Goal: Task Accomplishment & Management: Manage account settings

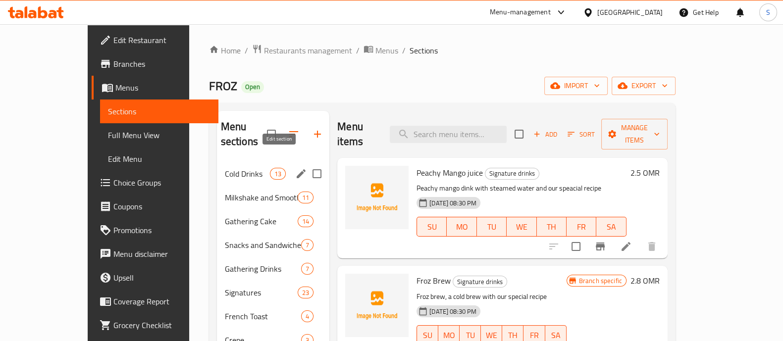
click at [295, 168] on icon "edit" at bounding box center [301, 174] width 12 height 12
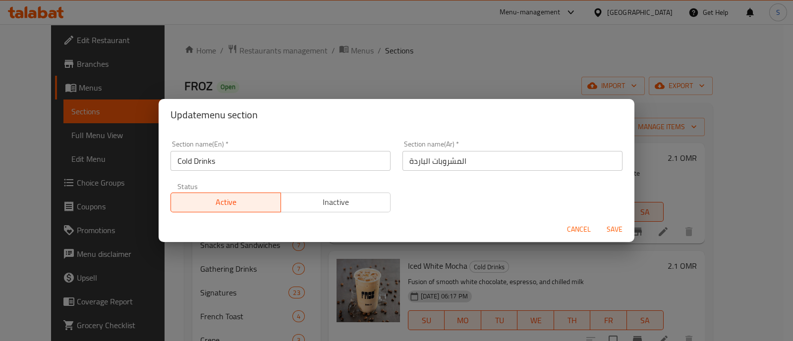
click at [206, 162] on input "Cold Drinks" at bounding box center [280, 161] width 220 height 20
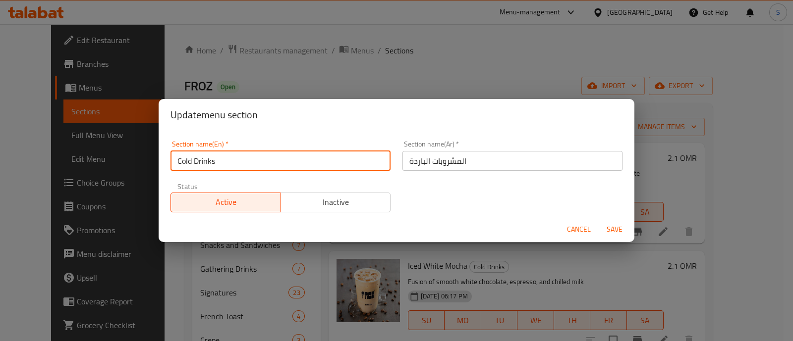
click at [206, 162] on input "Cold Drinks" at bounding box center [280, 161] width 220 height 20
type input "Cold Coffee"
click at [598, 220] on button "Save" at bounding box center [614, 229] width 32 height 18
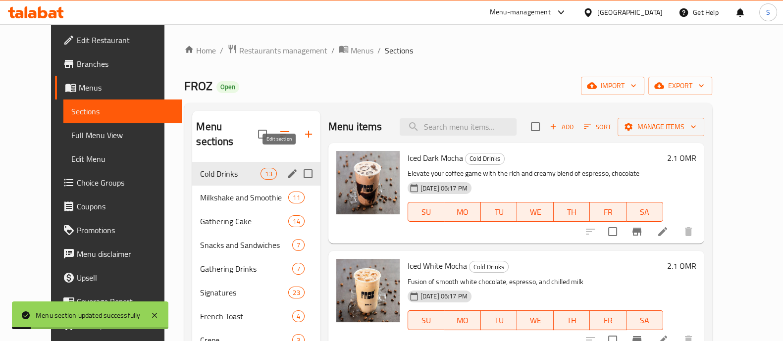
click at [286, 168] on icon "edit" at bounding box center [292, 174] width 12 height 12
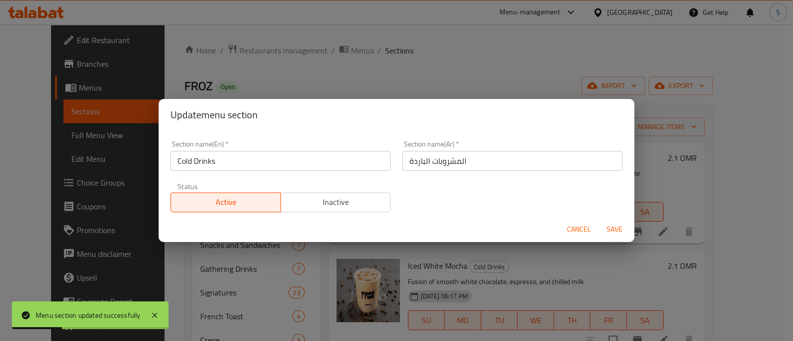
click at [200, 161] on input "Cold Drinks" at bounding box center [280, 161] width 220 height 20
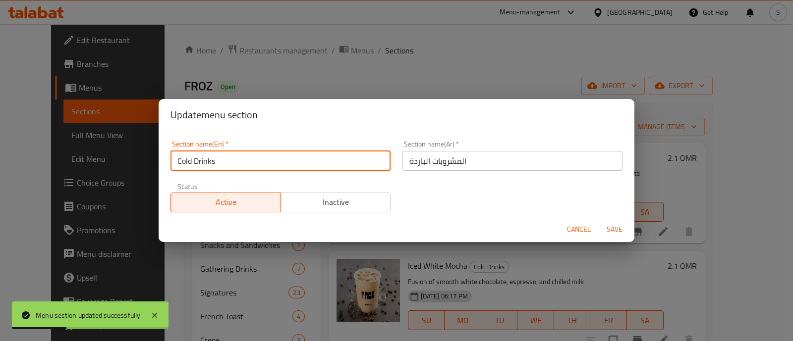
click at [200, 161] on input "Cold Drinks" at bounding box center [280, 161] width 220 height 20
type input "Cold Co"
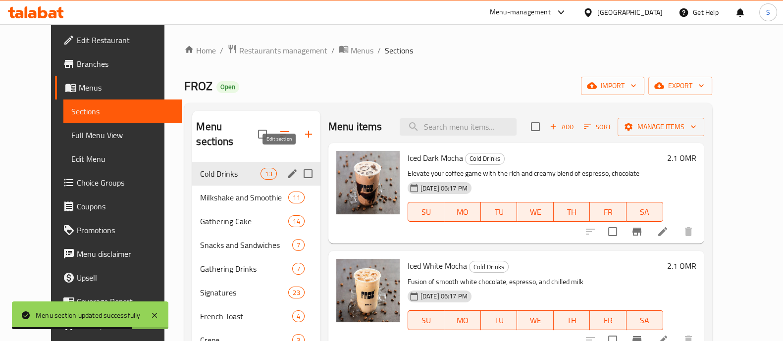
click at [286, 168] on icon "edit" at bounding box center [292, 174] width 12 height 12
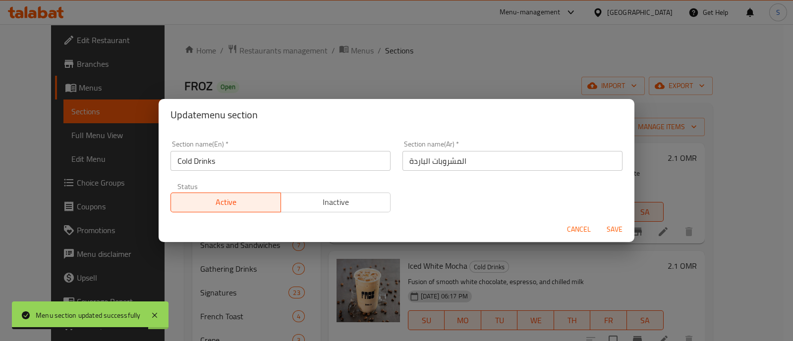
click at [205, 164] on input "Cold Drinks" at bounding box center [280, 161] width 220 height 20
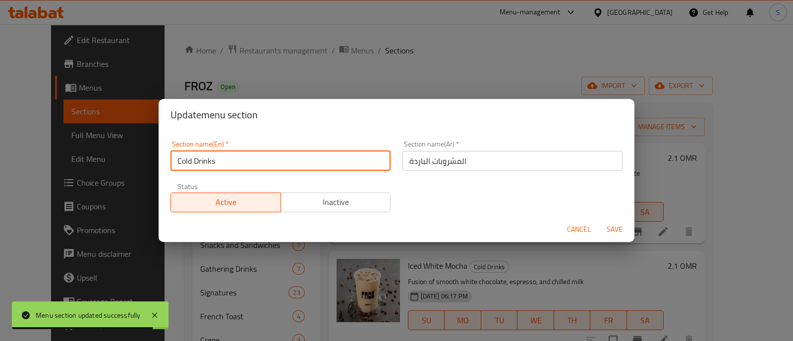
click at [205, 164] on input "Cold Drinks" at bounding box center [280, 161] width 220 height 20
type input "Cold c"
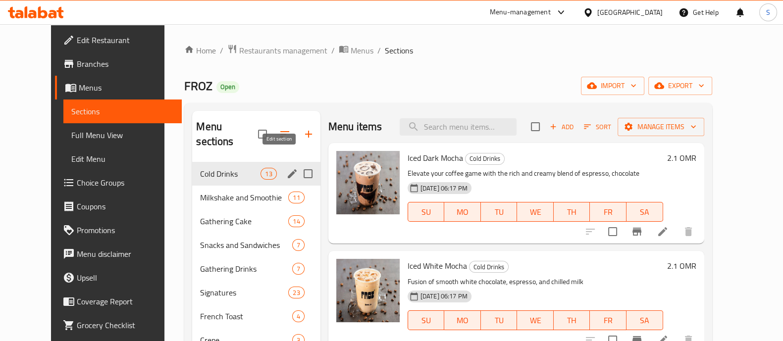
click at [286, 168] on icon "edit" at bounding box center [292, 174] width 12 height 12
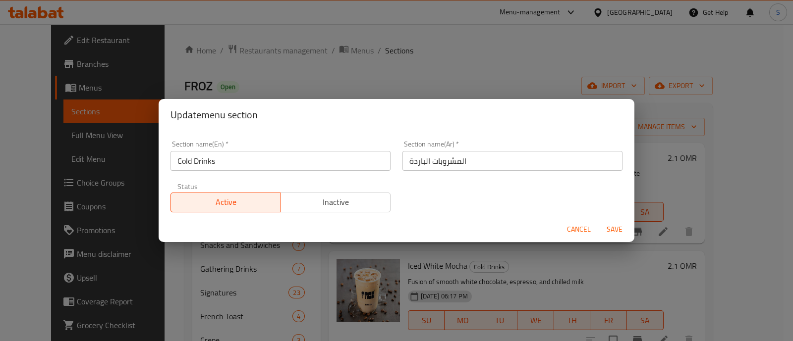
click at [207, 161] on input "Cold Drinks" at bounding box center [280, 161] width 220 height 20
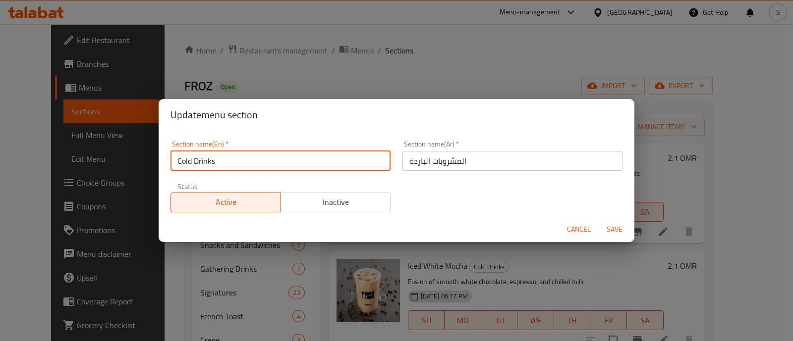
click at [207, 161] on input "Cold Drinks" at bounding box center [280, 161] width 220 height 20
type input "Cold Coffee"
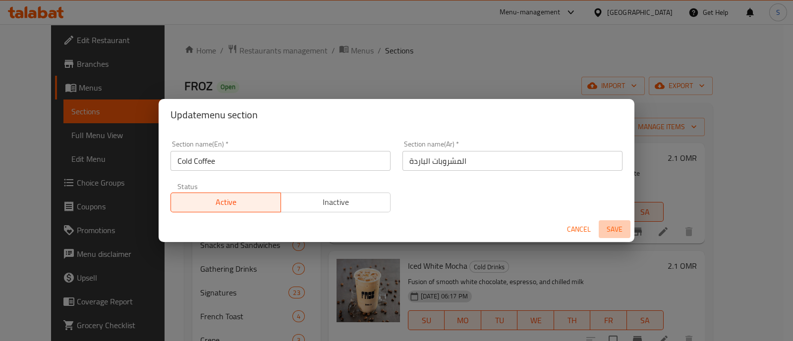
click at [613, 229] on span "Save" at bounding box center [614, 229] width 24 height 12
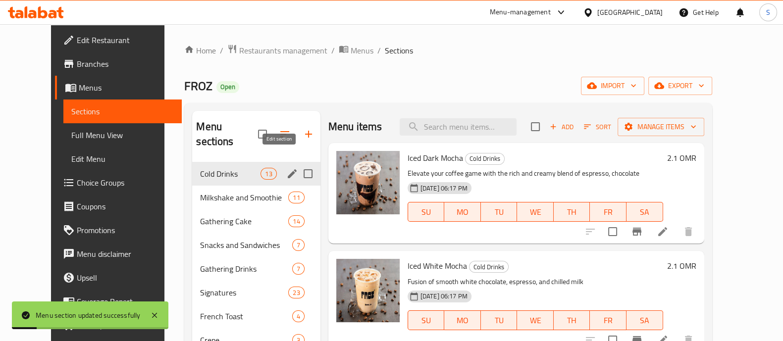
click at [286, 168] on icon "edit" at bounding box center [292, 174] width 12 height 12
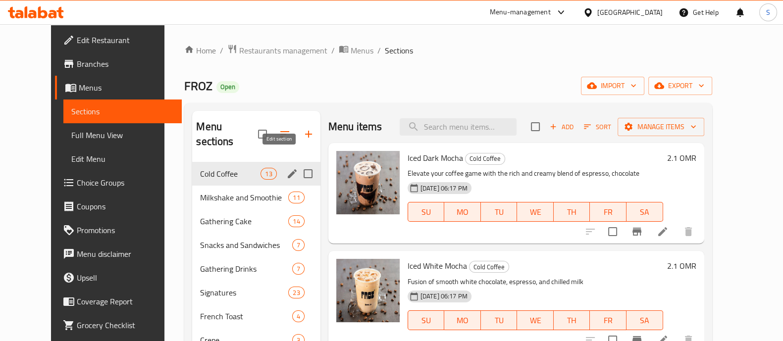
click at [286, 168] on icon "edit" at bounding box center [292, 174] width 12 height 12
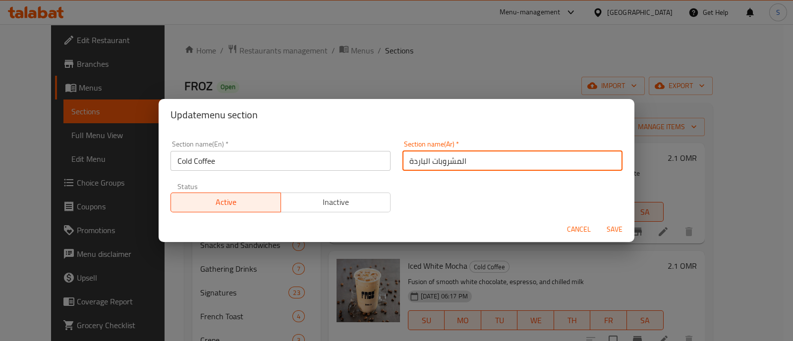
click at [442, 164] on input "المشروبات الباردة" at bounding box center [512, 161] width 220 height 20
type input "القهوة الباردة"
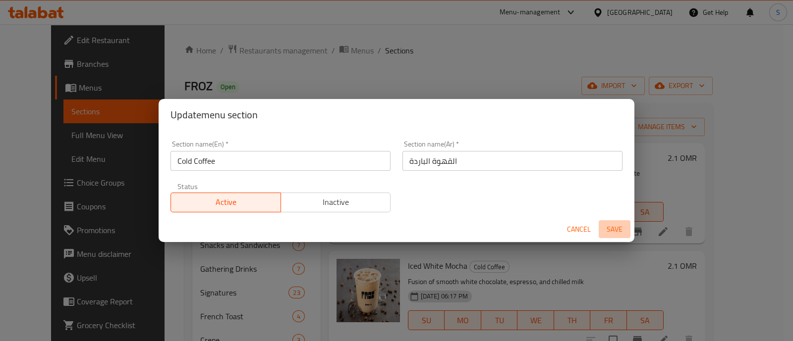
click at [614, 234] on span "Save" at bounding box center [614, 229] width 24 height 12
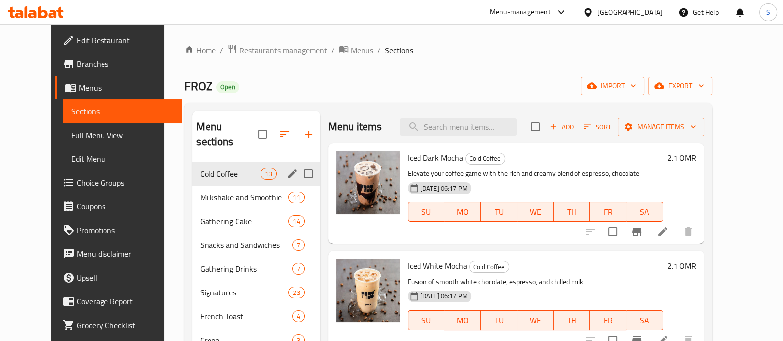
click at [279, 130] on icon "button" at bounding box center [285, 134] width 12 height 12
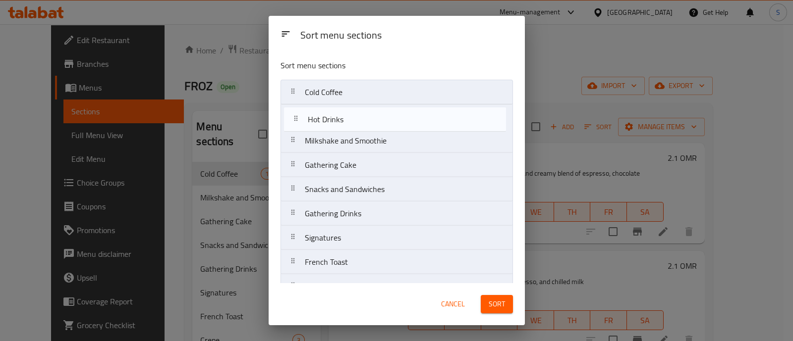
drag, startPoint x: 343, startPoint y: 126, endPoint x: 346, endPoint y: 120, distance: 7.1
click at [346, 120] on nav "Cold Coffee Milkshake and Smoothie Gathering Cake Snacks and Sandwiches Gatheri…" at bounding box center [396, 262] width 232 height 365
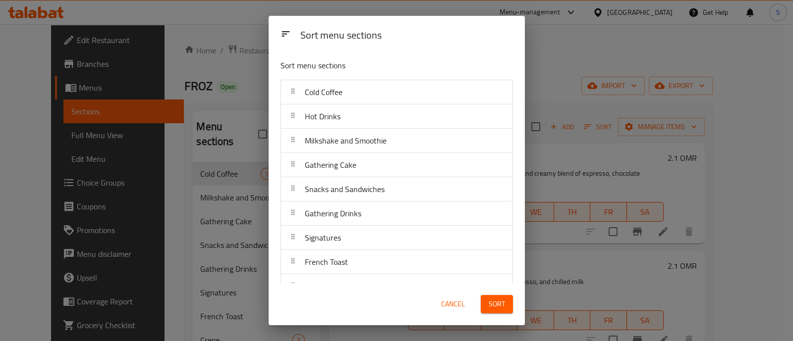
click at [503, 298] on span "Sort" at bounding box center [496, 304] width 16 height 12
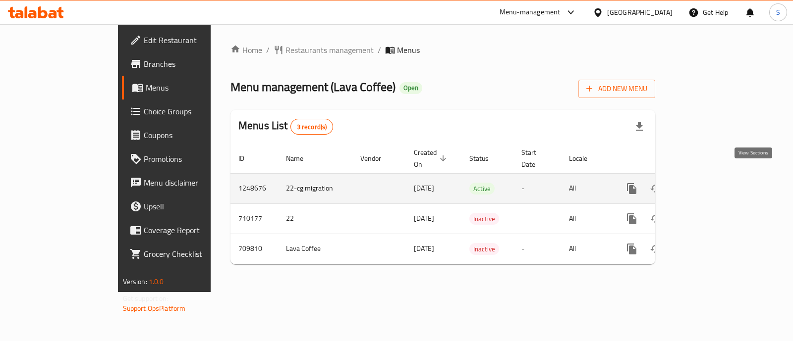
click at [709, 183] on icon "enhanced table" at bounding box center [703, 189] width 12 height 12
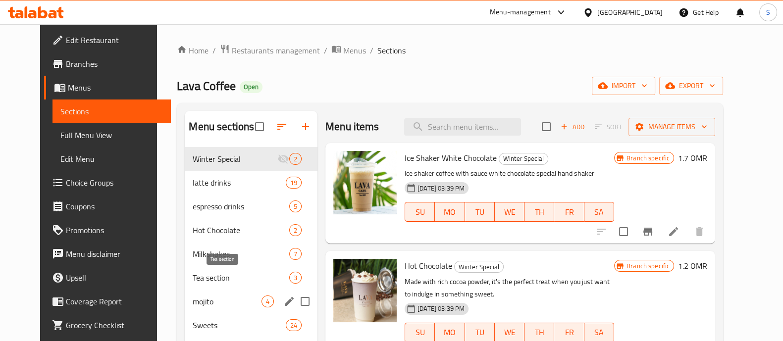
scroll to position [139, 0]
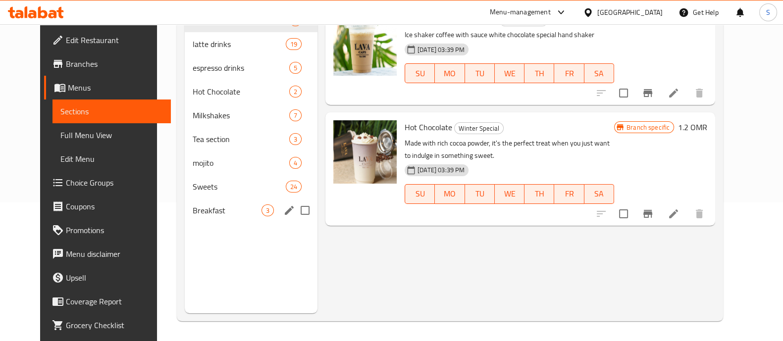
click at [215, 201] on div "Breakfast 3" at bounding box center [251, 211] width 133 height 24
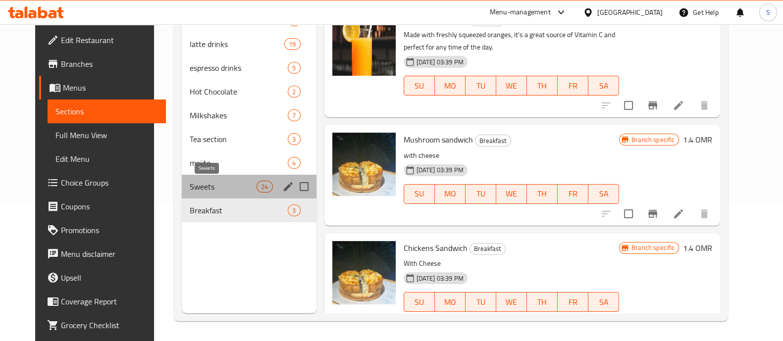
click at [208, 185] on span "Sweets" at bounding box center [223, 187] width 67 height 12
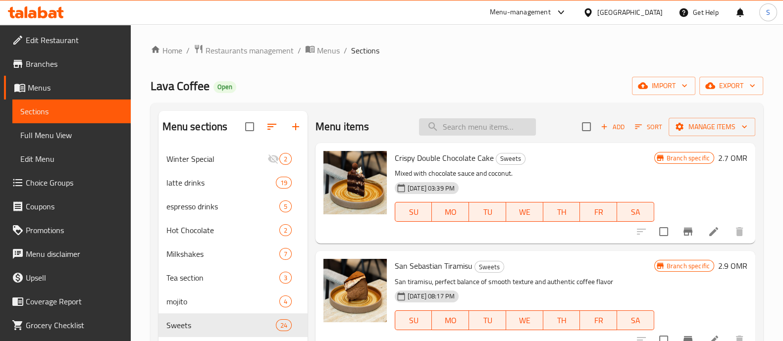
click at [449, 127] on input "search" at bounding box center [477, 126] width 117 height 17
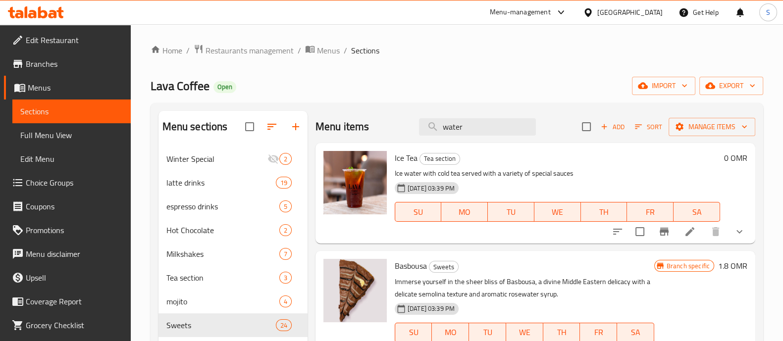
type input "water"
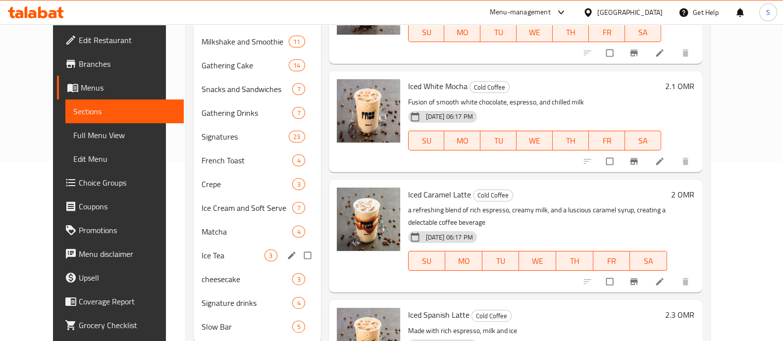
scroll to position [194, 0]
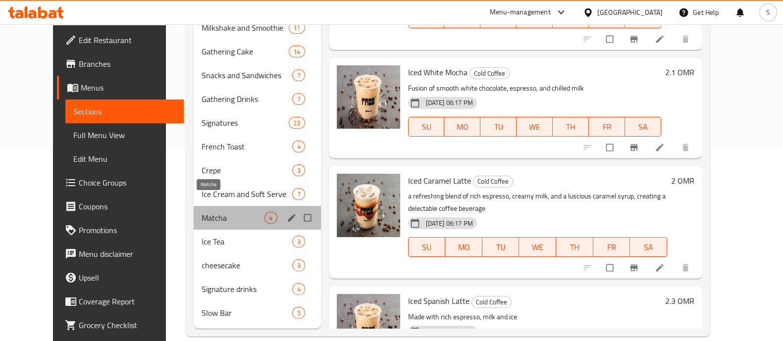
click at [202, 212] on span "Matcha" at bounding box center [233, 218] width 63 height 12
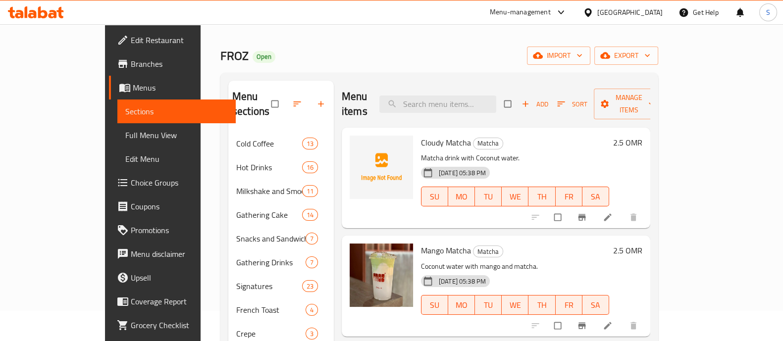
scroll to position [8, 0]
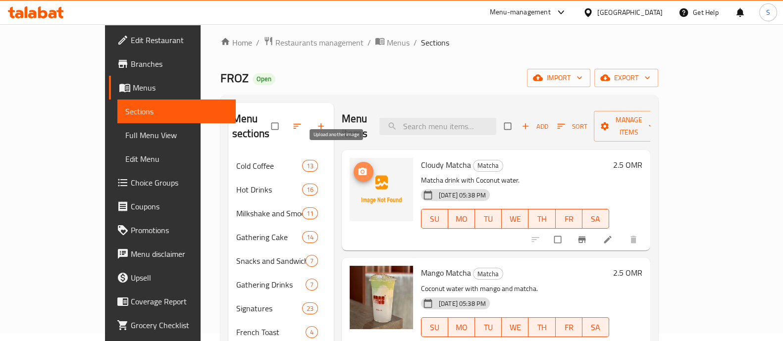
click at [359, 168] on icon "upload picture" at bounding box center [363, 171] width 8 height 7
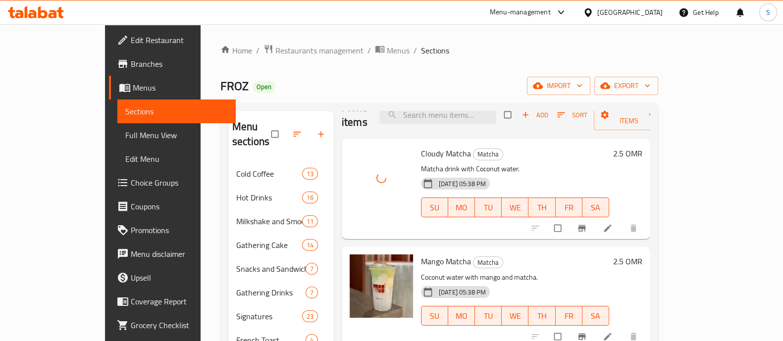
scroll to position [0, 0]
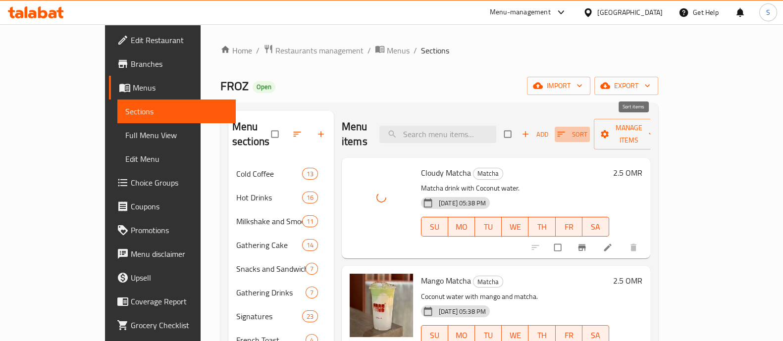
click at [566, 130] on icon "button" at bounding box center [561, 134] width 10 height 10
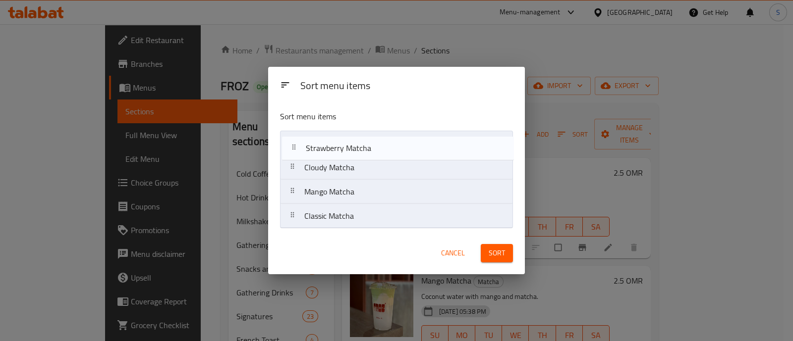
drag, startPoint x: 424, startPoint y: 195, endPoint x: 424, endPoint y: 149, distance: 46.1
click at [424, 149] on nav "Cloudy Matcha Mango Matcha Strawberry Matcha Classic Matcha" at bounding box center [396, 180] width 232 height 98
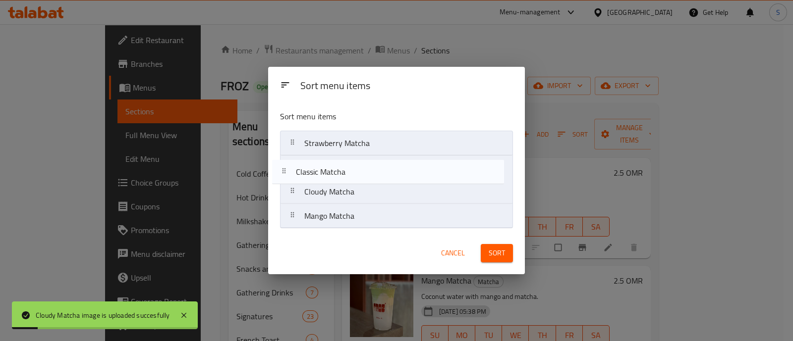
drag, startPoint x: 405, startPoint y: 217, endPoint x: 396, endPoint y: 170, distance: 47.4
click at [396, 170] on nav "Strawberry Matcha Cloudy Matcha Mango Matcha Classic Matcha" at bounding box center [396, 180] width 232 height 98
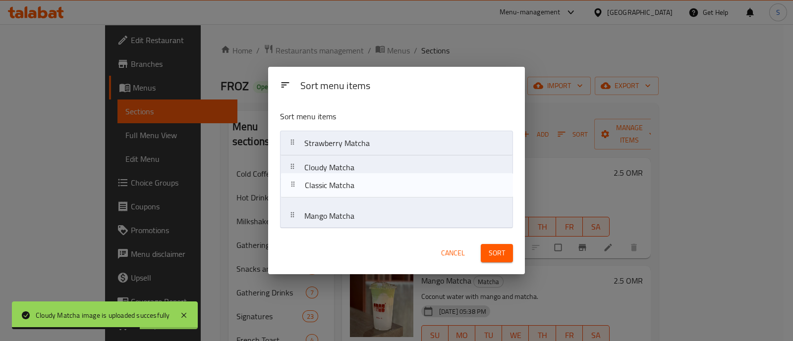
drag, startPoint x: 410, startPoint y: 172, endPoint x: 411, endPoint y: 193, distance: 20.9
click at [411, 193] on nav "Strawberry Matcha Classic Matcha Cloudy Matcha Mango Matcha" at bounding box center [396, 180] width 232 height 98
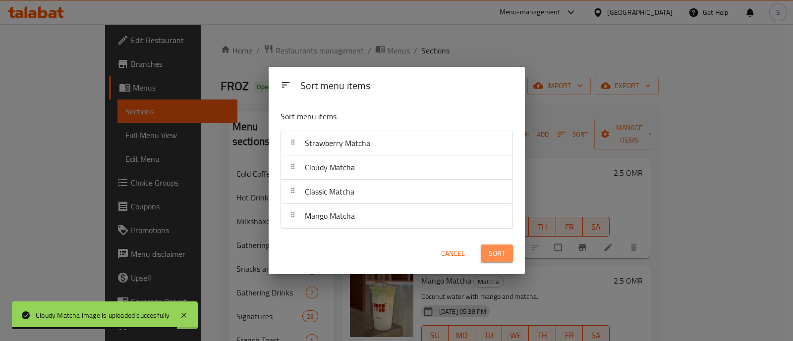
click at [487, 251] on button "Sort" at bounding box center [497, 254] width 32 height 18
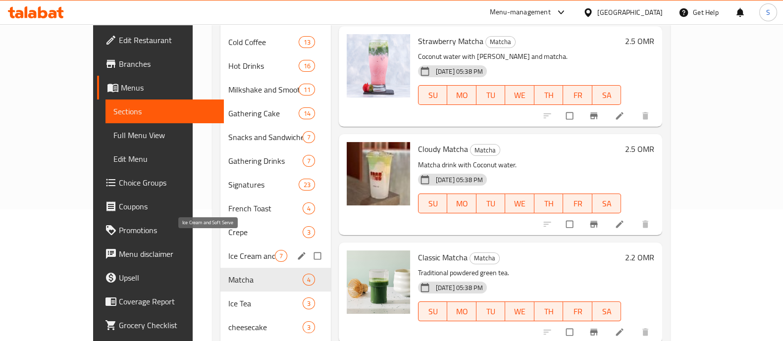
scroll to position [194, 0]
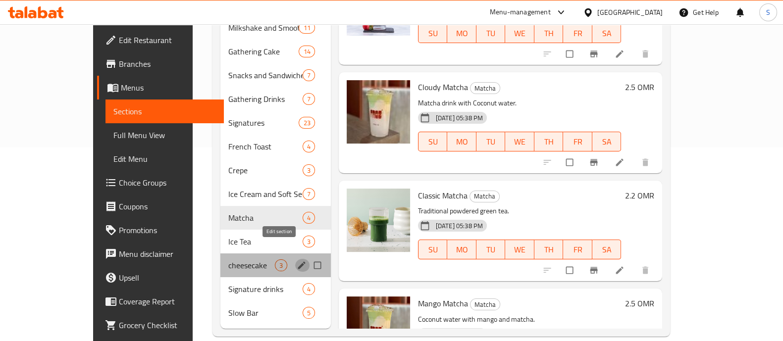
click at [297, 261] on icon "edit" at bounding box center [302, 266] width 10 height 10
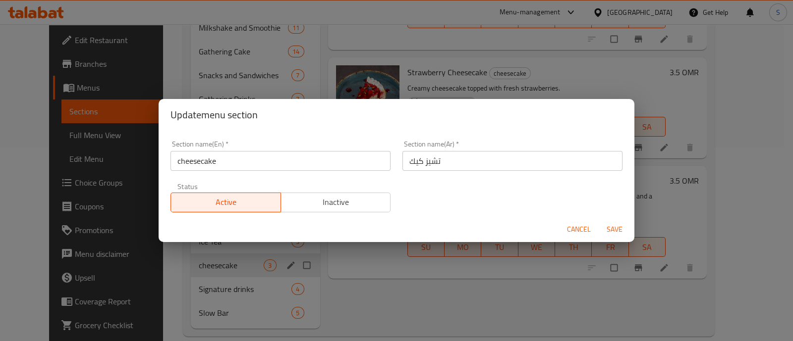
click at [181, 163] on input "cheesecake" at bounding box center [280, 161] width 220 height 20
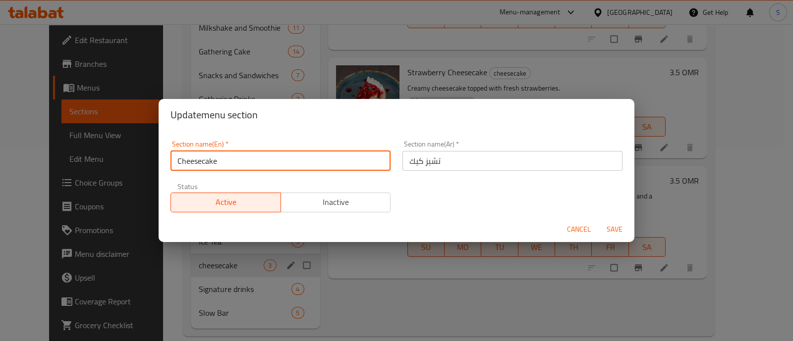
type input "Cheesecake"
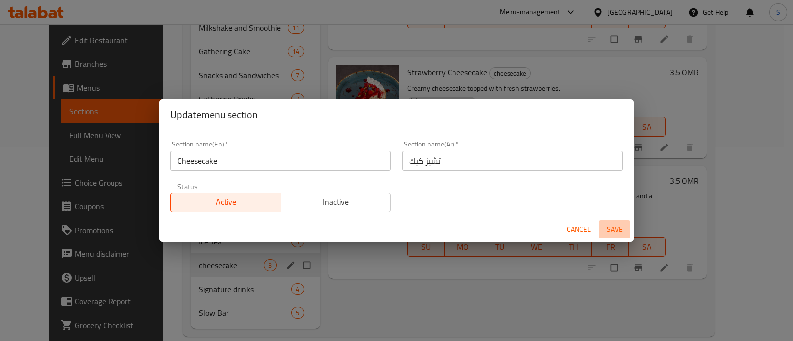
click at [612, 233] on span "Save" at bounding box center [614, 229] width 24 height 12
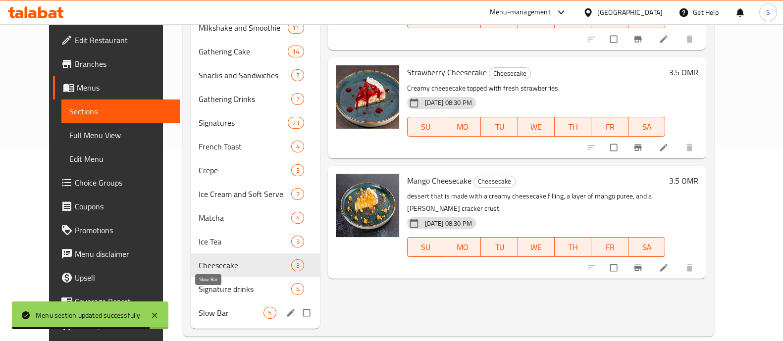
click at [203, 307] on span "Slow Bar" at bounding box center [231, 313] width 65 height 12
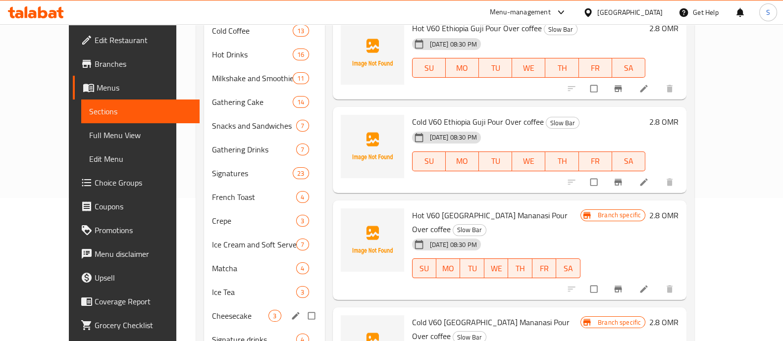
scroll to position [194, 0]
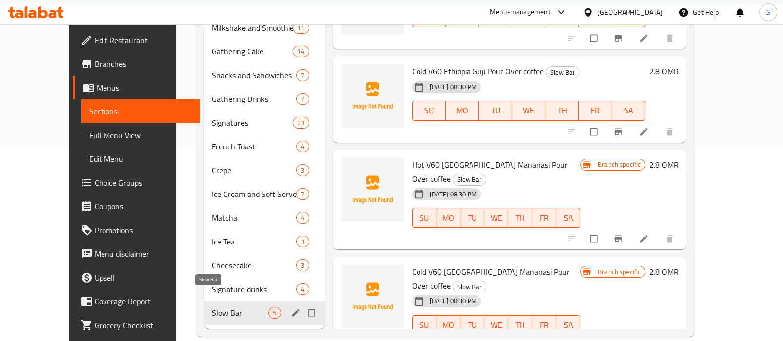
click at [217, 307] on span "Slow Bar" at bounding box center [240, 313] width 56 height 12
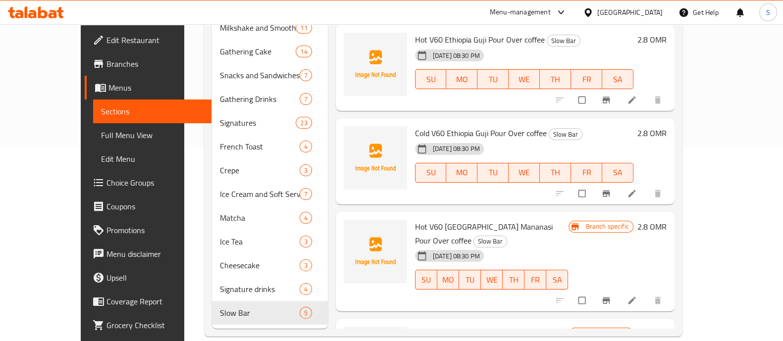
scroll to position [0, 0]
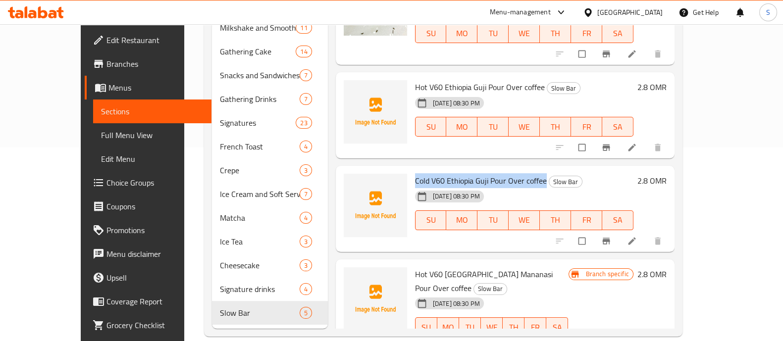
drag, startPoint x: 401, startPoint y: 166, endPoint x: 523, endPoint y: 167, distance: 121.9
click at [523, 173] on span "Cold V60 Ethiopia Guji Pour Over coffee" at bounding box center [481, 180] width 132 height 15
copy span "Cold V60 Ethiopia Guji Pour Over coffee"
click at [348, 183] on span "upload picture" at bounding box center [358, 188] width 20 height 10
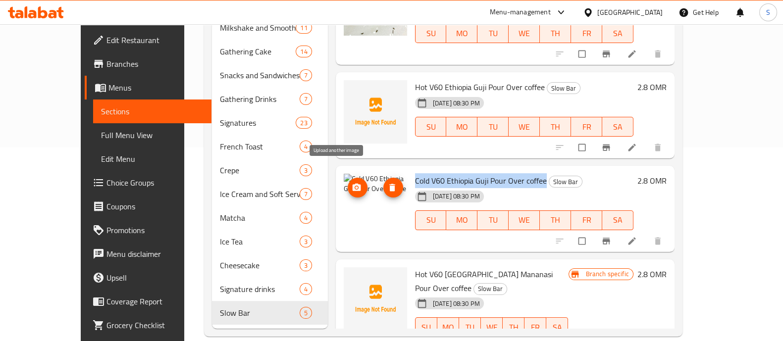
click at [352, 184] on icon "upload picture" at bounding box center [356, 187] width 8 height 7
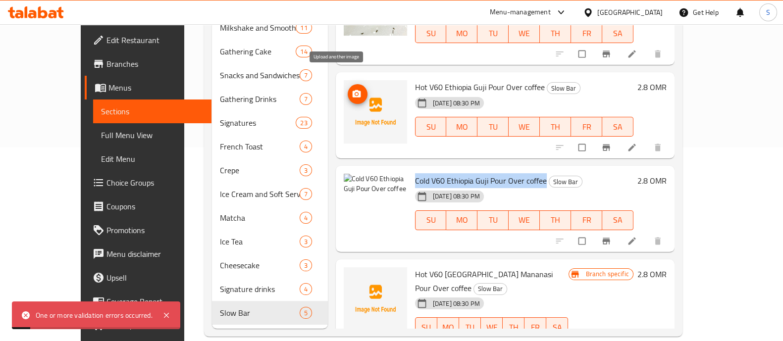
click at [348, 89] on span "upload picture" at bounding box center [358, 94] width 20 height 10
click at [348, 85] on button "upload picture" at bounding box center [358, 94] width 20 height 20
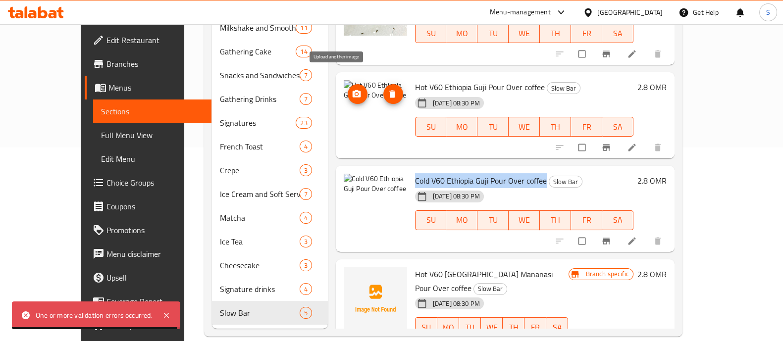
click at [348, 89] on span "upload picture" at bounding box center [358, 94] width 20 height 10
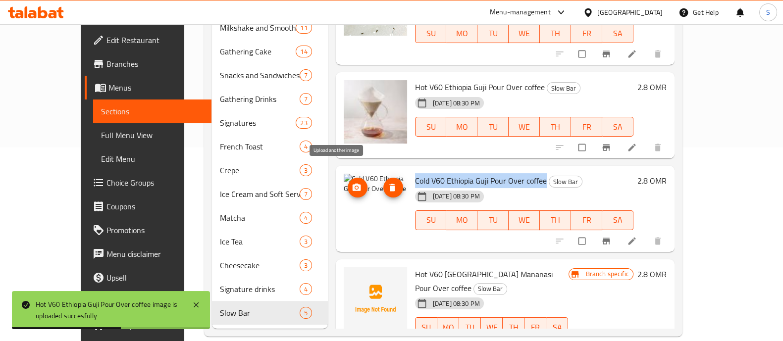
click at [352, 184] on icon "upload picture" at bounding box center [356, 187] width 8 height 7
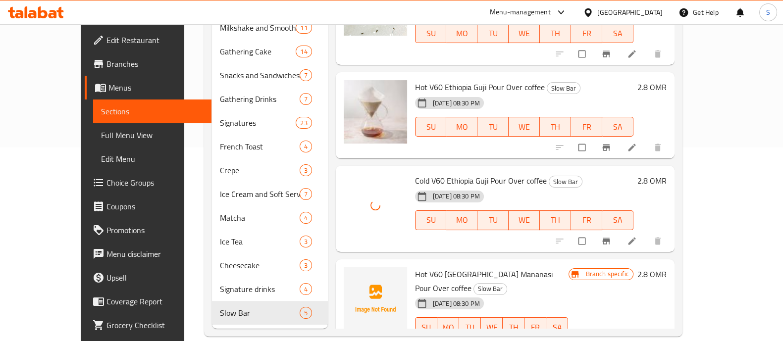
click at [629, 174] on h6 "Cold V60 Ethiopia Guji Pour Over coffee Slow Bar" at bounding box center [524, 181] width 218 height 14
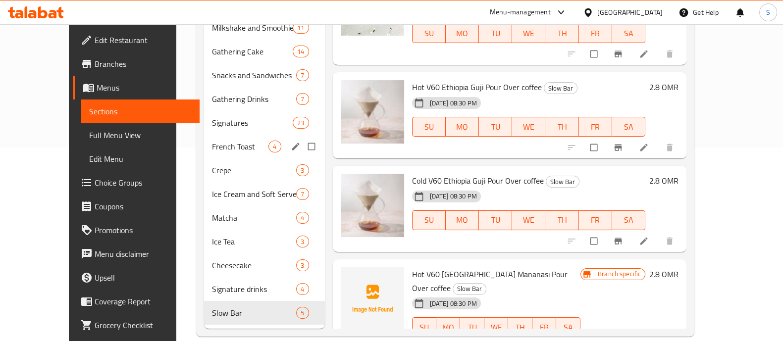
scroll to position [132, 0]
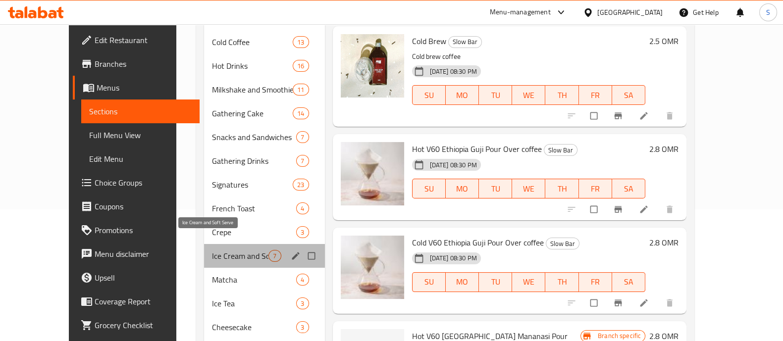
click at [225, 250] on span "Ice Cream and Soft Serve" at bounding box center [240, 256] width 56 height 12
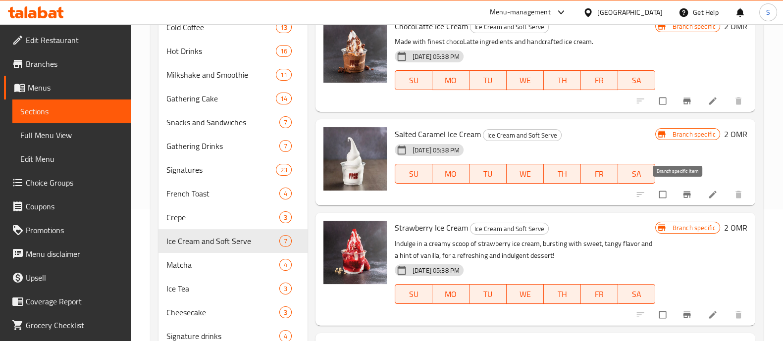
click at [682, 192] on icon "Branch-specific-item" at bounding box center [687, 195] width 10 height 10
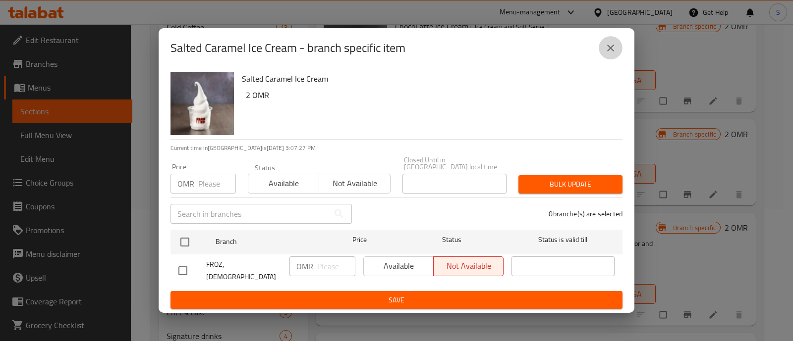
click at [616, 50] on icon "close" at bounding box center [610, 48] width 12 height 12
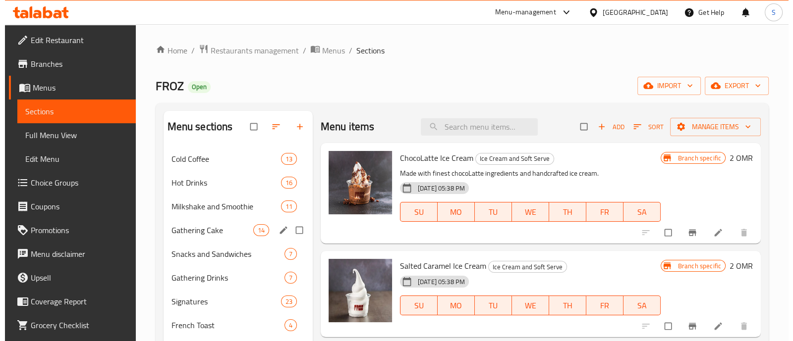
scroll to position [61, 0]
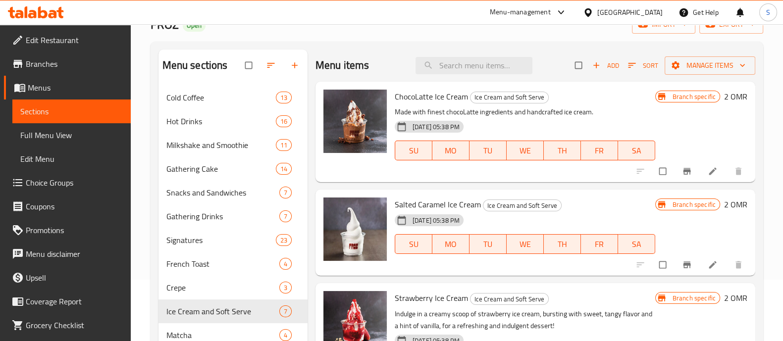
click at [273, 68] on icon "button" at bounding box center [271, 65] width 10 height 10
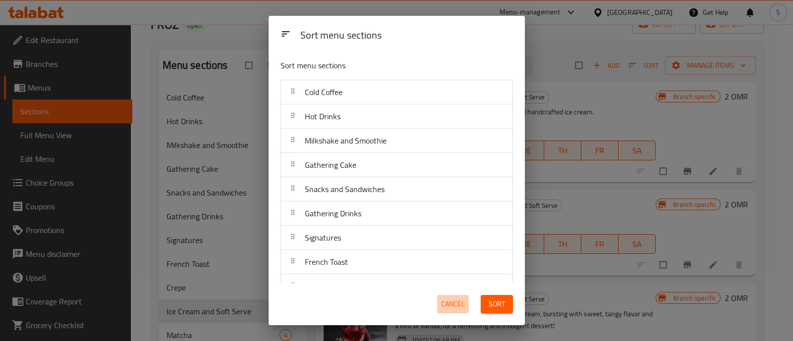
click at [463, 307] on span "Cancel" at bounding box center [453, 304] width 24 height 12
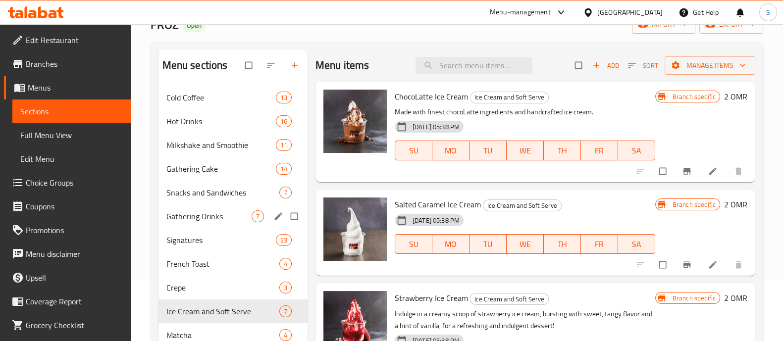
click at [236, 222] on div "Gathering Drinks 7" at bounding box center [233, 217] width 149 height 24
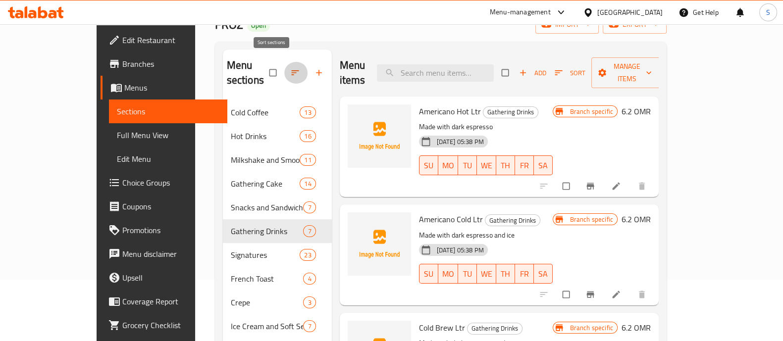
click at [290, 68] on icon "button" at bounding box center [295, 73] width 10 height 10
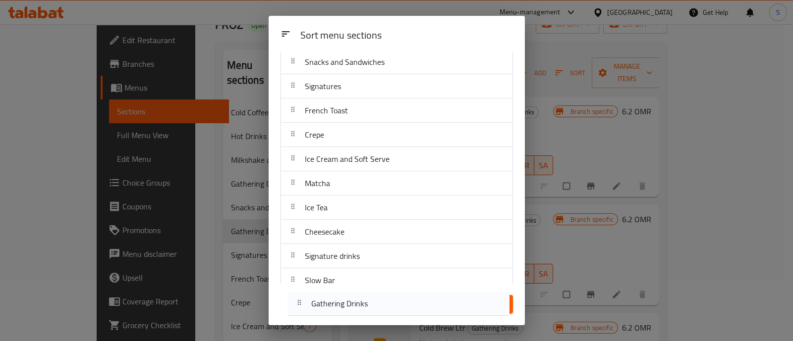
scroll to position [163, 0]
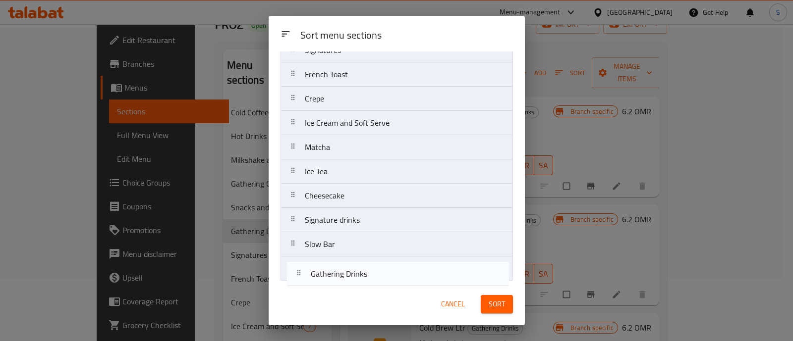
drag, startPoint x: 351, startPoint y: 212, endPoint x: 358, endPoint y: 276, distance: 65.2
click at [358, 276] on nav "Cold Coffee Hot Drinks Milkshake and Smoothie Gathering Cake Snacks and Sandwic…" at bounding box center [396, 98] width 232 height 365
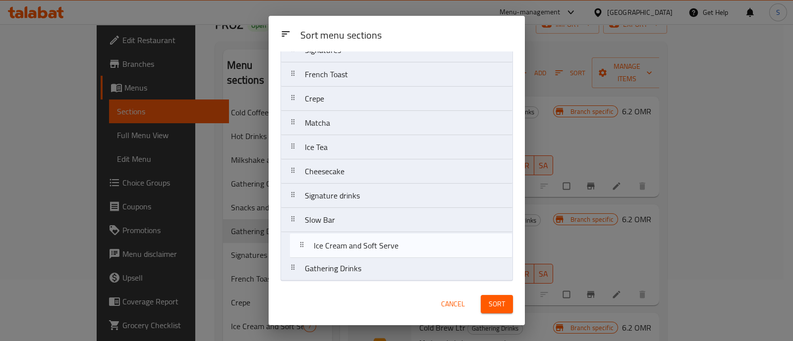
drag, startPoint x: 367, startPoint y: 127, endPoint x: 374, endPoint y: 243, distance: 116.2
click at [376, 252] on nav "Cold Coffee Hot Drinks Milkshake and Smoothie Gathering Cake Snacks and Sandwic…" at bounding box center [396, 98] width 232 height 365
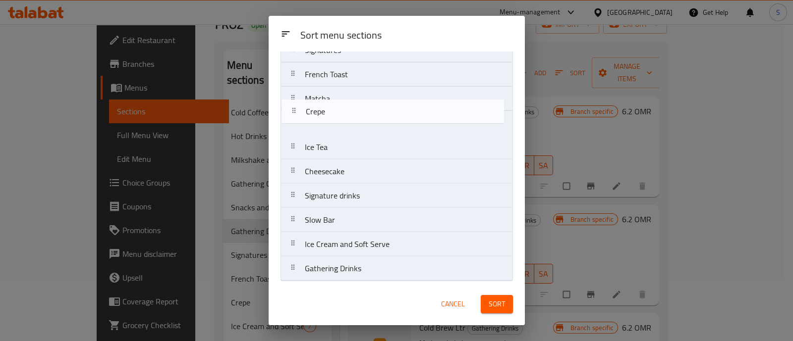
scroll to position [162, 0]
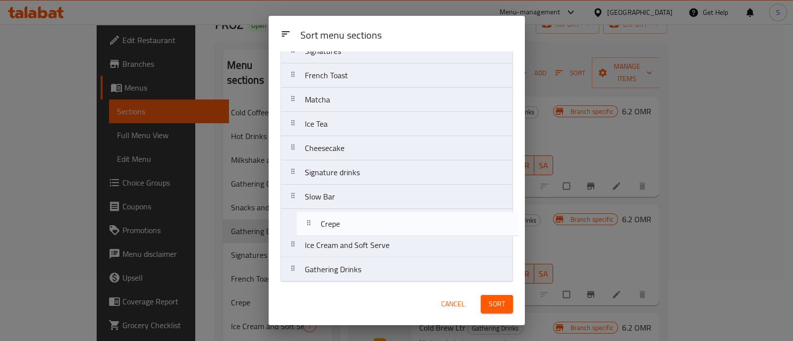
drag, startPoint x: 355, startPoint y: 105, endPoint x: 366, endPoint y: 237, distance: 132.2
click at [367, 237] on nav "Cold Coffee Hot Drinks Milkshake and Smoothie Gathering Cake Snacks and Sandwic…" at bounding box center [396, 99] width 232 height 365
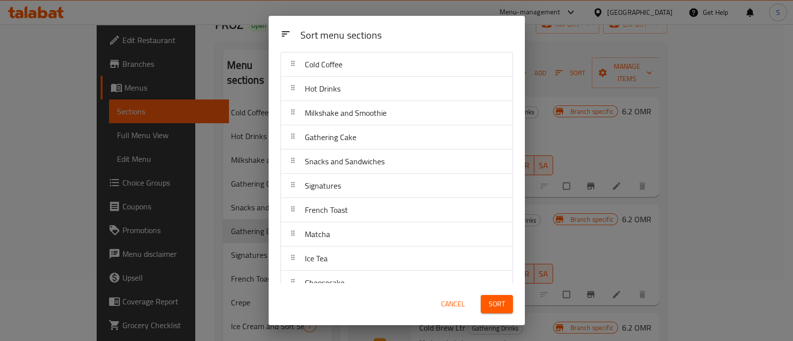
scroll to position [0, 0]
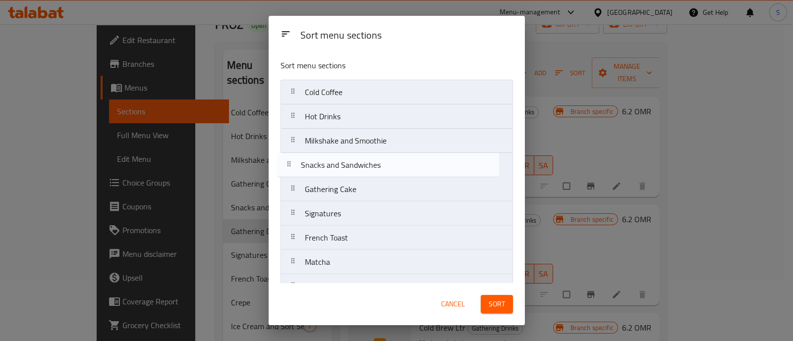
drag, startPoint x: 369, startPoint y: 189, endPoint x: 366, endPoint y: 163, distance: 26.5
click at [366, 163] on nav "Cold Coffee Hot Drinks Milkshake and Smoothie Gathering Cake Snacks and Sandwic…" at bounding box center [396, 262] width 232 height 365
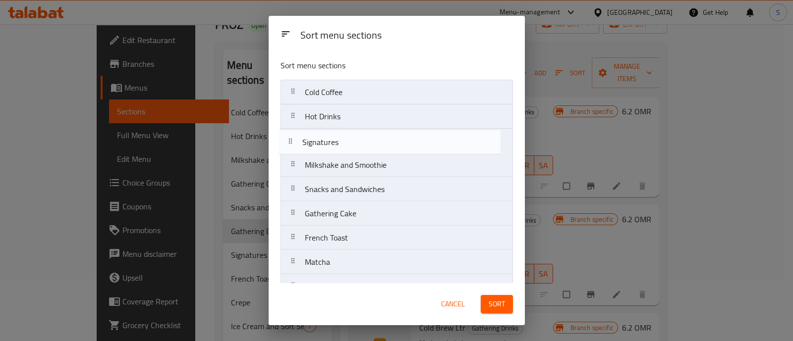
drag, startPoint x: 362, startPoint y: 220, endPoint x: 357, endPoint y: 143, distance: 77.4
click at [357, 143] on nav "Cold Coffee Hot Drinks Milkshake and Smoothie Snacks and Sandwiches Gathering C…" at bounding box center [396, 262] width 232 height 365
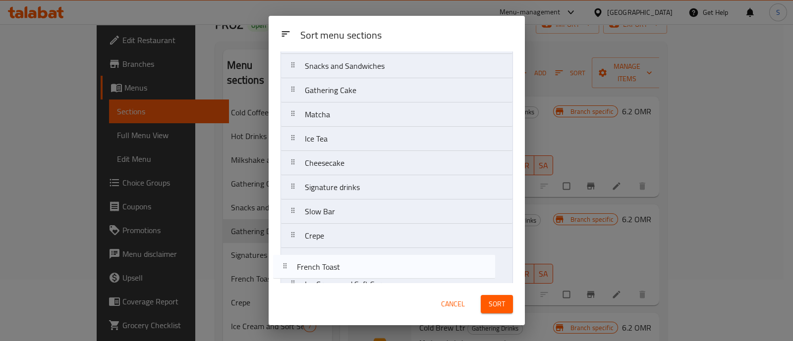
scroll to position [163, 0]
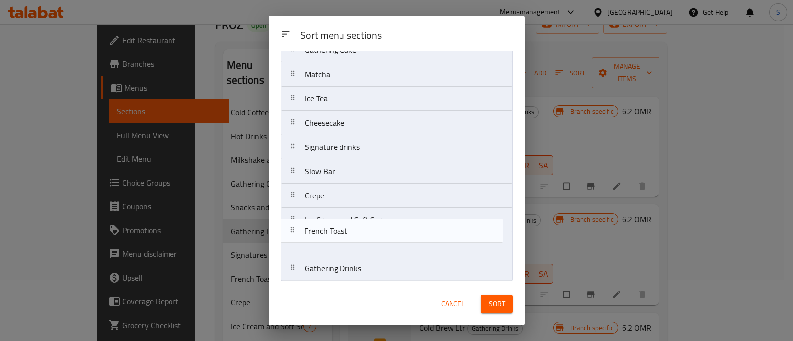
click at [365, 239] on nav "Cold Coffee Hot Drinks Signatures Milkshake and Smoothie Snacks and Sandwiches …" at bounding box center [396, 98] width 232 height 365
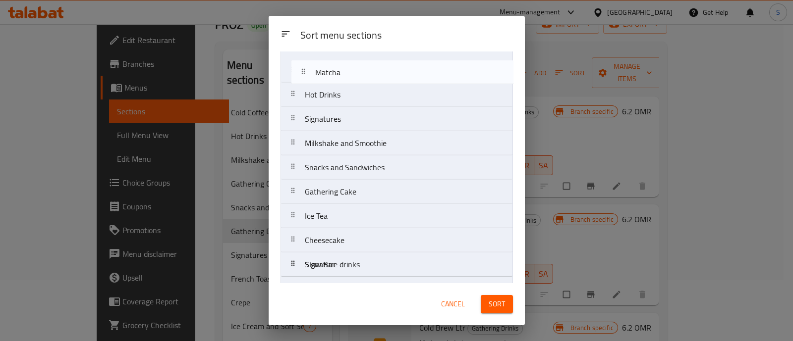
scroll to position [0, 0]
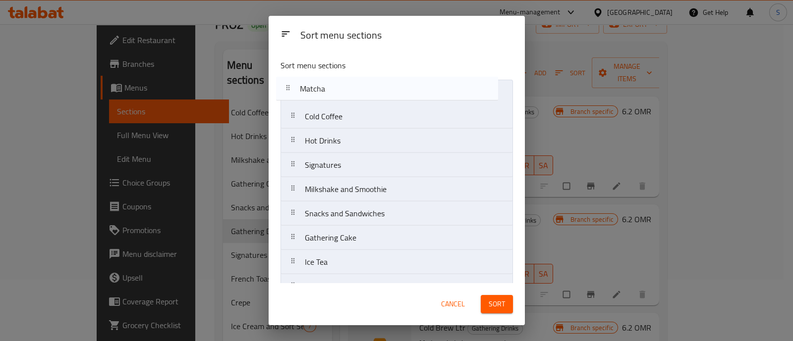
drag, startPoint x: 376, startPoint y: 175, endPoint x: 368, endPoint y: 82, distance: 93.6
click at [368, 82] on nav "Cold Coffee Hot Drinks Signatures Milkshake and Smoothie Snacks and Sandwiches …" at bounding box center [396, 262] width 232 height 365
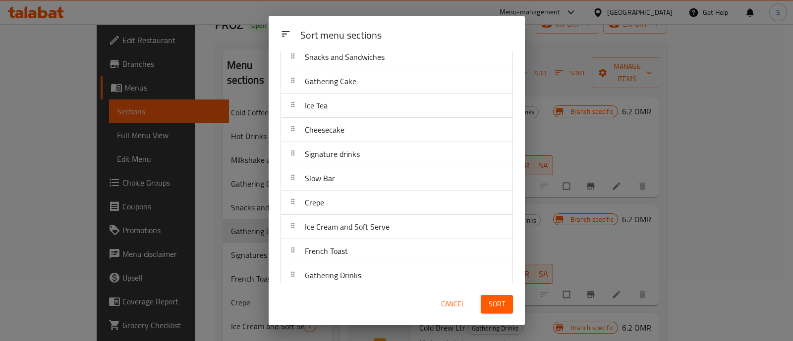
scroll to position [163, 0]
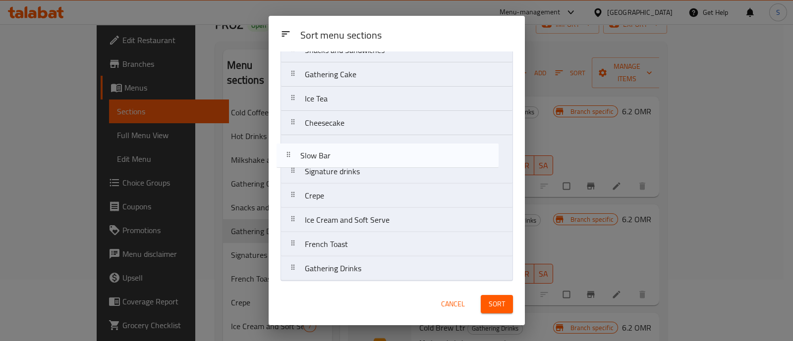
drag, startPoint x: 382, startPoint y: 173, endPoint x: 378, endPoint y: 156, distance: 18.3
click at [378, 156] on nav "Matcha Cold Coffee Hot Drinks Signatures Milkshake and Smoothie Snacks and Sand…" at bounding box center [396, 98] width 232 height 365
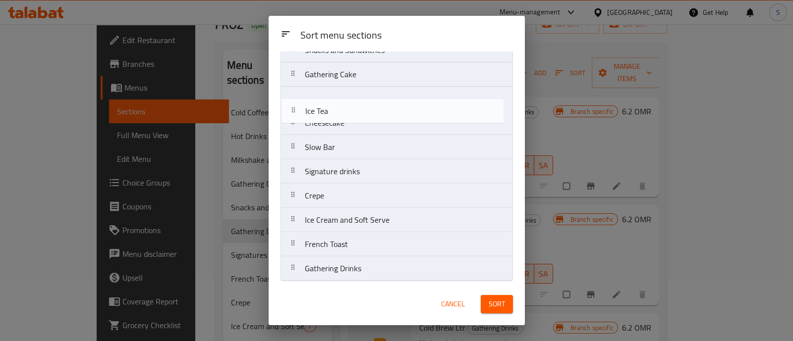
scroll to position [161, 0]
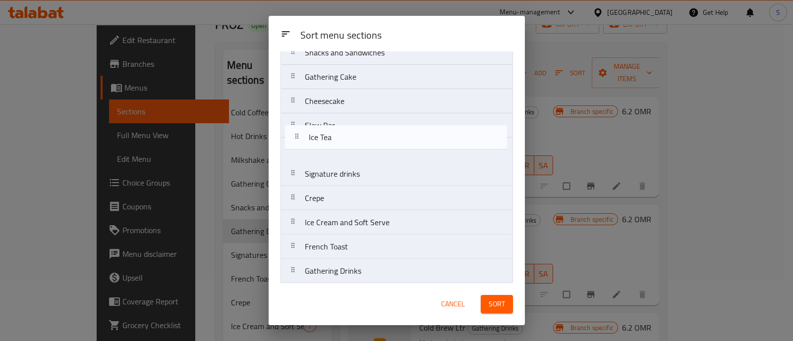
drag, startPoint x: 378, startPoint y: 105, endPoint x: 380, endPoint y: 147, distance: 42.2
click at [382, 148] on nav "Matcha Cold Coffee Hot Drinks Signatures Milkshake and Smoothie Snacks and Sand…" at bounding box center [396, 101] width 232 height 365
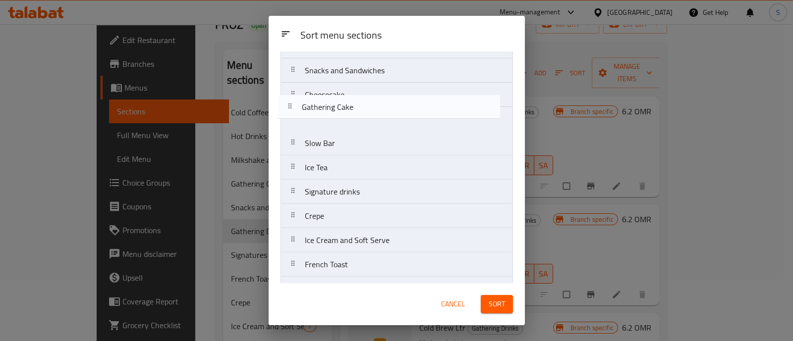
scroll to position [141, 0]
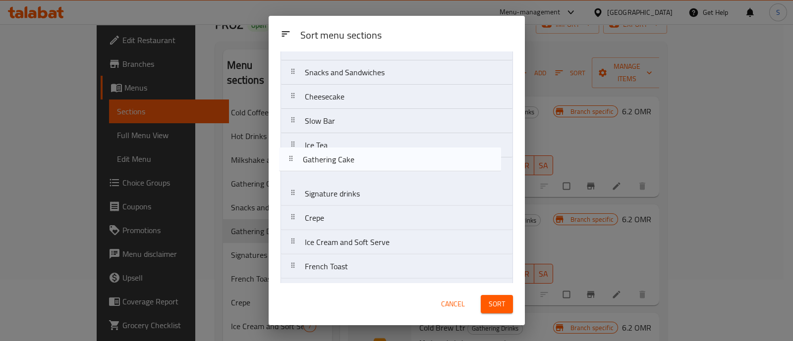
drag, startPoint x: 375, startPoint y: 81, endPoint x: 375, endPoint y: 169, distance: 88.2
click at [375, 169] on nav "Matcha Cold Coffee Hot Drinks Signatures Milkshake and Smoothie Snacks and Sand…" at bounding box center [396, 121] width 232 height 365
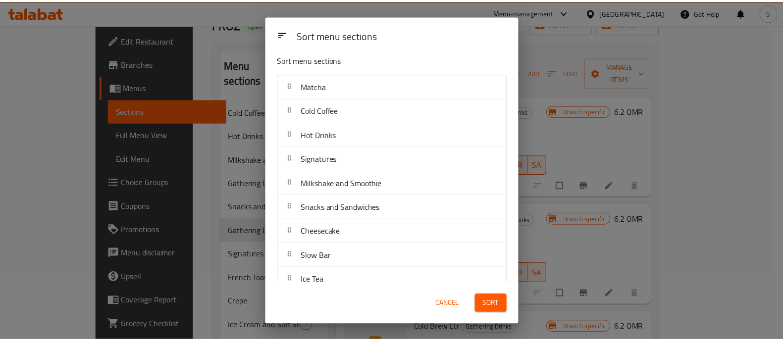
scroll to position [0, 0]
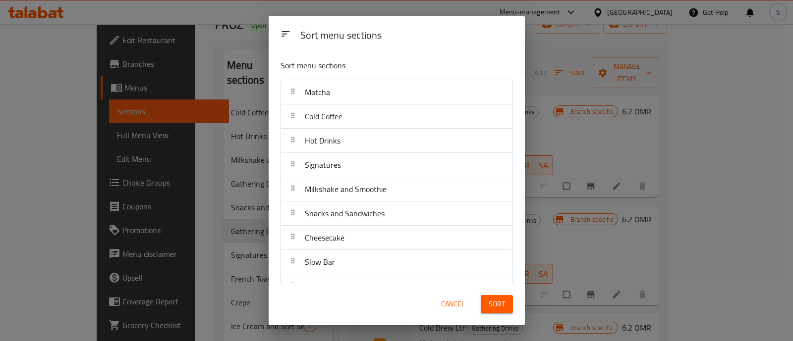
click at [491, 309] on span "Sort" at bounding box center [496, 304] width 16 height 12
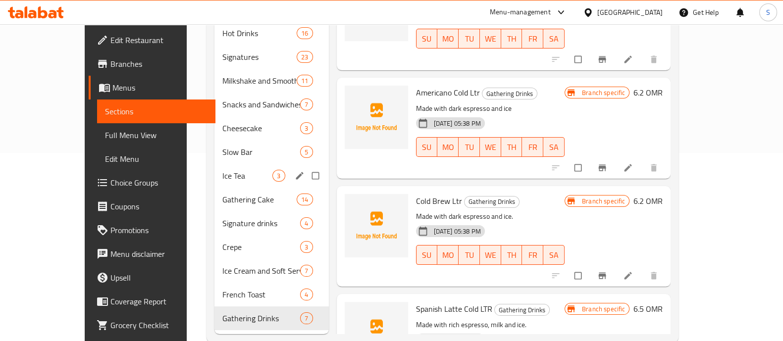
scroll to position [194, 0]
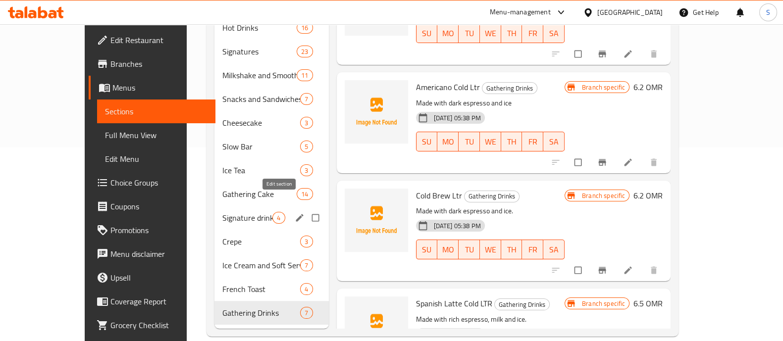
click at [296, 214] on icon "edit" at bounding box center [299, 217] width 7 height 7
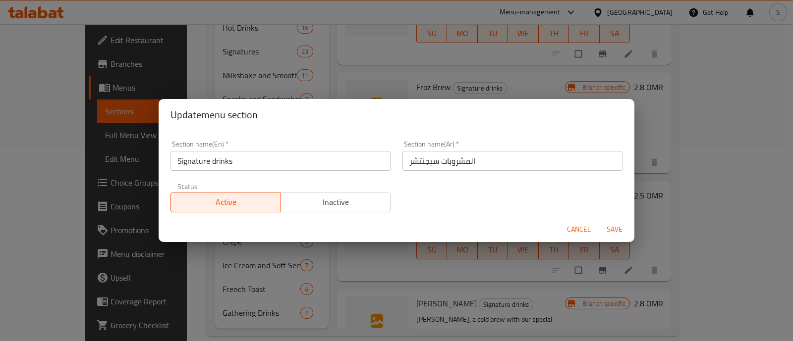
click at [216, 161] on input "Signature drinks" at bounding box center [280, 161] width 220 height 20
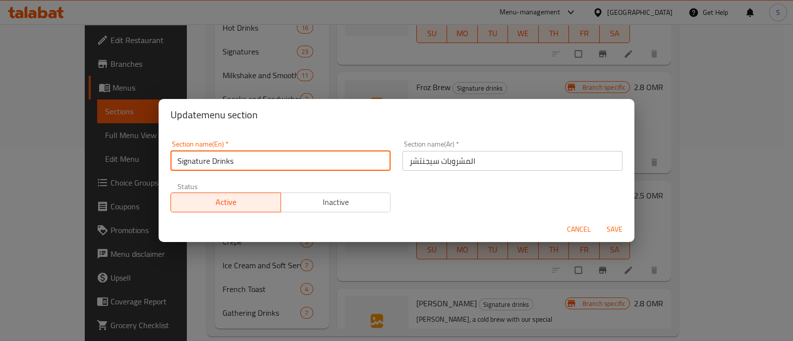
type input "Signature Drinks"
click at [616, 231] on span "Save" at bounding box center [614, 229] width 24 height 12
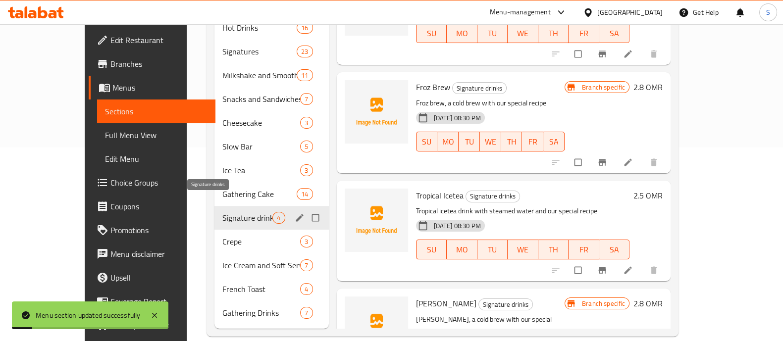
drag, startPoint x: 218, startPoint y: 207, endPoint x: 223, endPoint y: 204, distance: 5.6
click at [222, 212] on span "Signature drinks" at bounding box center [247, 218] width 50 height 12
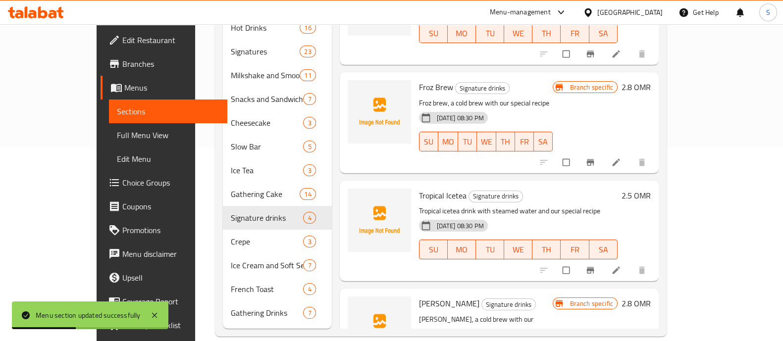
click at [426, 188] on span "Tropical Icetea" at bounding box center [443, 195] width 48 height 15
copy h6 "Tropical Icetea"
click at [356, 198] on icon "upload picture" at bounding box center [361, 203] width 10 height 10
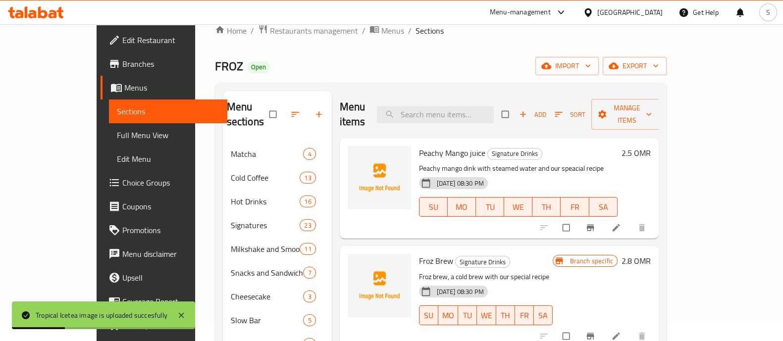
scroll to position [8, 0]
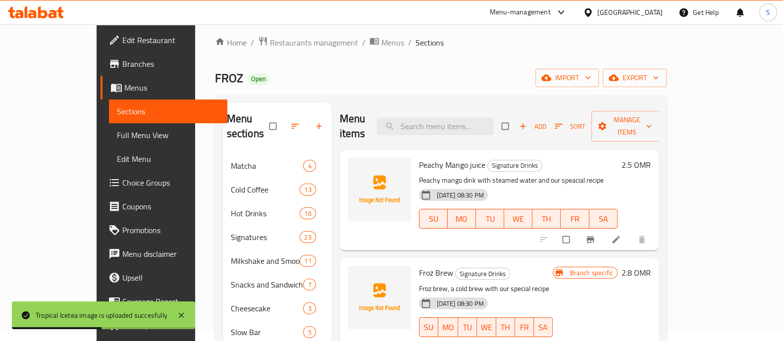
click at [435, 158] on span "Peachy Mango juice" at bounding box center [452, 165] width 66 height 15
copy h6 "Peachy Mango juice"
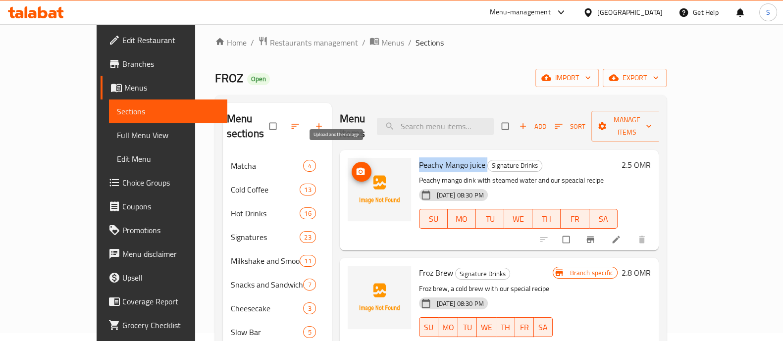
click at [356, 168] on icon "upload picture" at bounding box center [360, 171] width 8 height 7
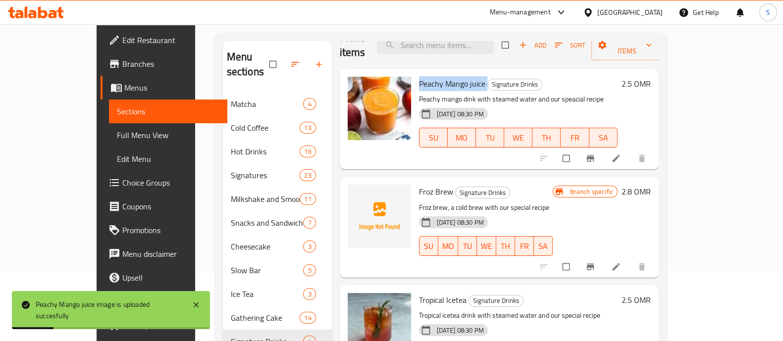
scroll to position [0, 0]
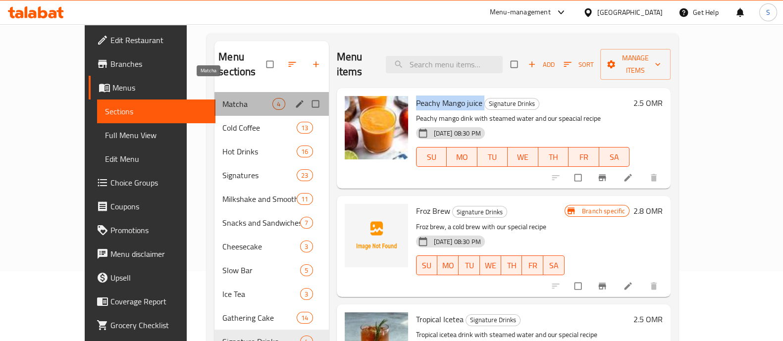
click at [222, 98] on span "Matcha" at bounding box center [247, 104] width 50 height 12
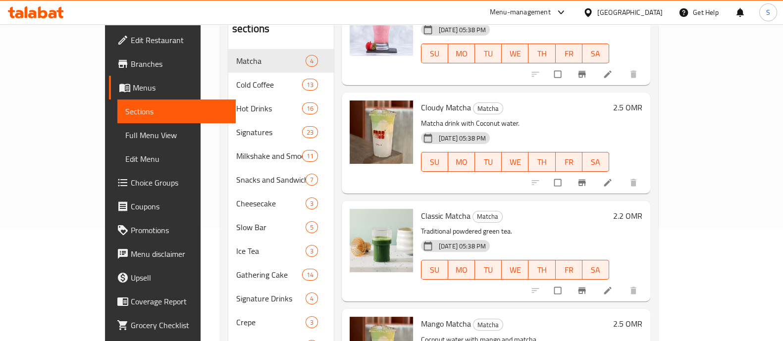
scroll to position [132, 0]
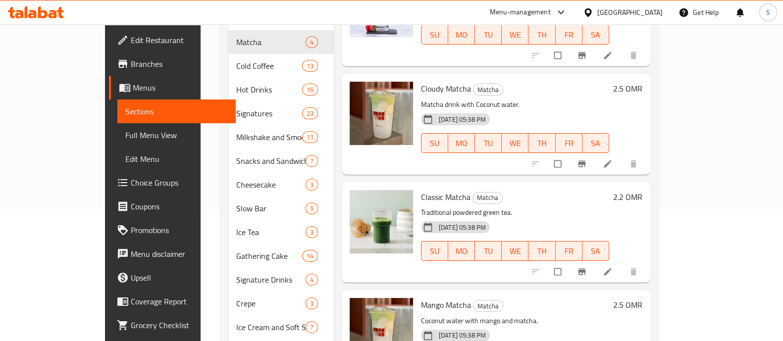
click at [421, 81] on span "Cloudy Matcha" at bounding box center [446, 88] width 50 height 15
copy h6 "Cloudy Matcha"
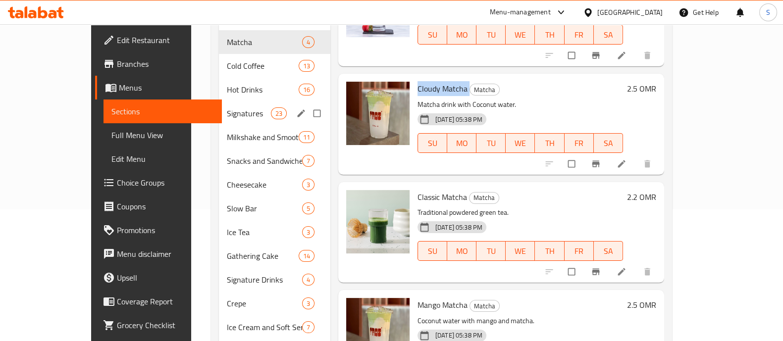
click at [219, 105] on div "Signatures 23" at bounding box center [274, 114] width 111 height 24
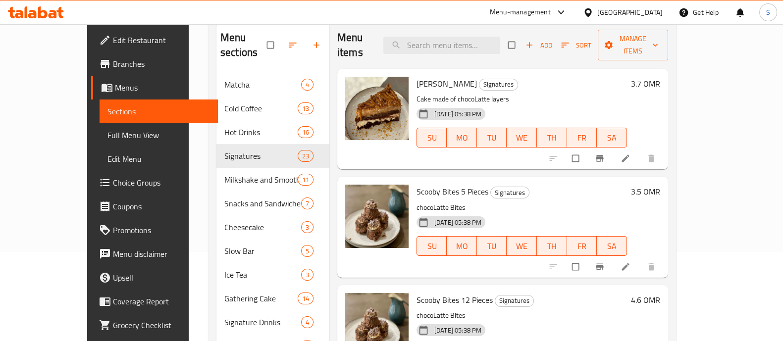
scroll to position [70, 0]
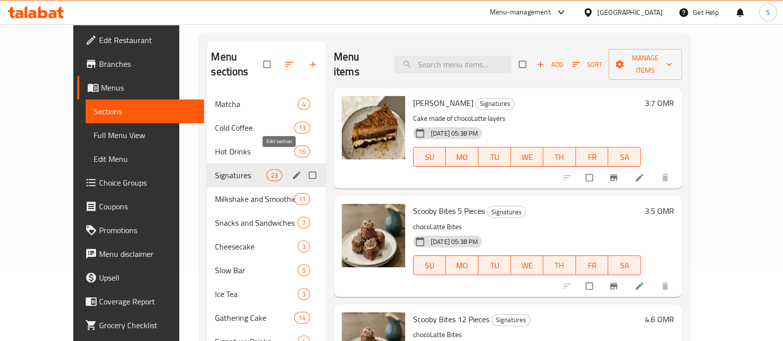
click at [292, 170] on icon "edit" at bounding box center [297, 175] width 10 height 10
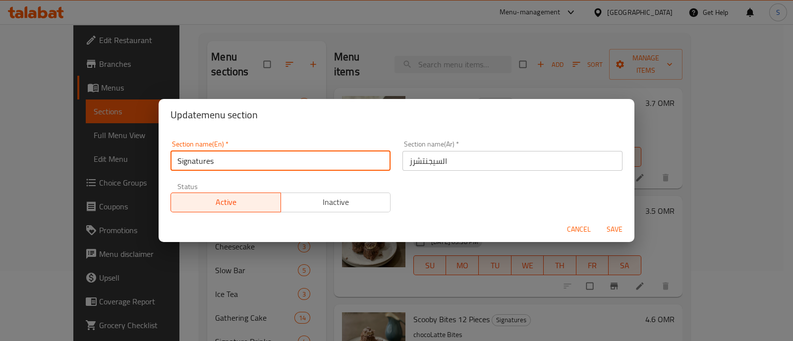
click at [229, 161] on input "Signatures" at bounding box center [280, 161] width 220 height 20
type input "Signatures Disserts"
click at [229, 161] on input "Signatures Disserts" at bounding box center [280, 161] width 220 height 20
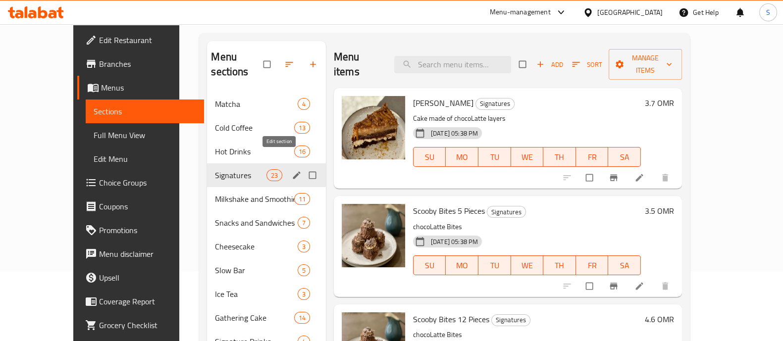
click at [293, 171] on icon "edit" at bounding box center [296, 174] width 7 height 7
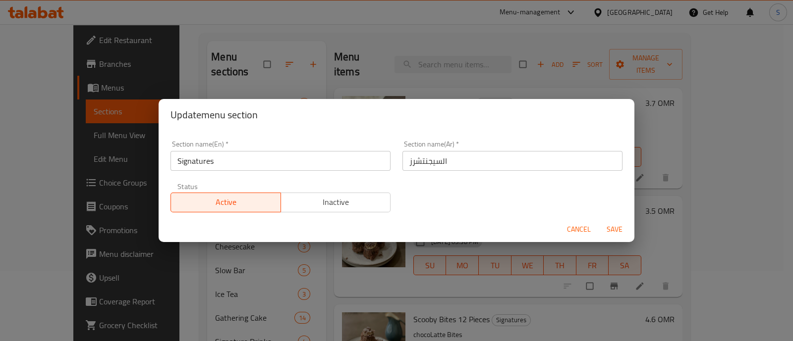
click at [307, 160] on input "Signatures" at bounding box center [280, 161] width 220 height 20
click at [307, 159] on input "Signatures" at bounding box center [280, 161] width 220 height 20
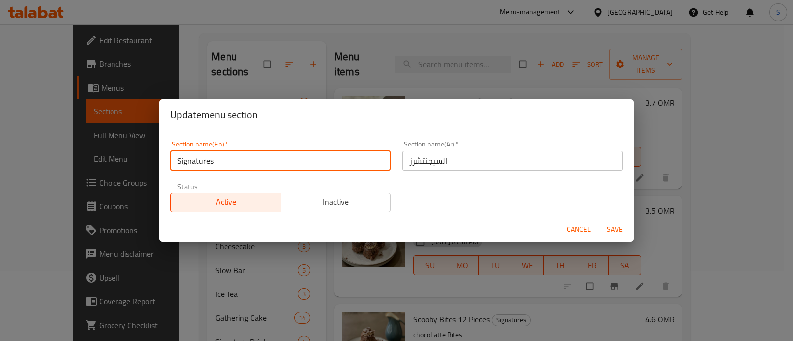
click at [307, 159] on input "Signatures" at bounding box center [280, 161] width 220 height 20
paste input "Dessert"
type input "Signature Desserts"
click at [619, 230] on span "Save" at bounding box center [614, 229] width 24 height 12
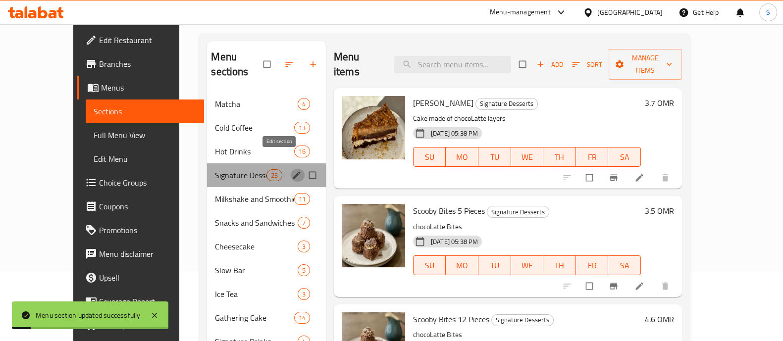
click at [290, 169] on button "edit" at bounding box center [297, 175] width 15 height 13
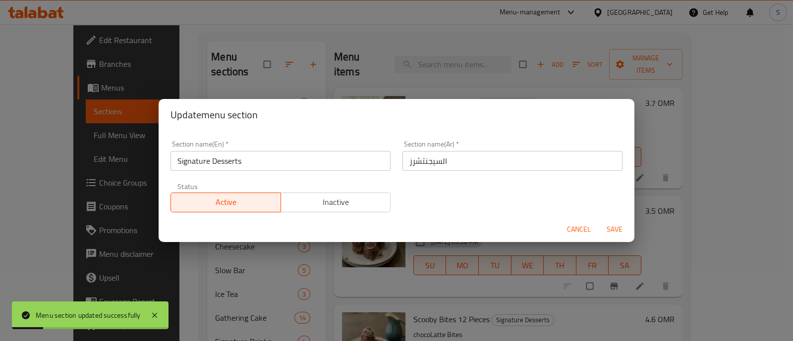
click at [515, 158] on input "السيجنتشرز" at bounding box center [512, 161] width 220 height 20
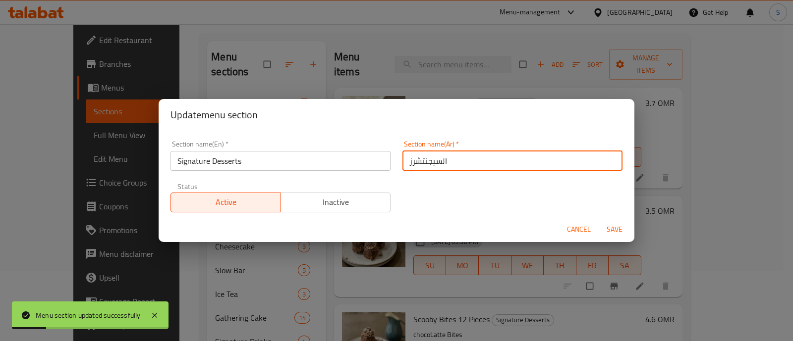
click at [515, 158] on input "السيجنتشرز" at bounding box center [512, 161] width 220 height 20
paste input "لويات المميزة"
type input "الحلويات المميزة"
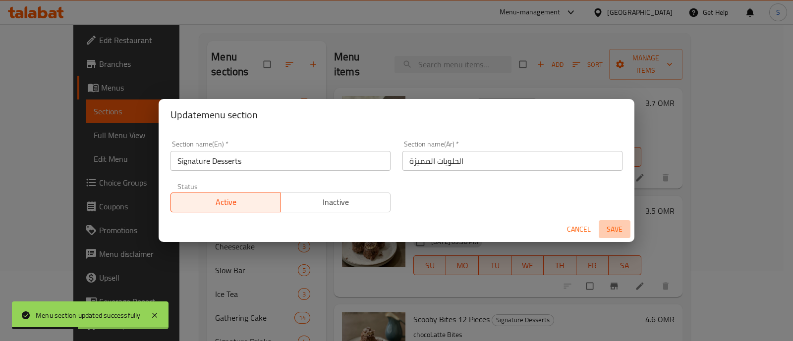
click at [615, 229] on span "Save" at bounding box center [614, 229] width 24 height 12
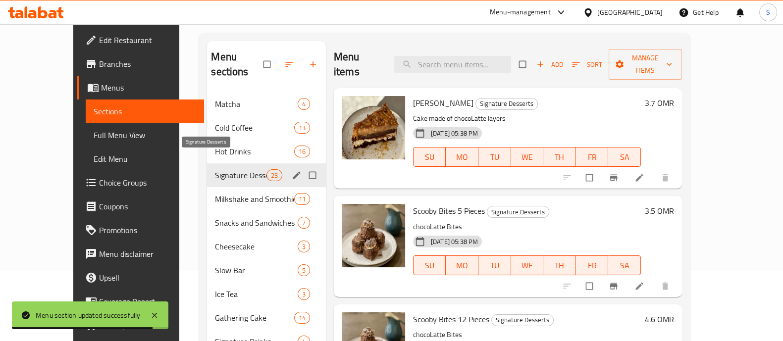
click at [215, 169] on span "Signature Desserts" at bounding box center [240, 175] width 51 height 12
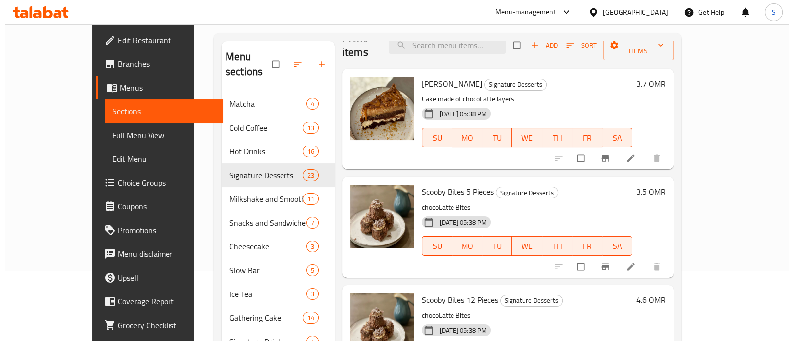
scroll to position [0, 0]
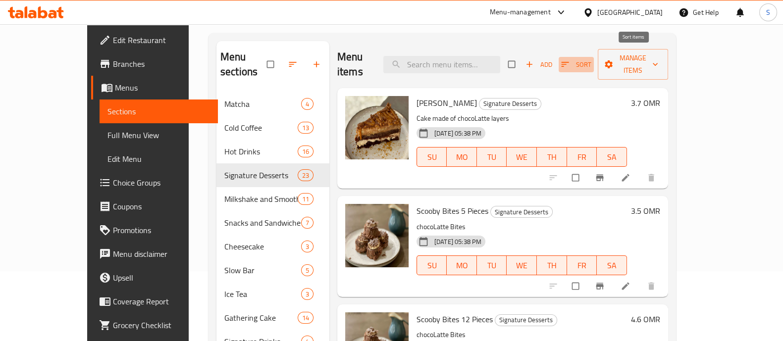
click at [594, 64] on button "Sort" at bounding box center [576, 64] width 35 height 15
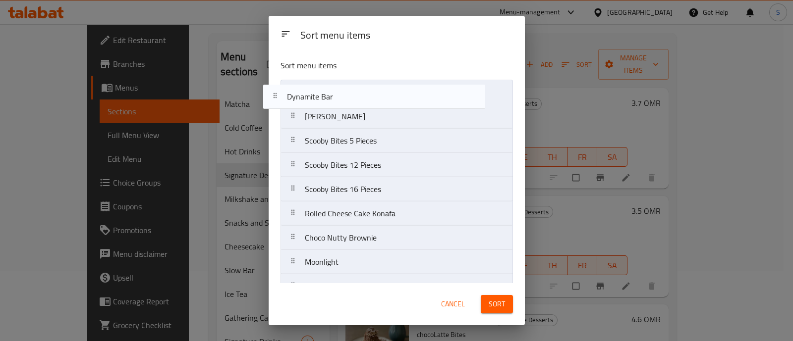
drag, startPoint x: 401, startPoint y: 199, endPoint x: 382, endPoint y: 99, distance: 101.8
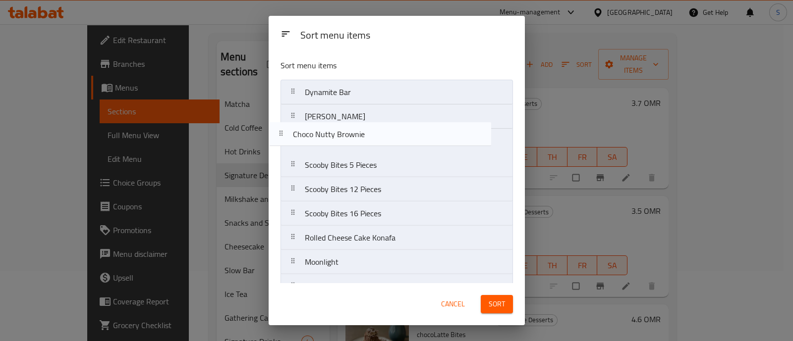
drag, startPoint x: 407, startPoint y: 245, endPoint x: 395, endPoint y: 138, distance: 107.6
drag, startPoint x: 396, startPoint y: 210, endPoint x: 389, endPoint y: 131, distance: 78.6
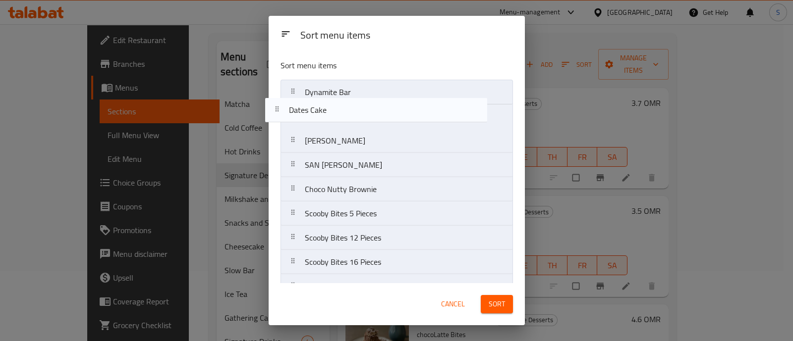
drag, startPoint x: 386, startPoint y: 149, endPoint x: 372, endPoint y: 108, distance: 43.7
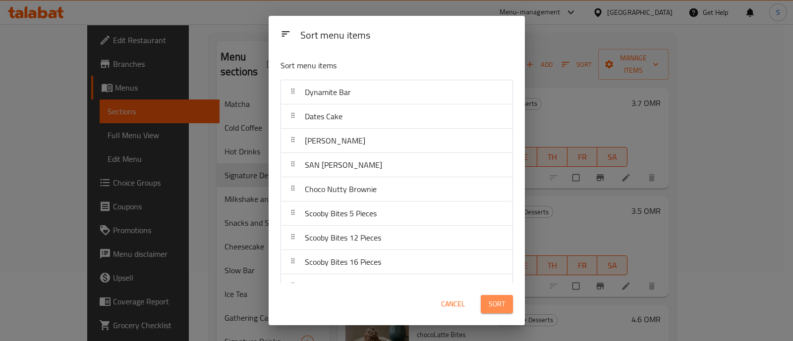
click at [505, 303] on button "Sort" at bounding box center [497, 304] width 32 height 18
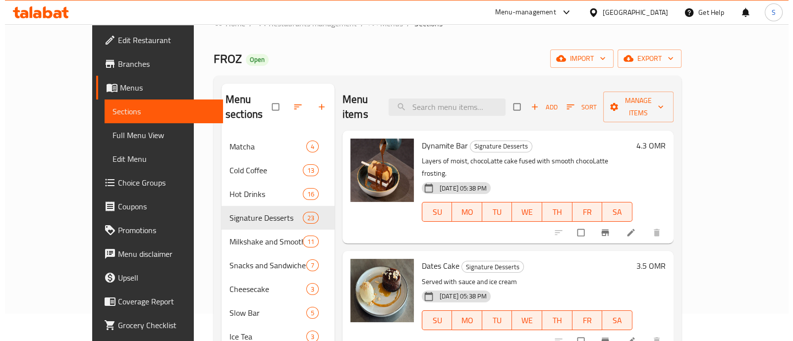
scroll to position [8, 0]
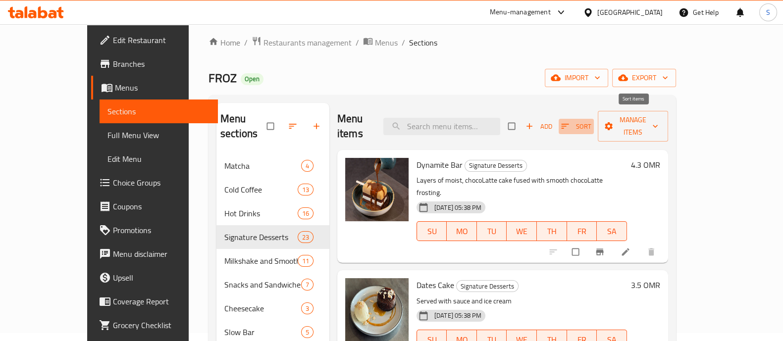
click at [591, 121] on span "Sort" at bounding box center [576, 126] width 30 height 11
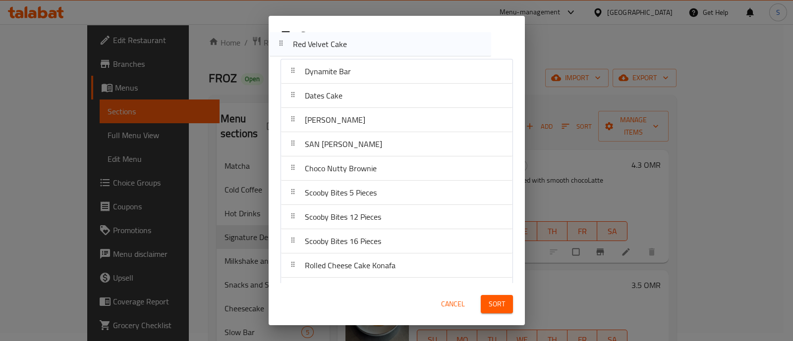
scroll to position [0, 0]
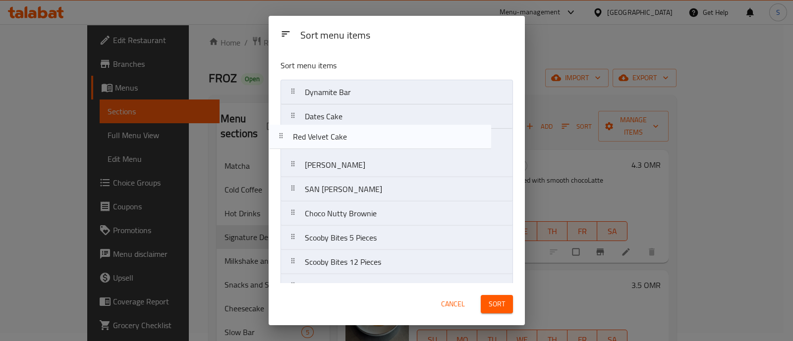
drag, startPoint x: 392, startPoint y: 111, endPoint x: 381, endPoint y: 130, distance: 21.6
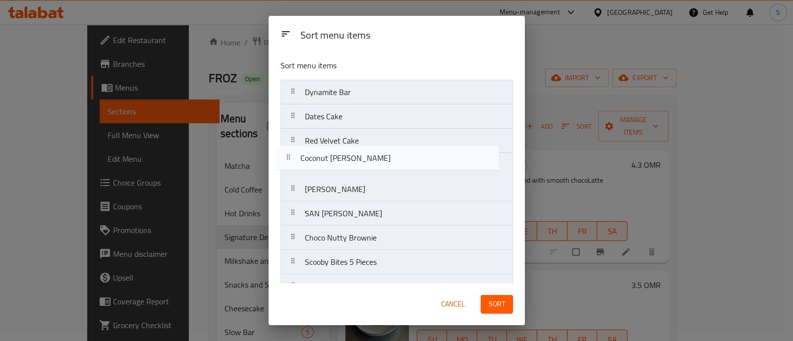
drag, startPoint x: 373, startPoint y: 253, endPoint x: 369, endPoint y: 150, distance: 103.1
drag, startPoint x: 373, startPoint y: 174, endPoint x: 370, endPoint y: 157, distance: 18.1
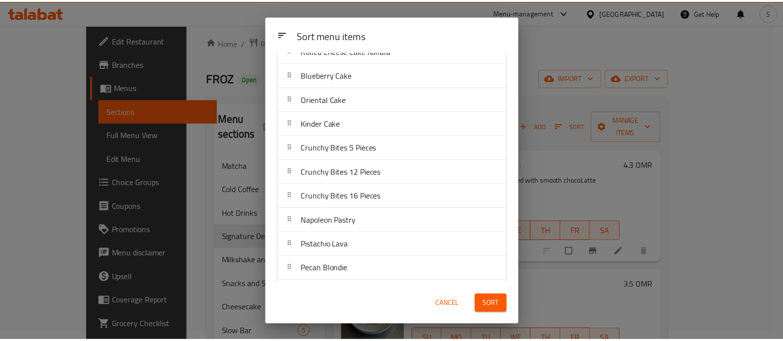
scroll to position [310, 0]
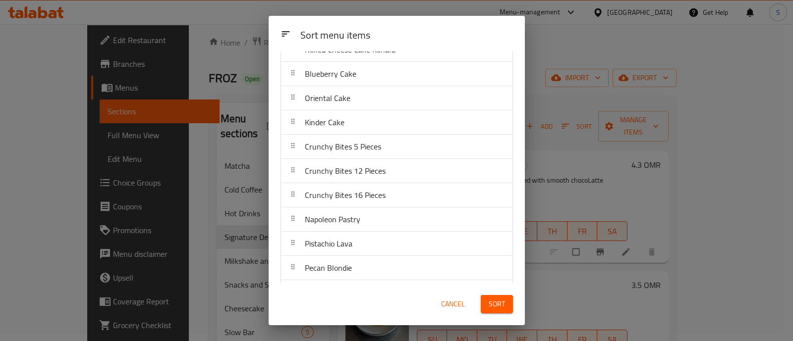
click at [505, 303] on button "Sort" at bounding box center [497, 304] width 32 height 18
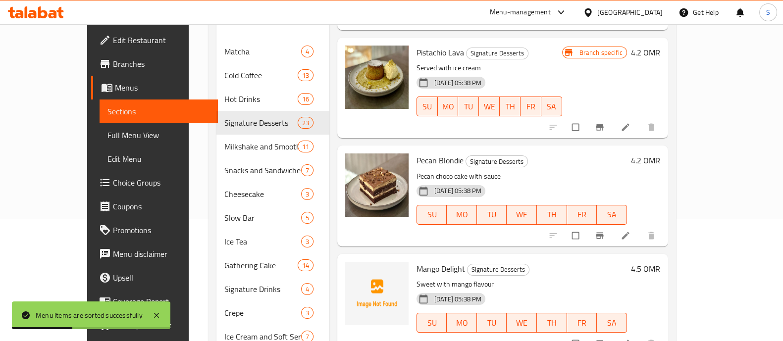
scroll to position [194, 0]
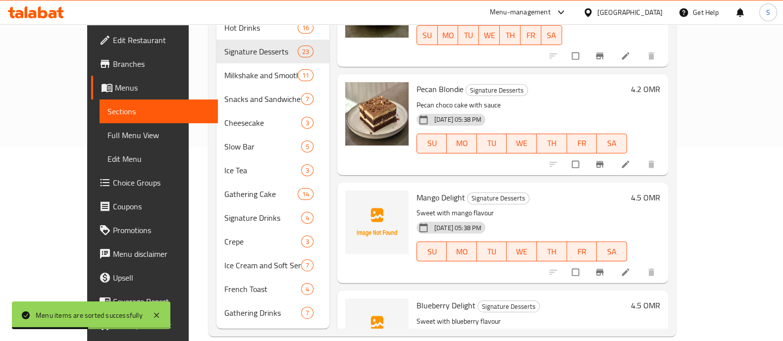
click at [417, 190] on span "Mango Delight" at bounding box center [441, 197] width 49 height 15
copy h6 "Mango Delight"
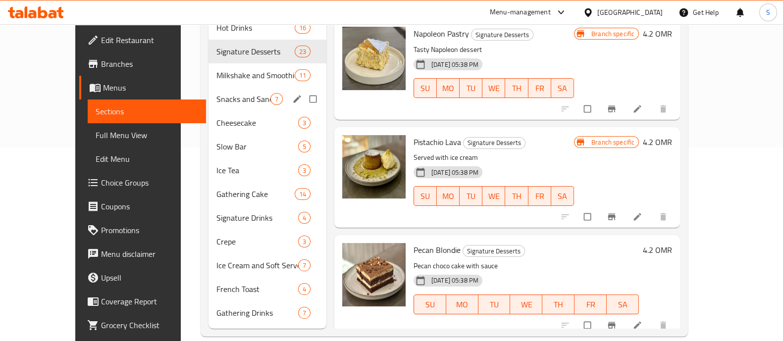
scroll to position [0, 0]
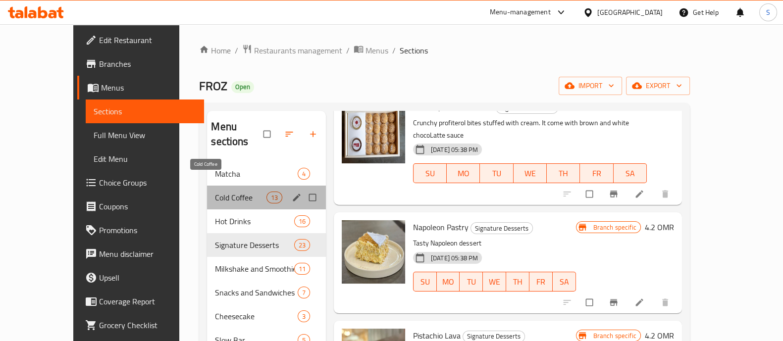
click at [219, 192] on span "Cold Coffee" at bounding box center [240, 198] width 51 height 12
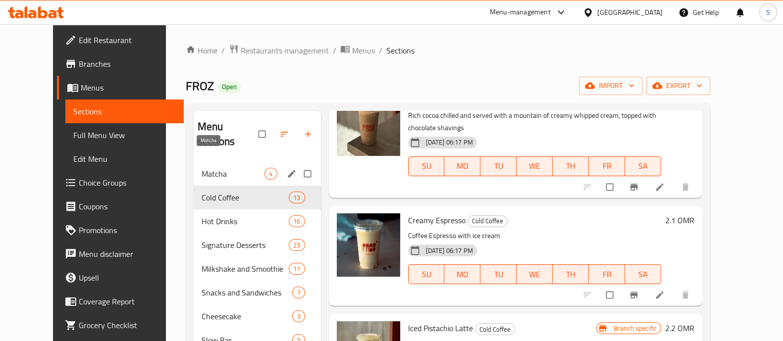
click at [236, 168] on span "Matcha" at bounding box center [233, 174] width 63 height 12
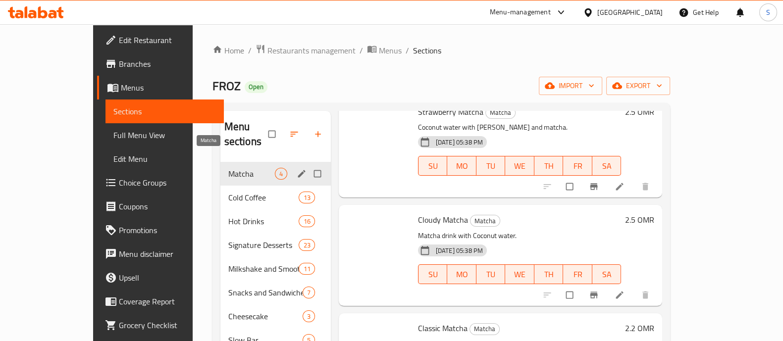
scroll to position [60, 0]
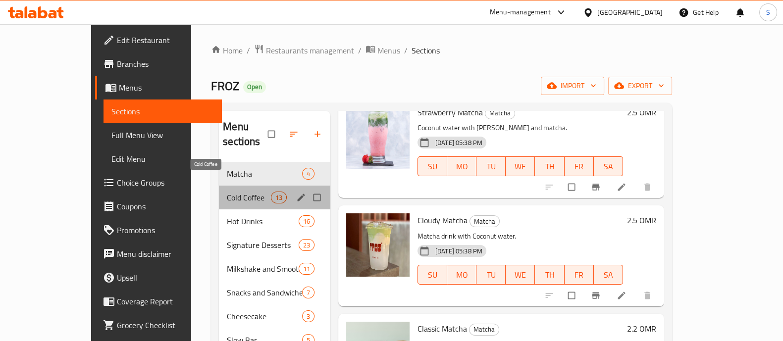
click at [229, 192] on span "Cold Coffee" at bounding box center [249, 198] width 44 height 12
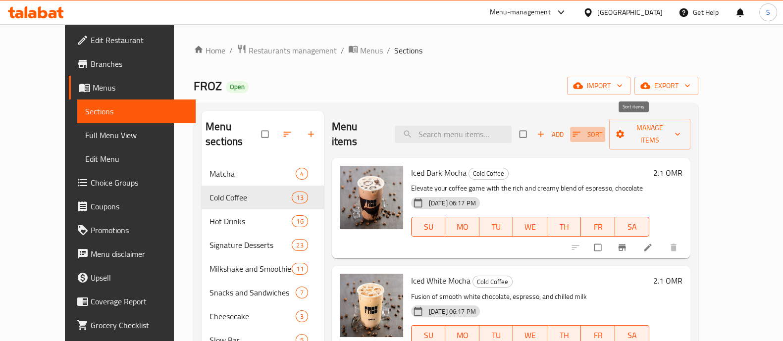
click at [603, 131] on span "Sort" at bounding box center [588, 134] width 30 height 11
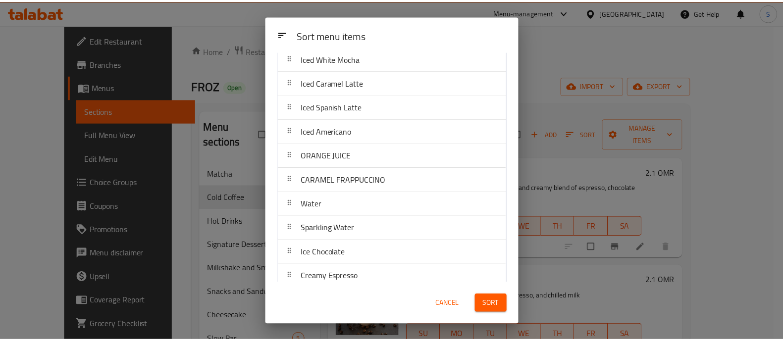
scroll to position [115, 0]
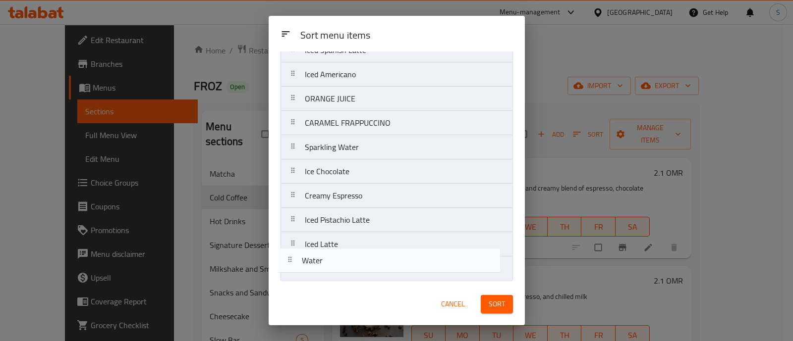
drag, startPoint x: 369, startPoint y: 157, endPoint x: 367, endPoint y: 276, distance: 118.9
click at [367, 276] on nav "Iced Dark Mocha Iced White Mocha Iced Caramel Latte Iced Spanish Latte Iced Ame…" at bounding box center [396, 123] width 232 height 317
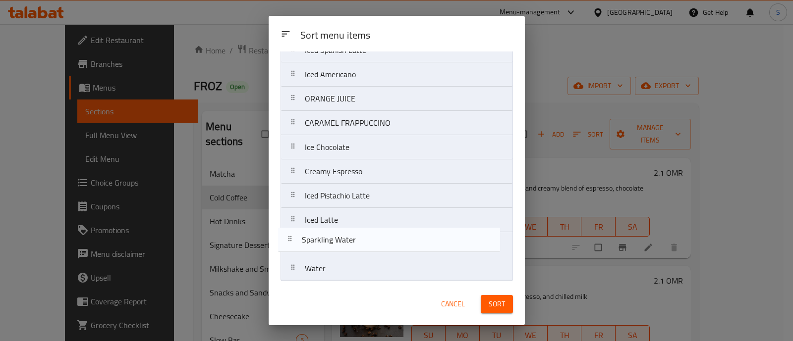
drag, startPoint x: 379, startPoint y: 156, endPoint x: 377, endPoint y: 254, distance: 97.6
click at [378, 255] on nav "Iced Dark Mocha Iced White Mocha Iced Caramel Latte Iced Spanish Latte Iced Ame…" at bounding box center [396, 123] width 232 height 317
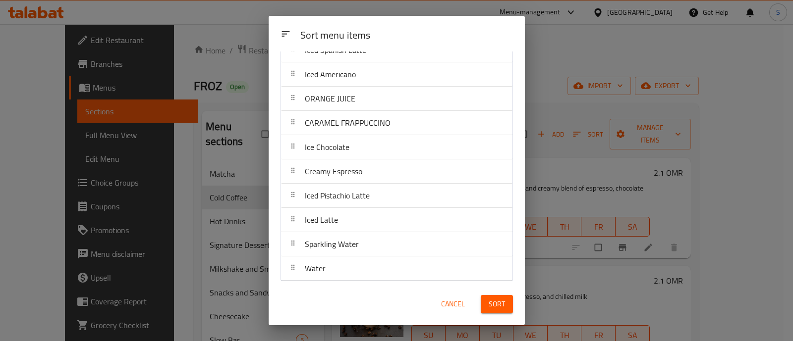
click at [496, 304] on span "Sort" at bounding box center [496, 304] width 16 height 12
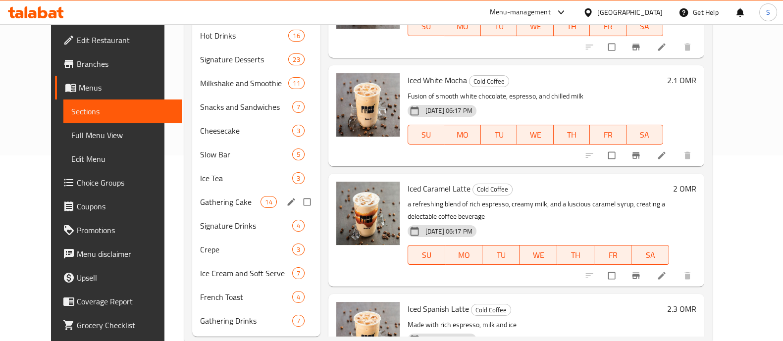
scroll to position [0, 0]
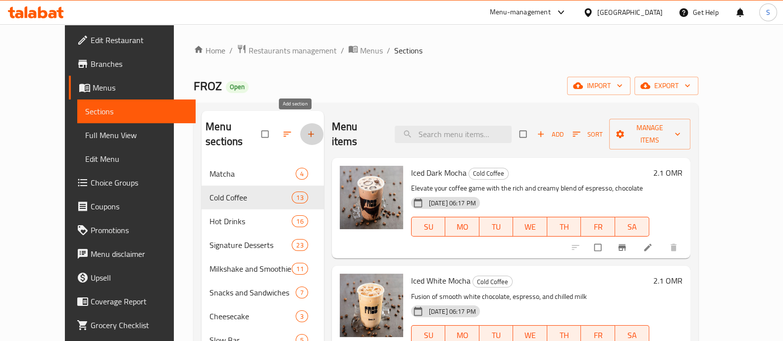
click at [306, 129] on span "button" at bounding box center [312, 134] width 12 height 10
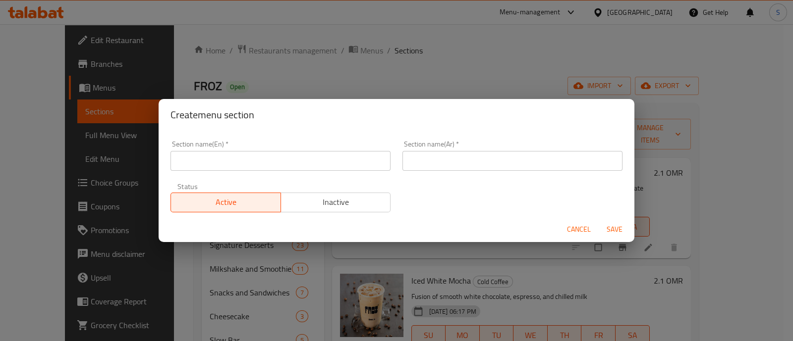
click at [264, 169] on input "text" at bounding box center [280, 161] width 220 height 20
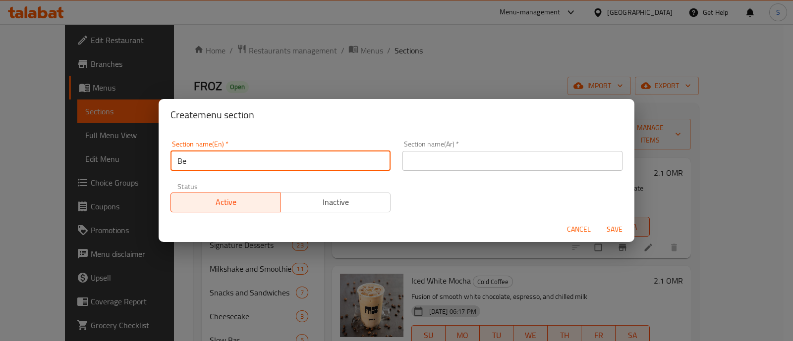
type input "Beverages"
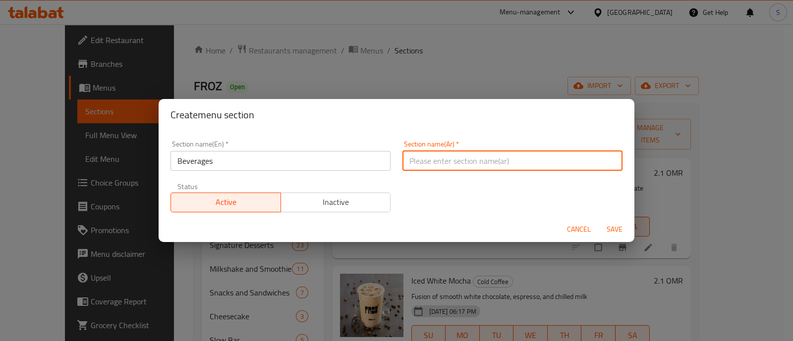
click at [467, 167] on input "text" at bounding box center [512, 161] width 220 height 20
type input "مشروبات"
click at [614, 225] on span "Save" at bounding box center [614, 229] width 24 height 12
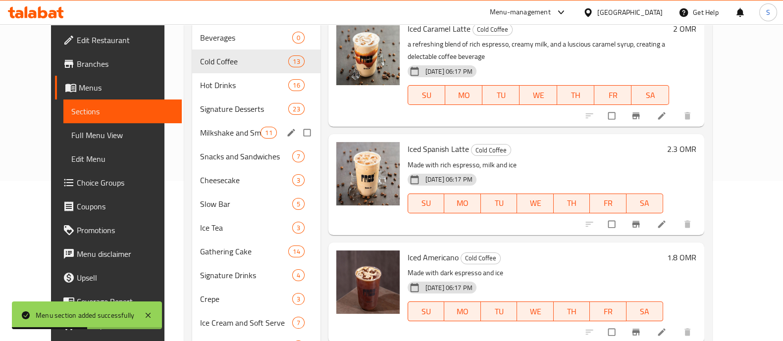
scroll to position [94, 0]
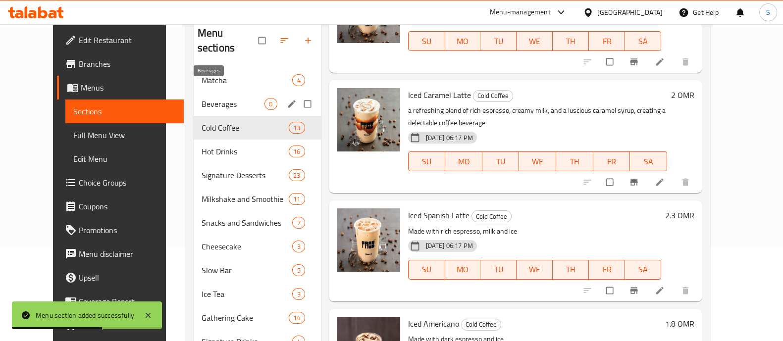
click at [213, 98] on span "Beverages" at bounding box center [233, 104] width 63 height 12
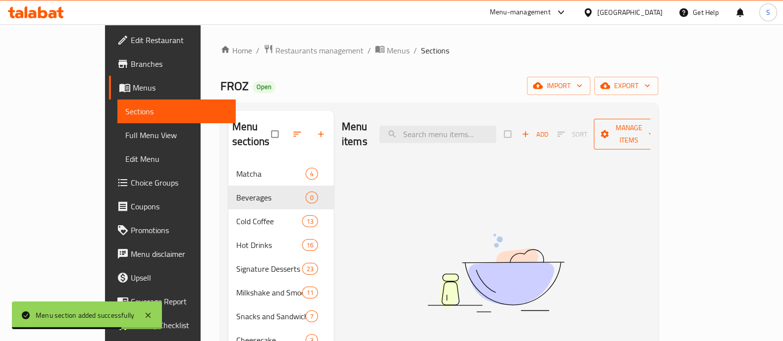
click at [656, 128] on span "Manage items" at bounding box center [629, 134] width 54 height 25
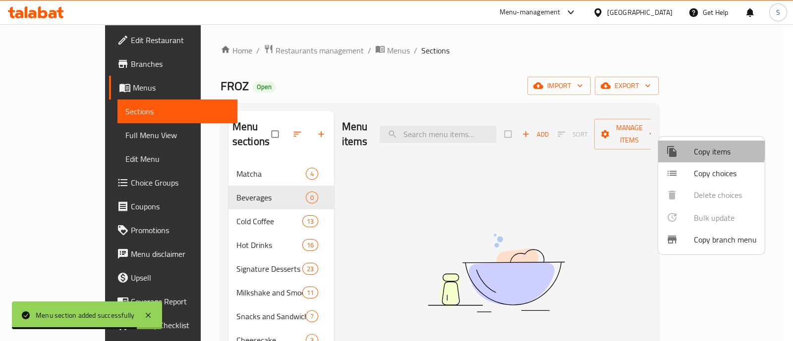
click at [687, 150] on div at bounding box center [680, 152] width 28 height 12
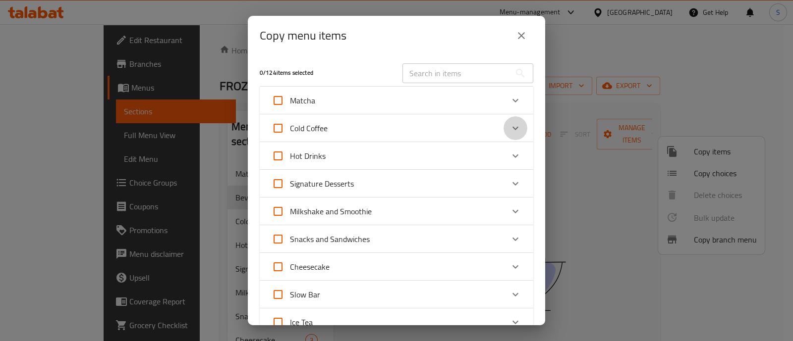
click at [509, 125] on icon "Expand" at bounding box center [515, 128] width 12 height 12
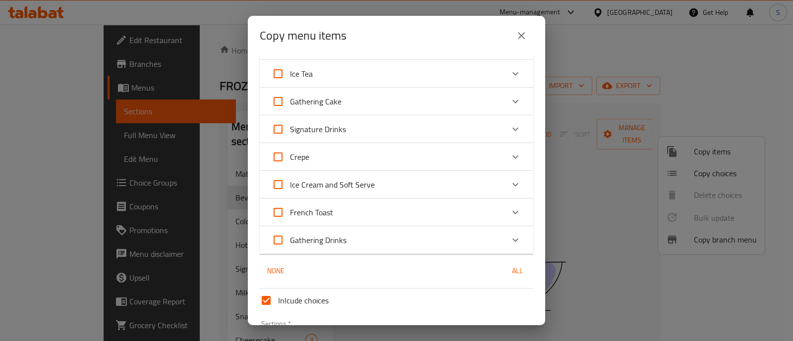
scroll to position [433, 0]
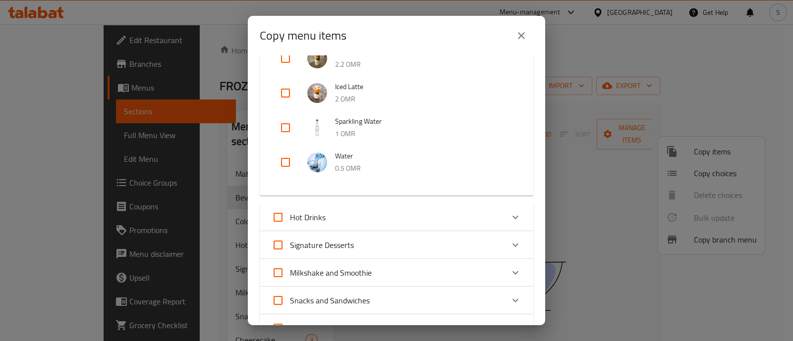
click at [287, 127] on input "checkbox" at bounding box center [285, 128] width 24 height 24
checkbox input "true"
click at [288, 161] on input "checkbox" at bounding box center [285, 163] width 24 height 24
checkbox input "true"
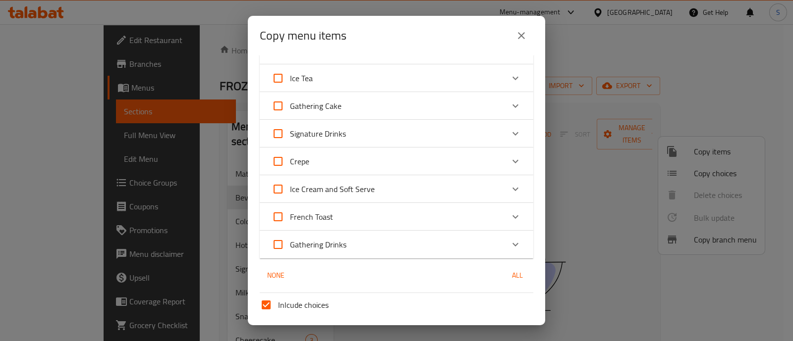
scroll to position [813, 0]
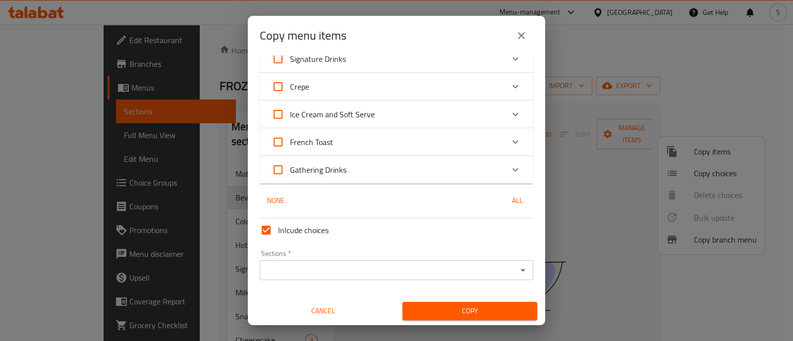
click at [357, 266] on input "Sections   *" at bounding box center [388, 271] width 251 height 14
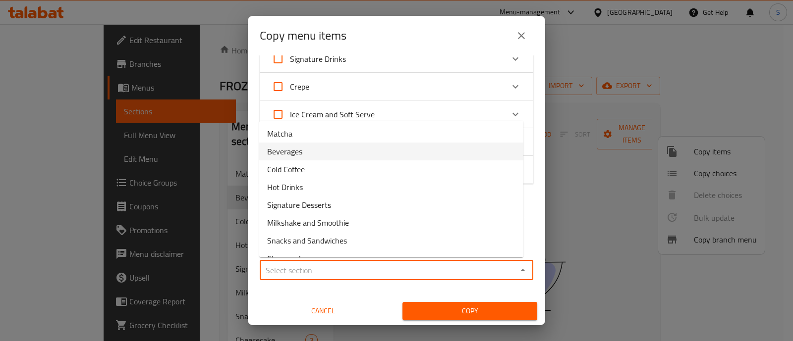
click at [325, 155] on li "Beverages" at bounding box center [391, 152] width 264 height 18
type input "Beverages"
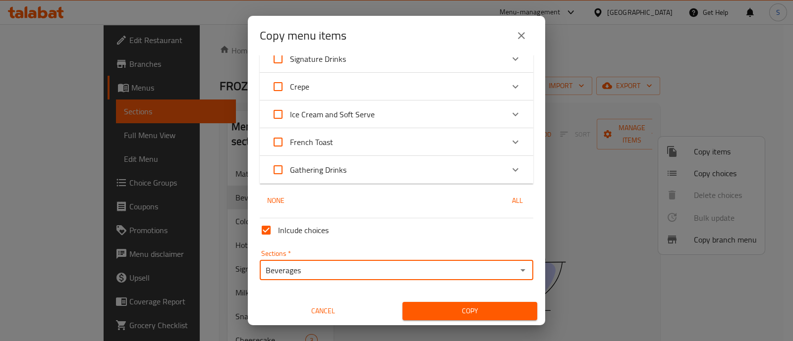
click at [430, 305] on span "Copy" at bounding box center [469, 311] width 119 height 12
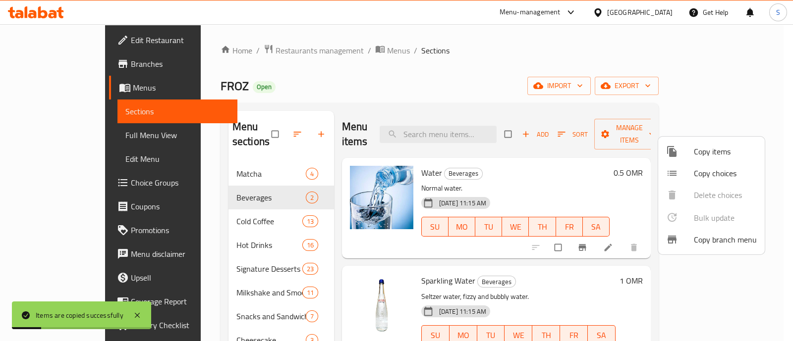
click at [269, 129] on div at bounding box center [396, 170] width 793 height 341
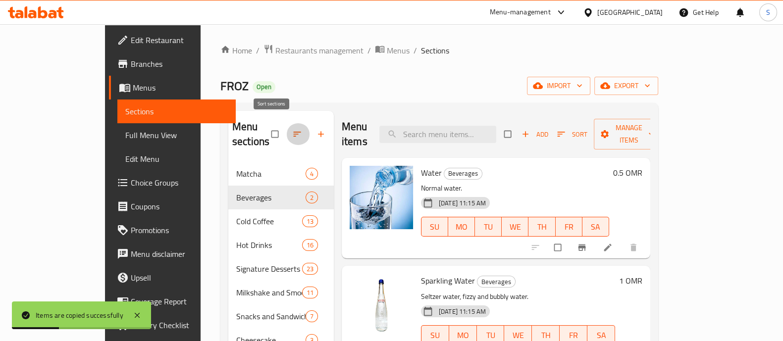
click at [292, 129] on icon "button" at bounding box center [297, 134] width 10 height 10
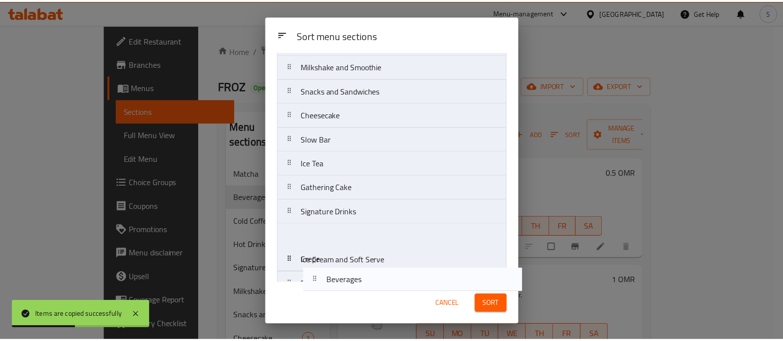
scroll to position [188, 0]
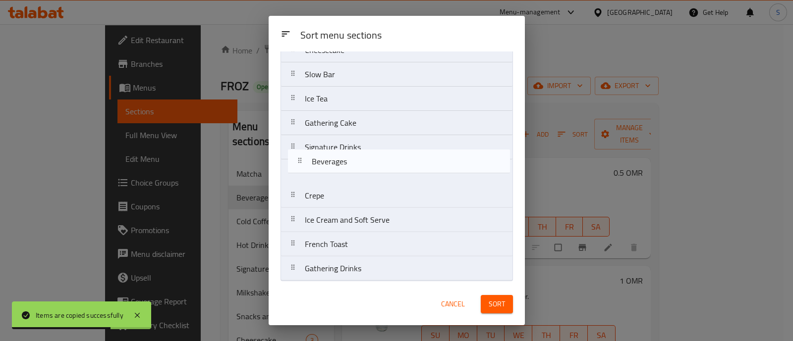
drag, startPoint x: 344, startPoint y: 122, endPoint x: 352, endPoint y: 169, distance: 48.2
click at [352, 169] on nav "Matcha Beverages Cold Coffee Hot Drinks Signature Desserts Milkshake and Smooth…" at bounding box center [396, 86] width 232 height 389
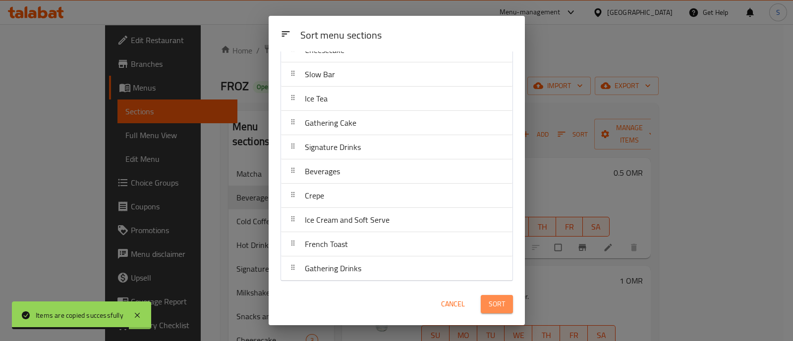
click at [494, 299] on span "Sort" at bounding box center [496, 304] width 16 height 12
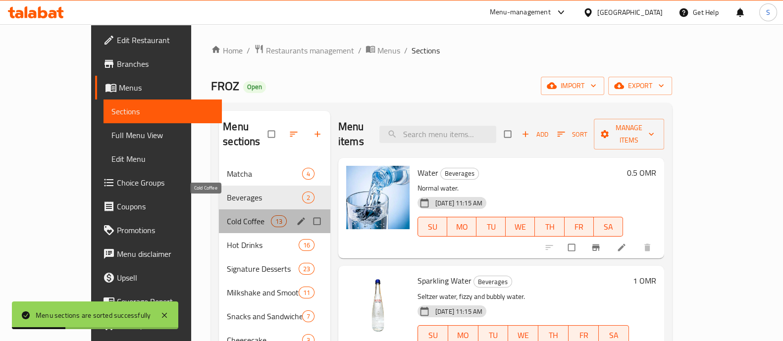
click at [227, 215] on span "Cold Coffee" at bounding box center [249, 221] width 44 height 12
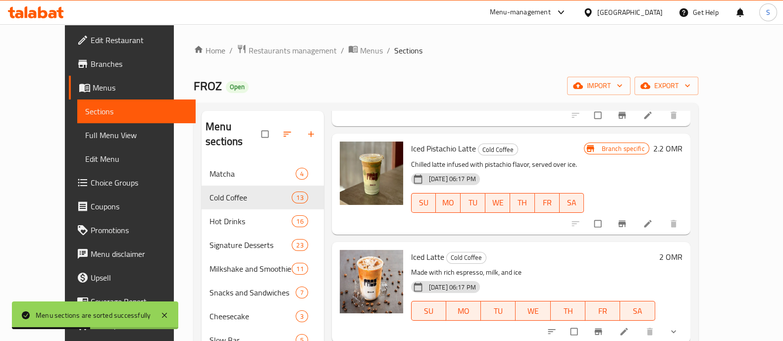
scroll to position [217, 0]
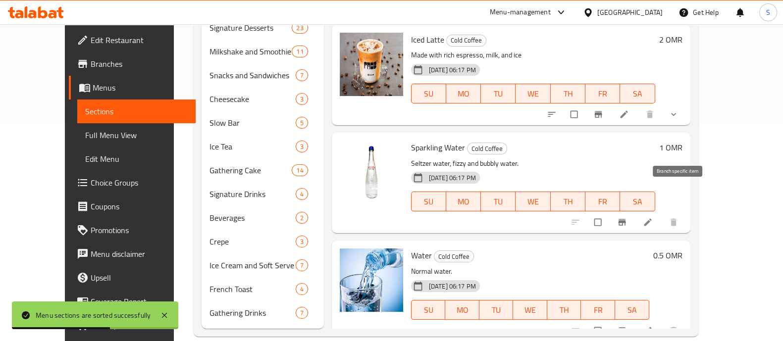
click at [627, 217] on icon "Branch-specific-item" at bounding box center [622, 222] width 10 height 10
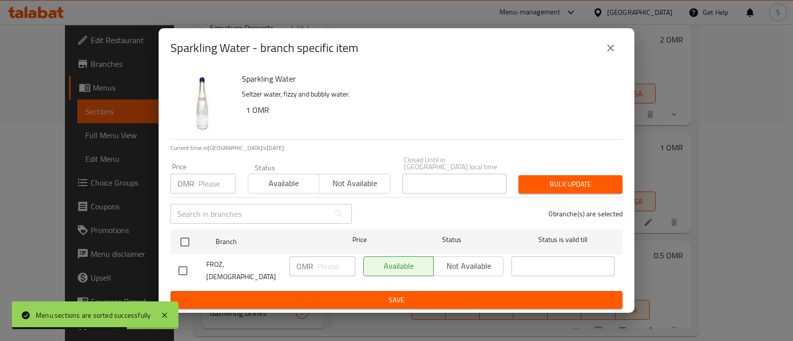
click at [455, 263] on div "Available Not available" at bounding box center [433, 267] width 140 height 20
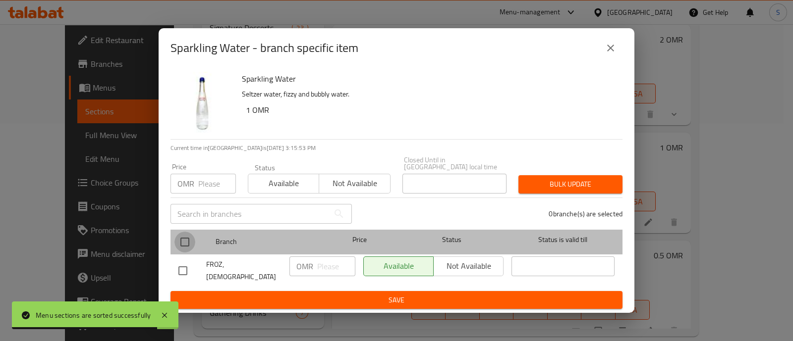
click at [191, 240] on input "checkbox" at bounding box center [184, 242] width 21 height 21
checkbox input "true"
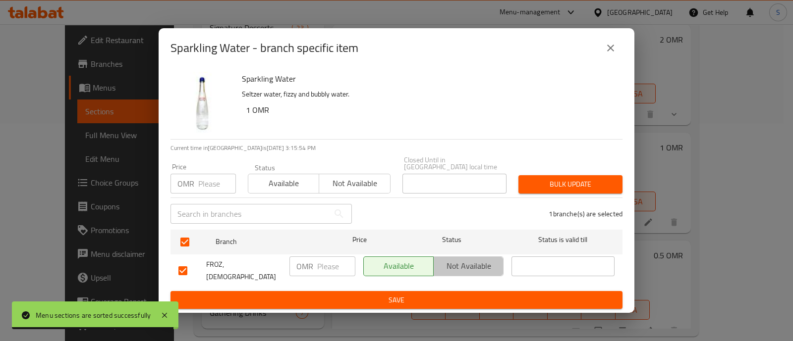
click at [464, 271] on span "Not available" at bounding box center [468, 266] width 62 height 14
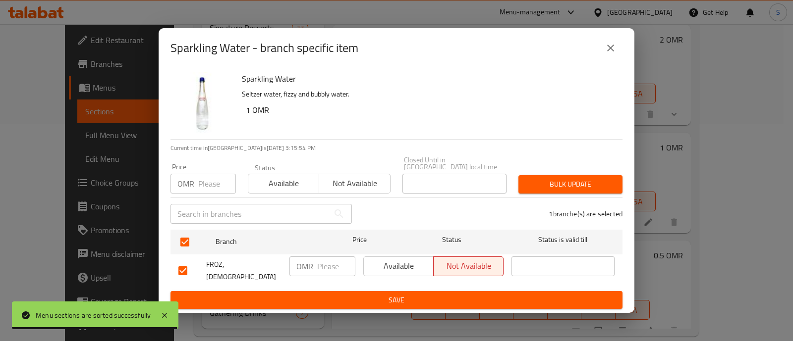
click at [470, 291] on button "Save" at bounding box center [396, 300] width 452 height 18
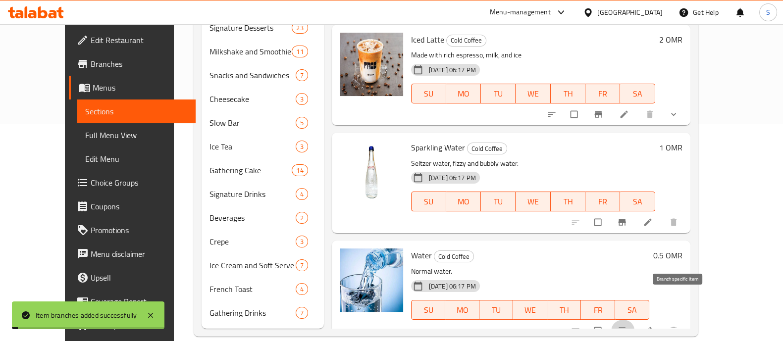
click at [626, 327] on icon "Branch-specific-item" at bounding box center [621, 330] width 7 height 6
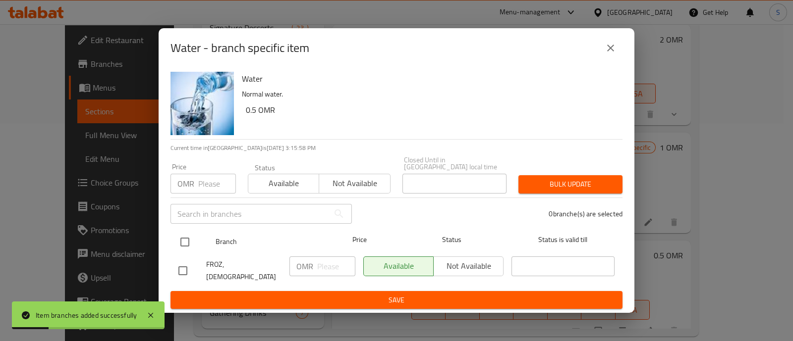
click at [186, 244] on input "checkbox" at bounding box center [184, 242] width 21 height 21
checkbox input "true"
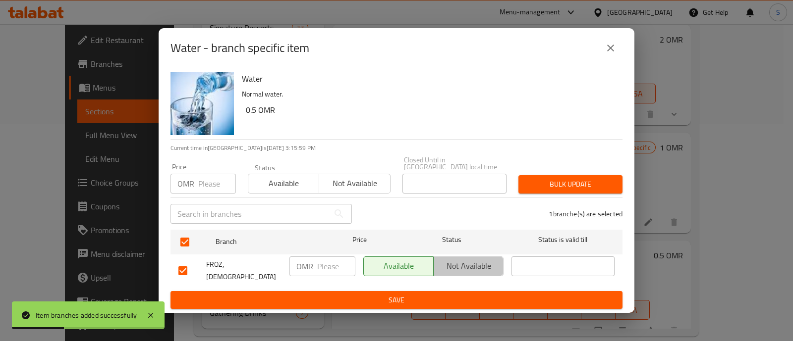
click at [471, 268] on span "Not available" at bounding box center [468, 266] width 62 height 14
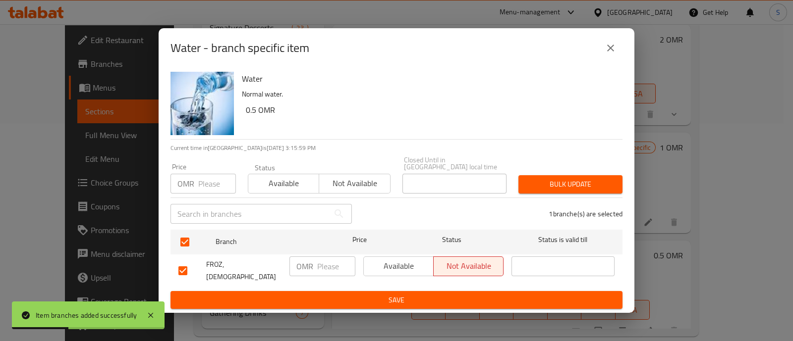
click at [474, 294] on span "Save" at bounding box center [396, 300] width 436 height 12
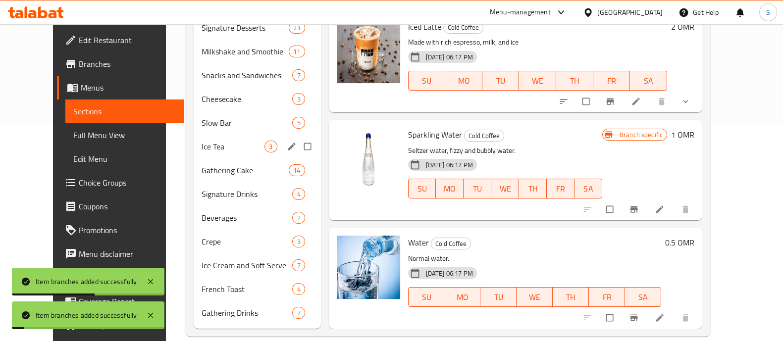
scroll to position [0, 0]
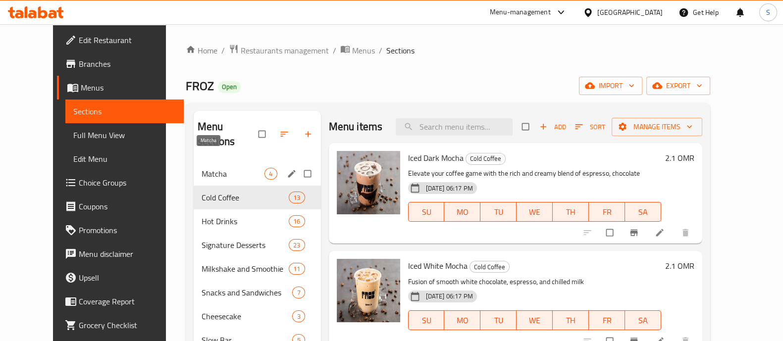
click at [211, 168] on span "Matcha" at bounding box center [233, 174] width 63 height 12
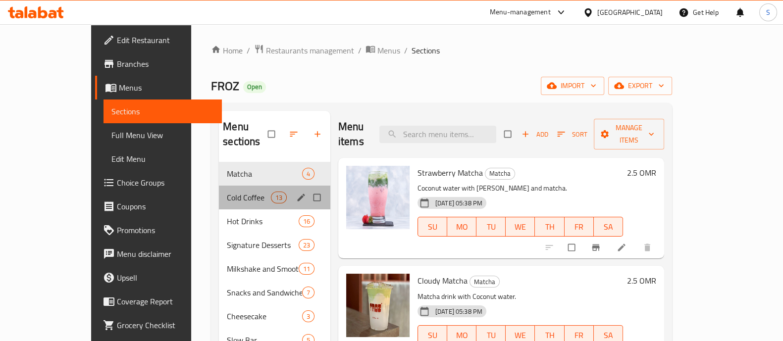
click at [219, 186] on div "Cold Coffee 13" at bounding box center [274, 198] width 111 height 24
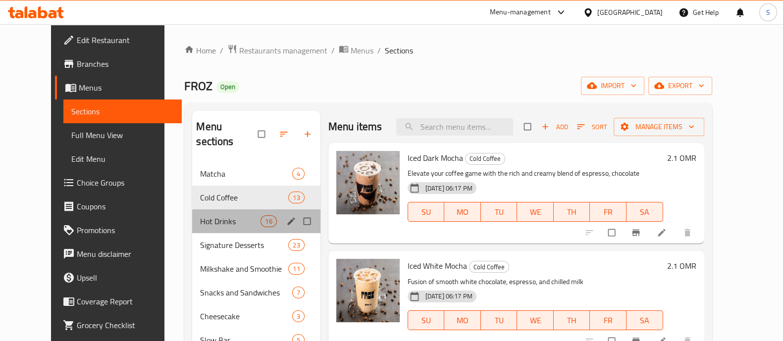
click at [215, 210] on div "Hot Drinks 16" at bounding box center [256, 222] width 128 height 24
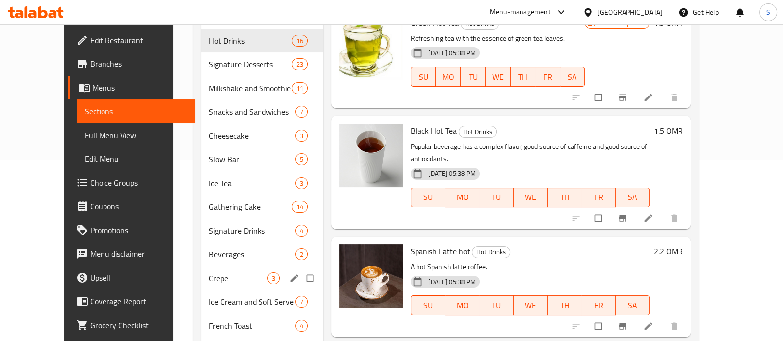
scroll to position [217, 0]
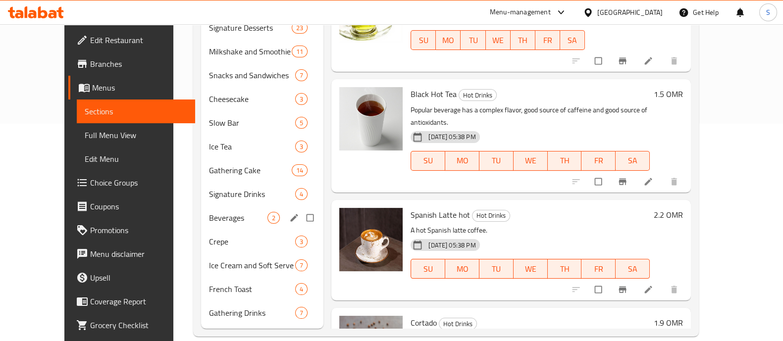
click at [209, 212] on span "Beverages" at bounding box center [238, 218] width 58 height 12
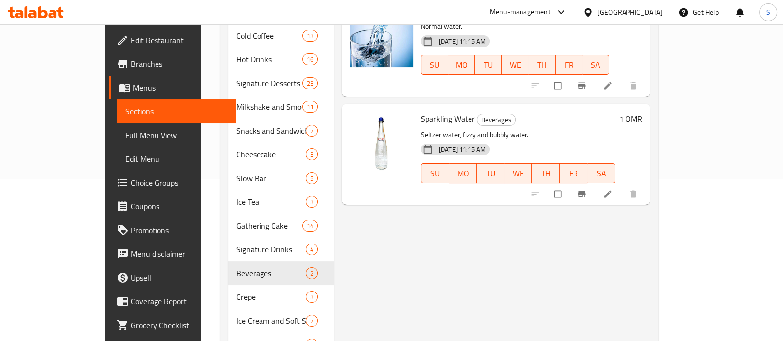
scroll to position [94, 0]
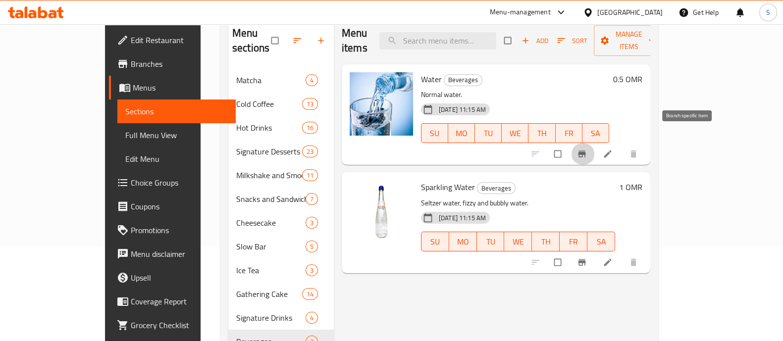
click at [587, 149] on icon "Branch-specific-item" at bounding box center [582, 154] width 10 height 10
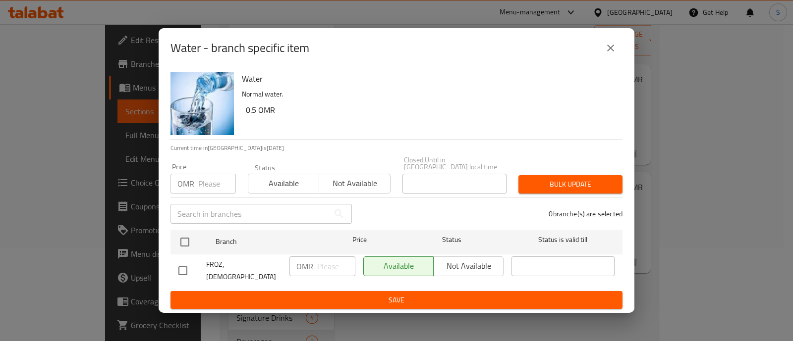
click at [617, 53] on button "close" at bounding box center [610, 48] width 24 height 24
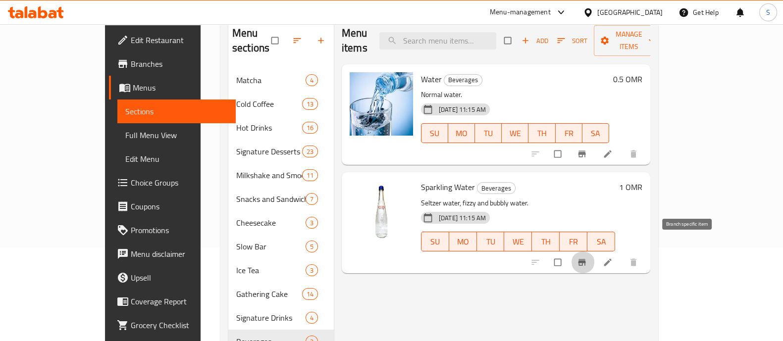
click at [589, 258] on span "Branch-specific-item" at bounding box center [583, 263] width 12 height 10
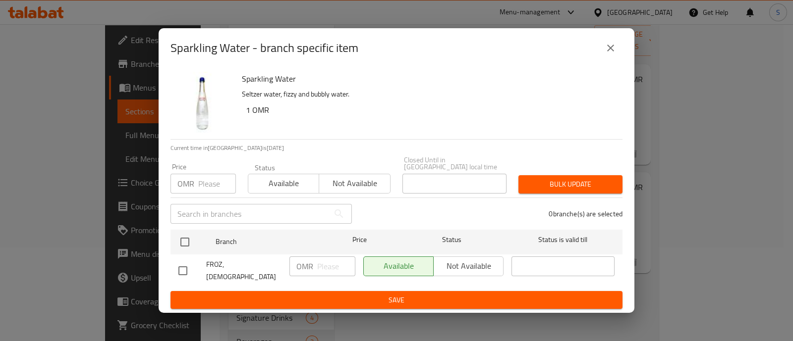
click at [607, 54] on icon "close" at bounding box center [610, 48] width 12 height 12
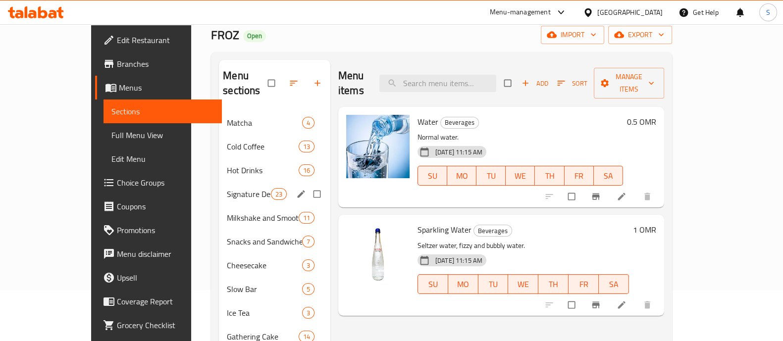
scroll to position [32, 0]
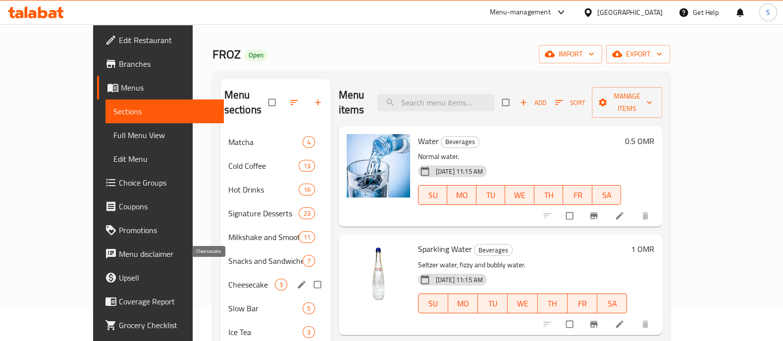
click at [228, 279] on span "Cheesecake" at bounding box center [251, 285] width 47 height 12
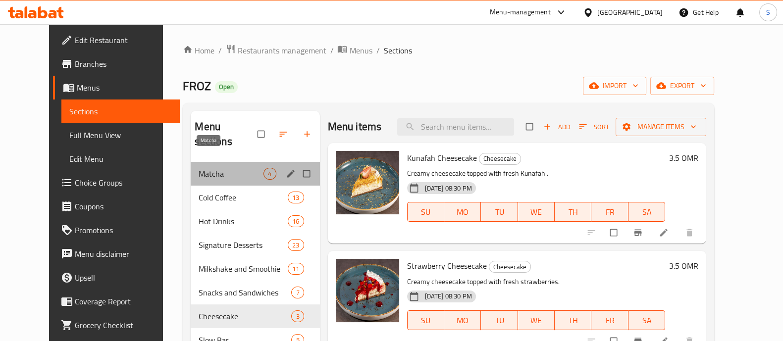
click at [211, 168] on span "Matcha" at bounding box center [231, 174] width 65 height 12
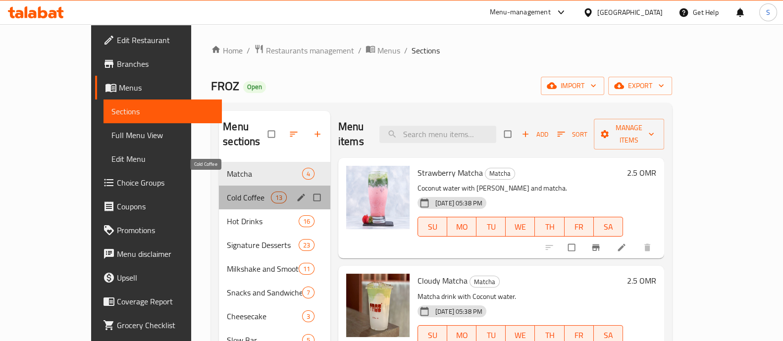
click at [227, 192] on span "Cold Coffee" at bounding box center [249, 198] width 44 height 12
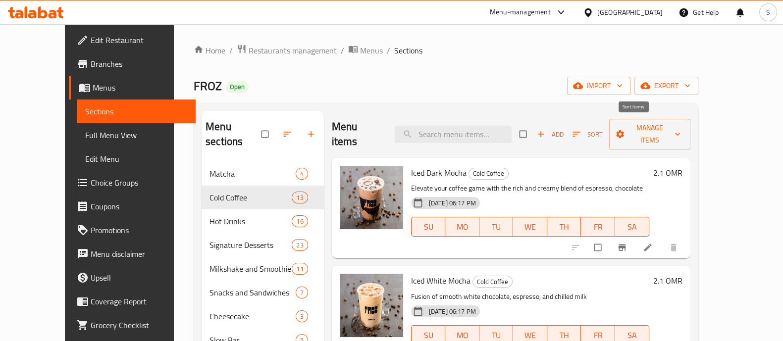
click at [603, 130] on span "Sort" at bounding box center [588, 134] width 30 height 11
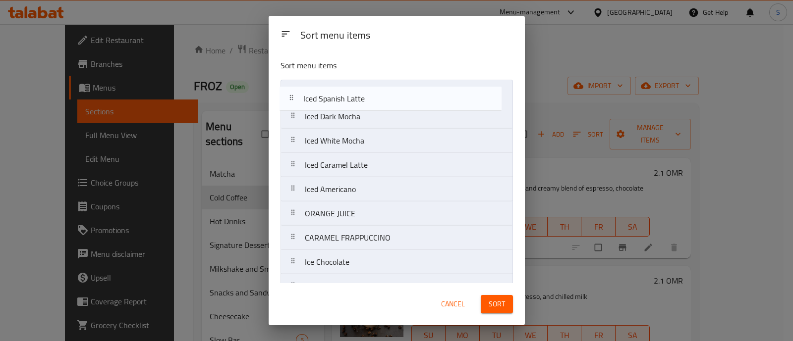
drag, startPoint x: 387, startPoint y: 166, endPoint x: 384, endPoint y: 98, distance: 68.9
click at [384, 98] on nav "Iced Dark Mocha Iced White Mocha Iced Caramel Latte Iced Spanish Latte Iced Ame…" at bounding box center [396, 238] width 232 height 317
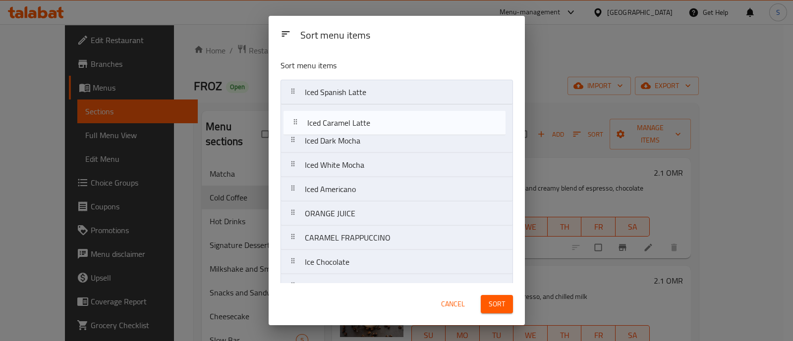
drag, startPoint x: 377, startPoint y: 161, endPoint x: 379, endPoint y: 116, distance: 45.6
click at [379, 116] on nav "Iced Spanish Latte Iced Dark Mocha Iced White Mocha Iced Caramel Latte Iced Ame…" at bounding box center [396, 238] width 232 height 317
drag, startPoint x: 385, startPoint y: 187, endPoint x: 382, endPoint y: 128, distance: 59.0
click at [382, 128] on nav "Iced Spanish Latte Iced Caramel Latte Iced Dark Mocha Iced White Mocha Iced Ame…" at bounding box center [396, 238] width 232 height 317
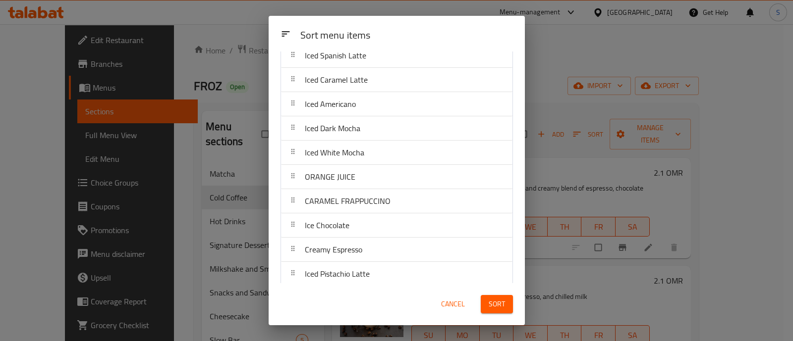
scroll to position [61, 0]
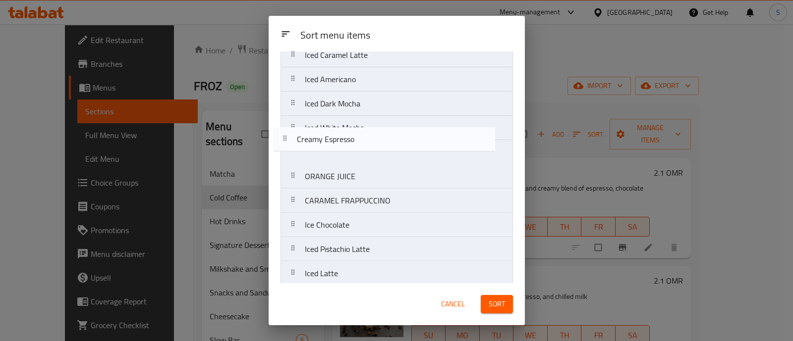
drag, startPoint x: 384, startPoint y: 226, endPoint x: 375, endPoint y: 137, distance: 89.1
click at [375, 137] on nav "Iced Spanish Latte Iced Caramel Latte Iced Americano Iced Dark Mocha Iced White…" at bounding box center [396, 176] width 232 height 317
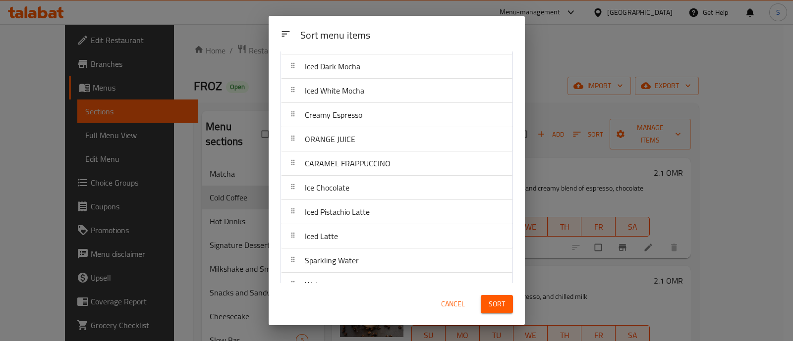
scroll to position [115, 0]
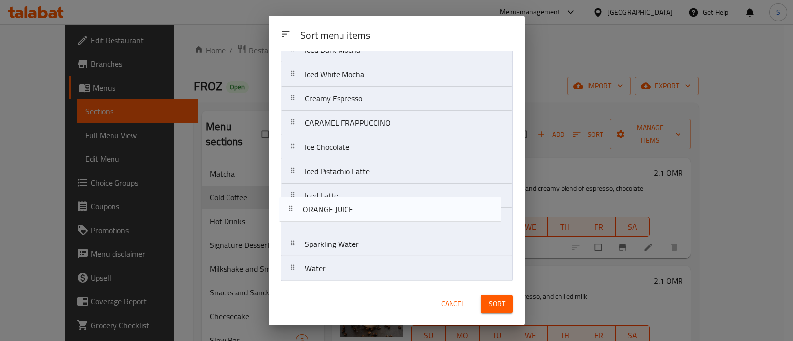
drag, startPoint x: 372, startPoint y: 124, endPoint x: 370, endPoint y: 215, distance: 90.7
click at [370, 215] on nav "Iced Spanish Latte Iced Caramel Latte Iced Americano Iced Dark Mocha Iced White…" at bounding box center [396, 123] width 232 height 317
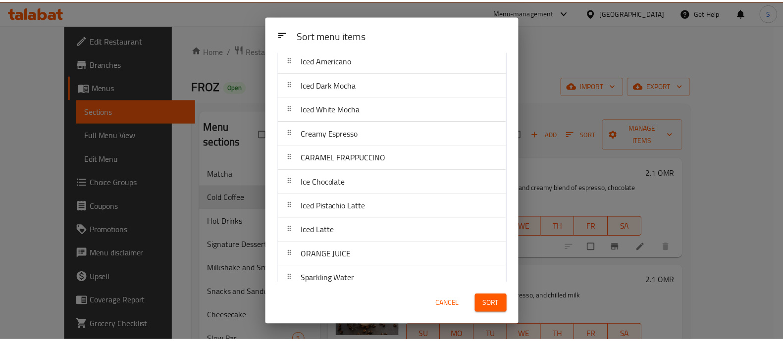
scroll to position [53, 0]
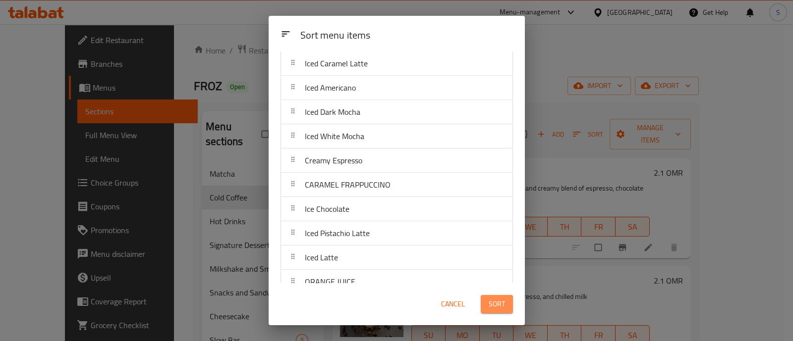
click at [488, 298] on span "Sort" at bounding box center [496, 304] width 16 height 12
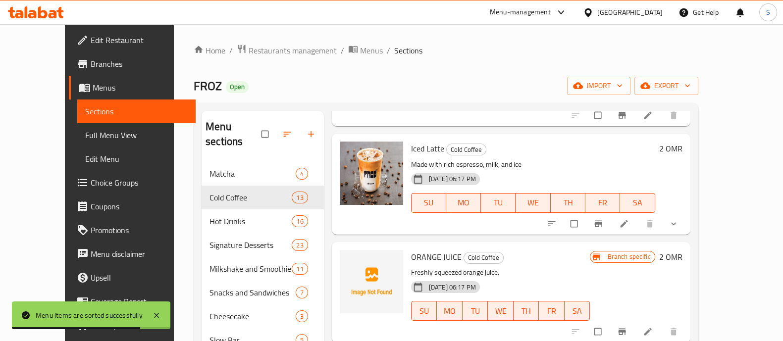
scroll to position [61, 0]
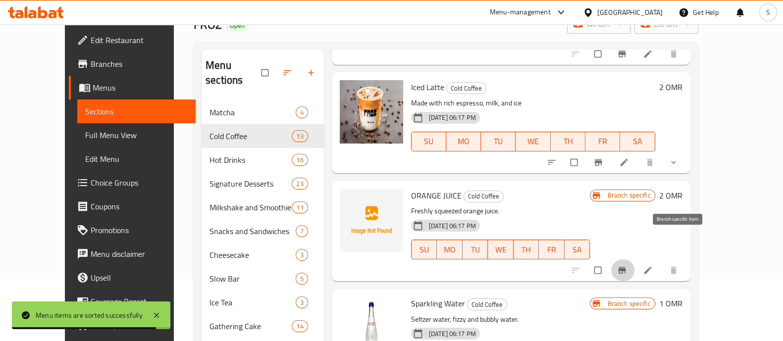
click at [635, 260] on button "Branch-specific-item" at bounding box center [623, 271] width 24 height 22
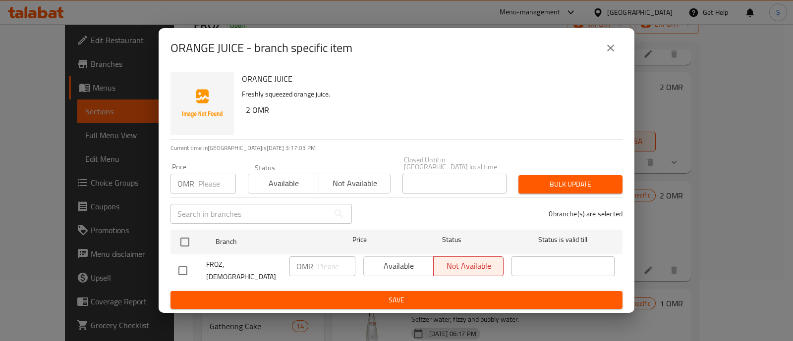
click at [612, 54] on icon "close" at bounding box center [610, 48] width 12 height 12
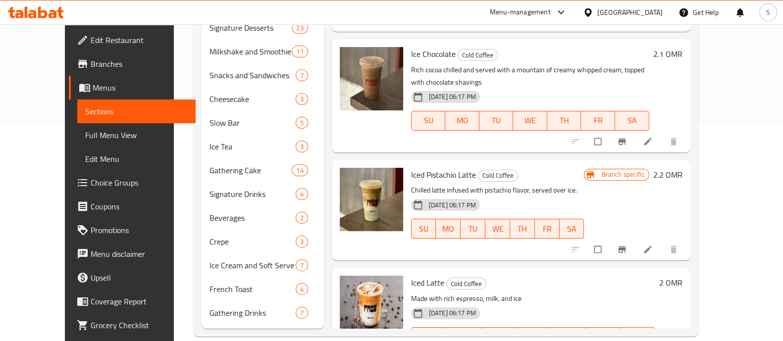
scroll to position [651, 0]
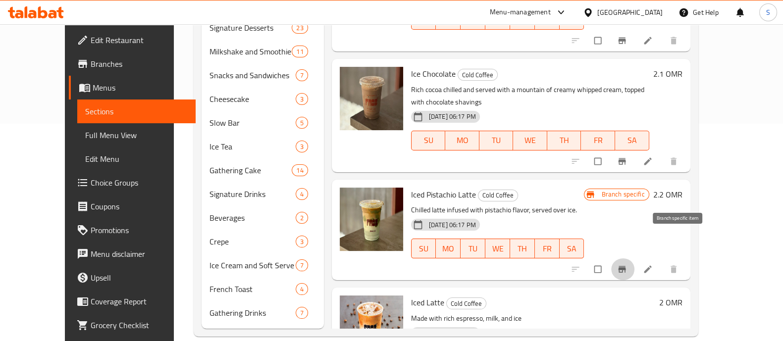
click at [635, 259] on button "Branch-specific-item" at bounding box center [623, 270] width 24 height 22
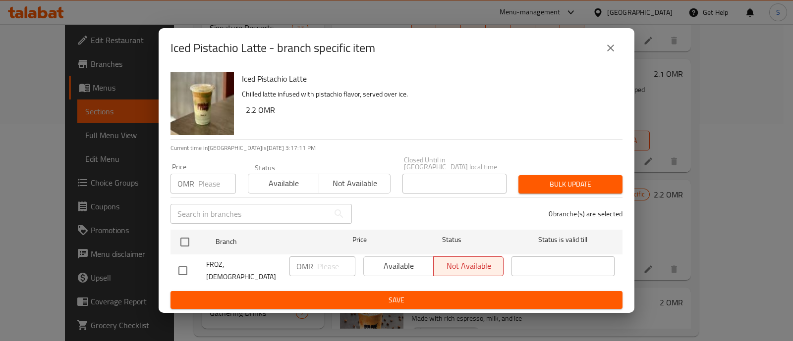
click at [614, 54] on icon "close" at bounding box center [610, 48] width 12 height 12
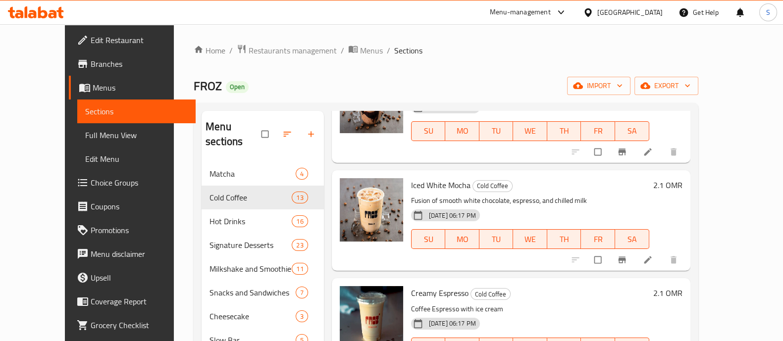
scroll to position [495, 0]
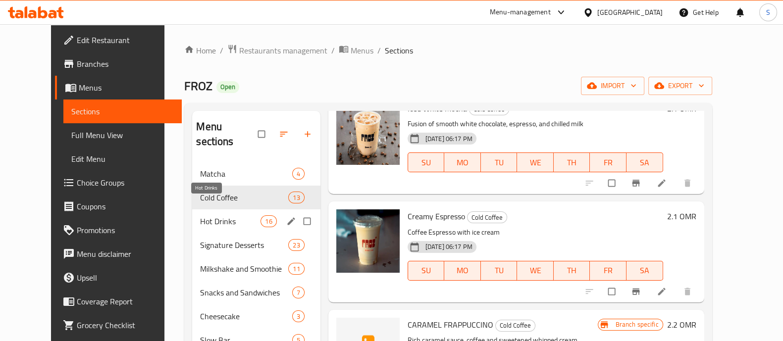
click at [228, 215] on span "Hot Drinks" at bounding box center [230, 221] width 60 height 12
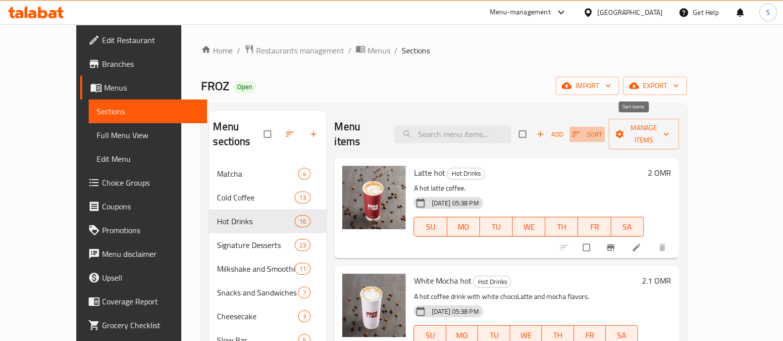
click at [602, 129] on span "Sort" at bounding box center [587, 134] width 30 height 11
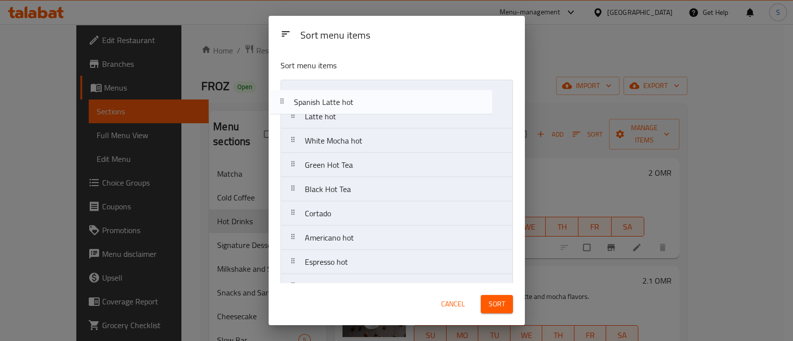
drag, startPoint x: 367, startPoint y: 190, endPoint x: 354, endPoint y: 97, distance: 94.0
click at [354, 96] on nav "Latte hot White Mocha hot Green Hot Tea Black Hot Tea Spanish Latte hot Cortado…" at bounding box center [396, 274] width 232 height 389
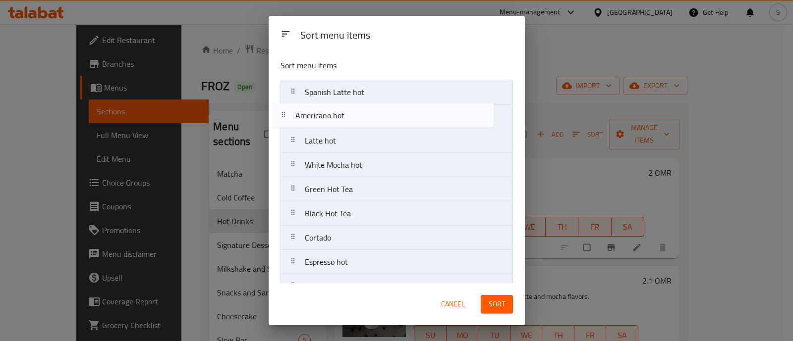
drag, startPoint x: 382, startPoint y: 181, endPoint x: 373, endPoint y: 117, distance: 64.1
click at [373, 117] on nav "Spanish Latte hot Latte hot White Mocha hot Green Hot Tea Black Hot Tea Cortado…" at bounding box center [396, 274] width 232 height 389
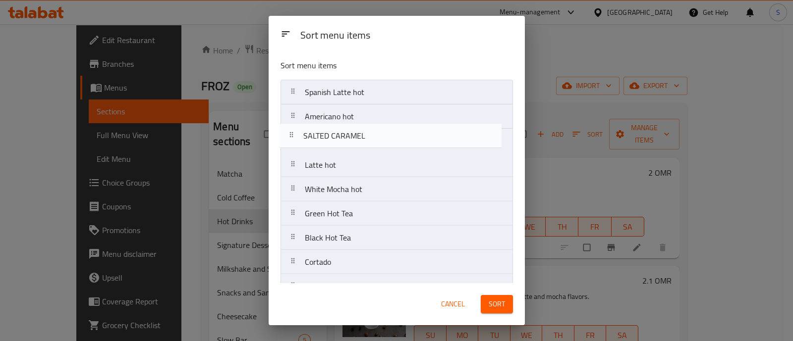
drag, startPoint x: 372, startPoint y: 275, endPoint x: 369, endPoint y: 137, distance: 138.3
click at [369, 137] on nav "Spanish Latte hot Americano hot Latte hot White Mocha hot Green Hot Tea Black H…" at bounding box center [396, 274] width 232 height 389
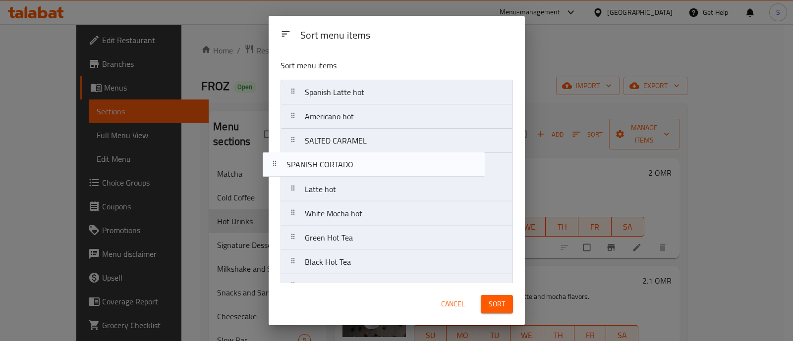
drag, startPoint x: 381, startPoint y: 267, endPoint x: 363, endPoint y: 161, distance: 106.5
click at [363, 161] on nav "Spanish Latte hot Americano hot SALTED CARAMEL Latte hot White Mocha hot Green …" at bounding box center [396, 274] width 232 height 389
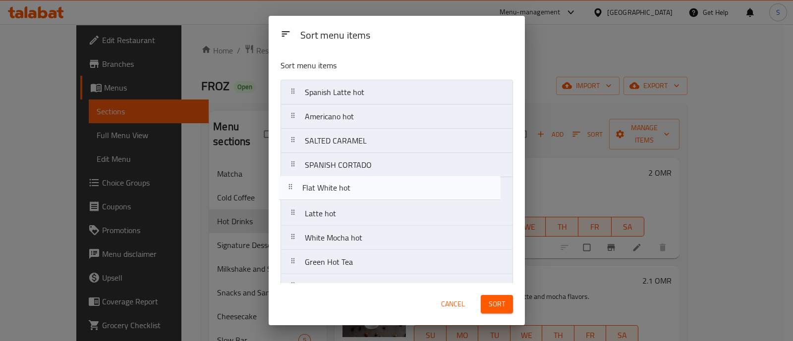
drag, startPoint x: 372, startPoint y: 178, endPoint x: 370, endPoint y: 189, distance: 11.1
click at [370, 189] on nav "Spanish Latte hot Americano hot SALTED CARAMEL SPANISH CORTADO Latte hot White …" at bounding box center [396, 274] width 232 height 389
drag, startPoint x: 378, startPoint y: 212, endPoint x: 372, endPoint y: 193, distance: 20.5
click at [372, 193] on nav "Spanish Latte hot Americano hot SALTED CARAMEL SPANISH CORTADO Flat White hot L…" at bounding box center [396, 274] width 232 height 389
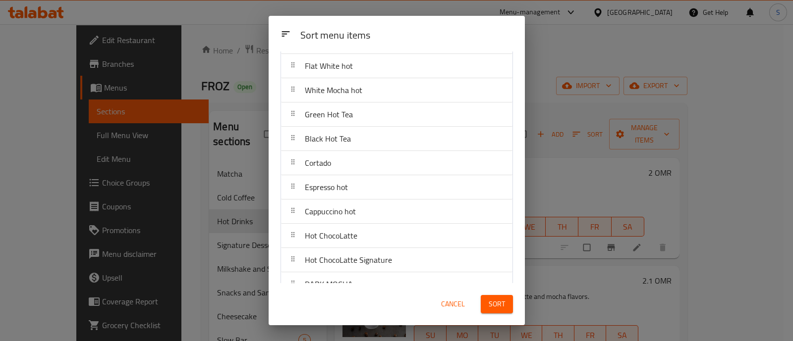
scroll to position [186, 0]
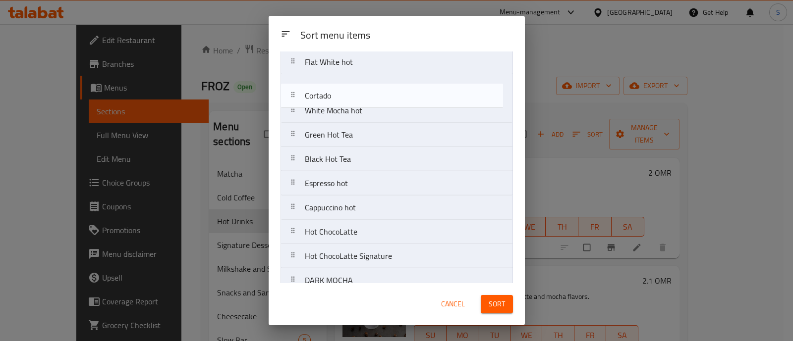
drag, startPoint x: 356, startPoint y: 127, endPoint x: 356, endPoint y: 97, distance: 30.7
click at [356, 97] on nav "Spanish Latte hot Americano hot SALTED CARAMEL SPANISH CORTADO Latte hot Flat W…" at bounding box center [396, 122] width 232 height 389
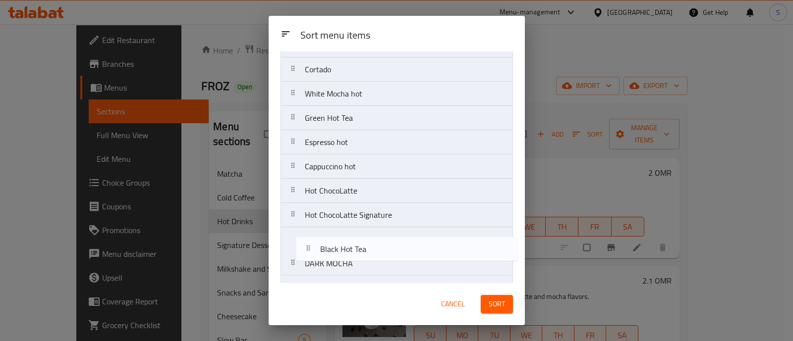
scroll to position [188, 0]
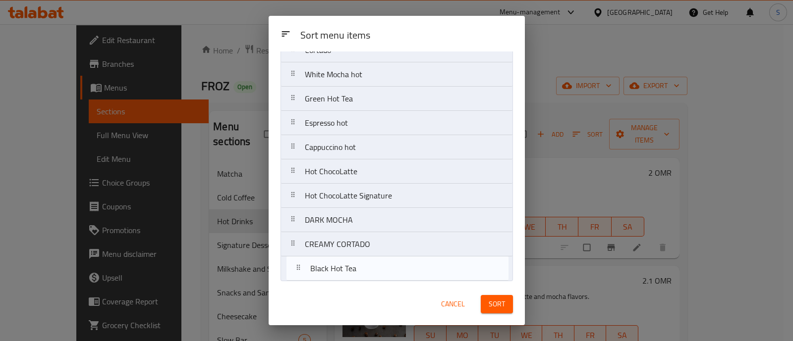
drag, startPoint x: 361, startPoint y: 160, endPoint x: 346, endPoint y: 214, distance: 56.0
click at [367, 269] on nav "Spanish Latte hot Americano hot SALTED CARAMEL SPANISH CORTADO Latte hot Flat W…" at bounding box center [396, 86] width 232 height 389
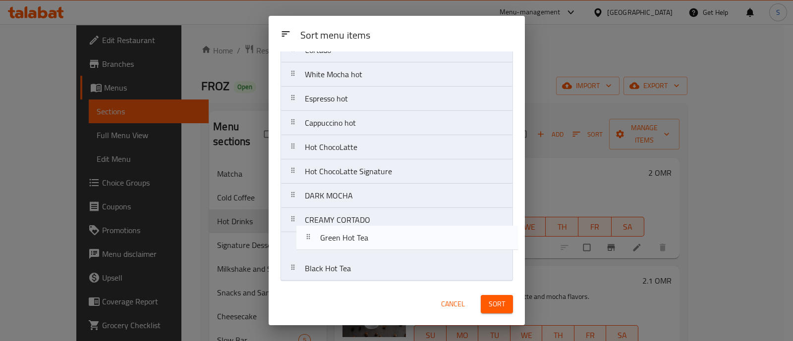
drag, startPoint x: 372, startPoint y: 101, endPoint x: 386, endPoint y: 246, distance: 145.9
click at [386, 246] on nav "Spanish Latte hot Americano hot SALTED CARAMEL SPANISH CORTADO Latte hot Flat W…" at bounding box center [396, 86] width 232 height 389
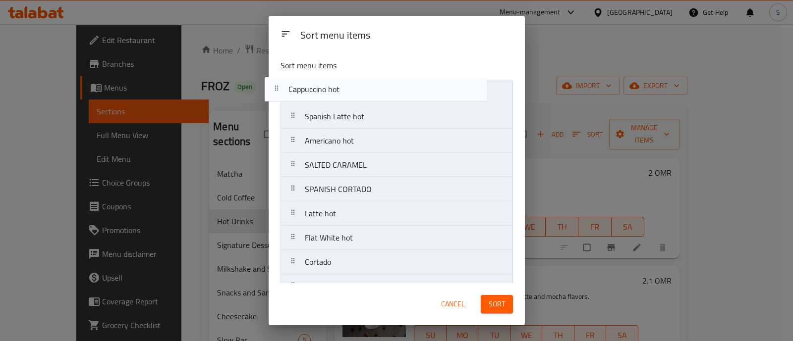
scroll to position [0, 0]
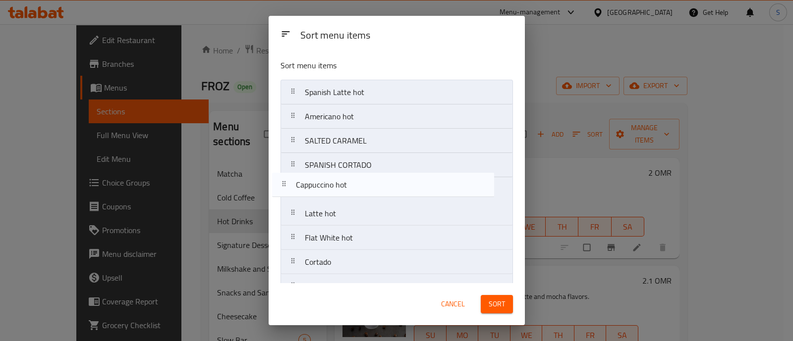
drag, startPoint x: 376, startPoint y: 126, endPoint x: 367, endPoint y: 182, distance: 57.3
click at [367, 182] on nav "Spanish Latte hot Americano hot SALTED CARAMEL SPANISH CORTADO Latte hot Flat W…" at bounding box center [396, 274] width 232 height 389
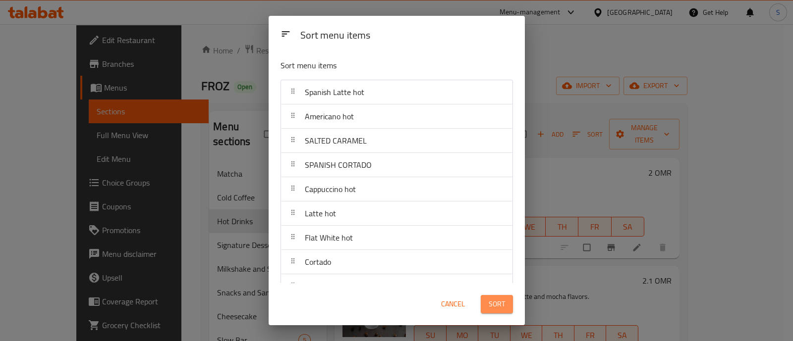
click at [508, 305] on button "Sort" at bounding box center [497, 304] width 32 height 18
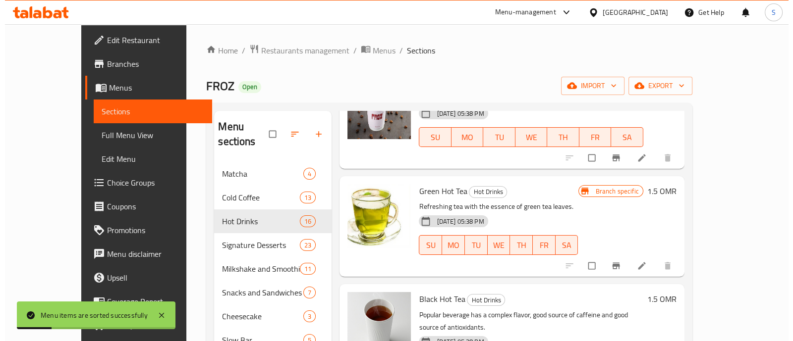
scroll to position [247, 0]
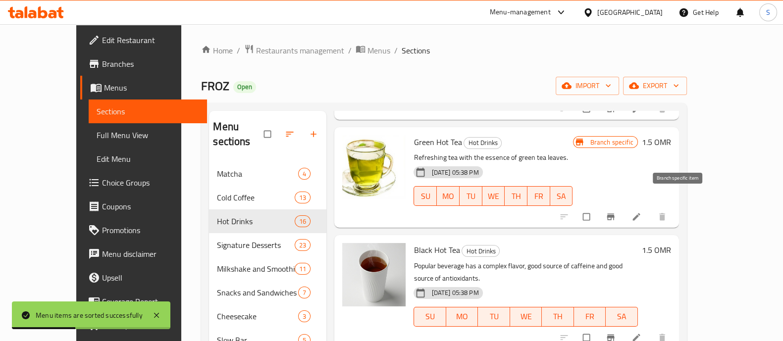
click at [616, 212] on icon "Branch-specific-item" at bounding box center [611, 217] width 10 height 10
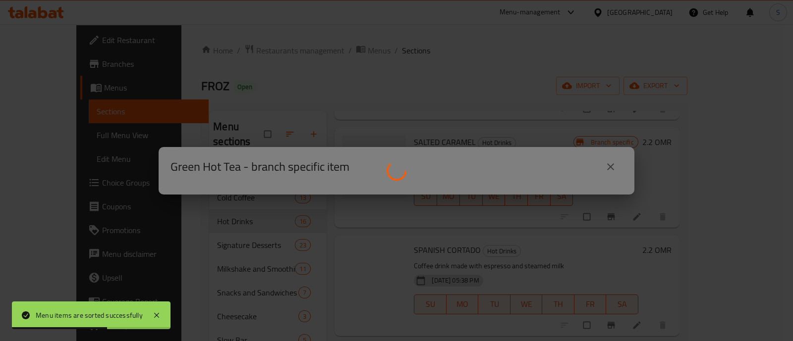
scroll to position [0, 0]
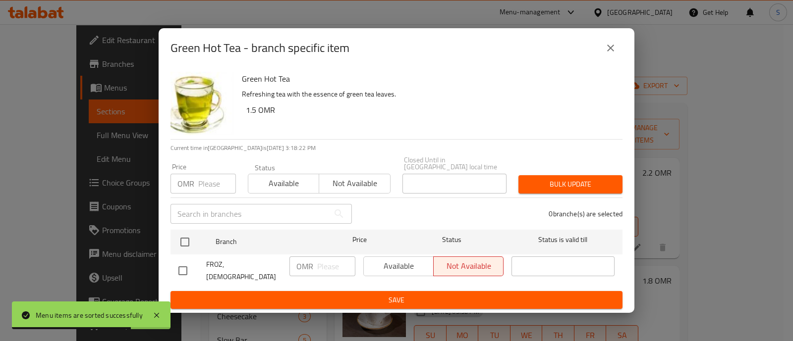
click at [608, 60] on button "close" at bounding box center [610, 48] width 24 height 24
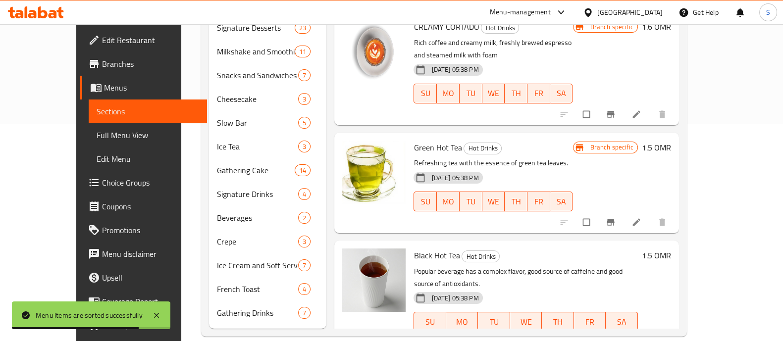
scroll to position [1320, 0]
click at [618, 338] on span "Branch-specific-item" at bounding box center [612, 343] width 12 height 10
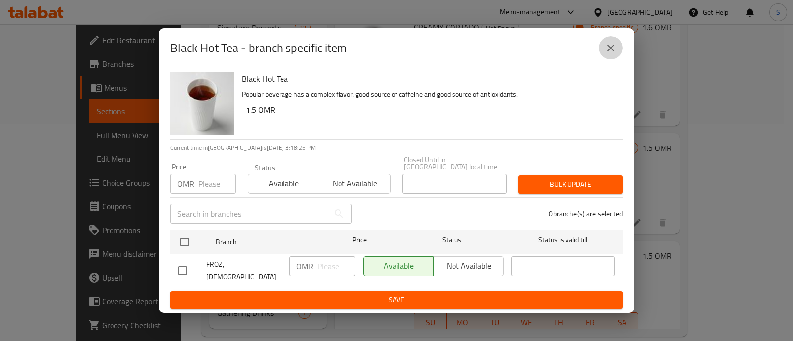
click at [609, 54] on icon "close" at bounding box center [610, 48] width 12 height 12
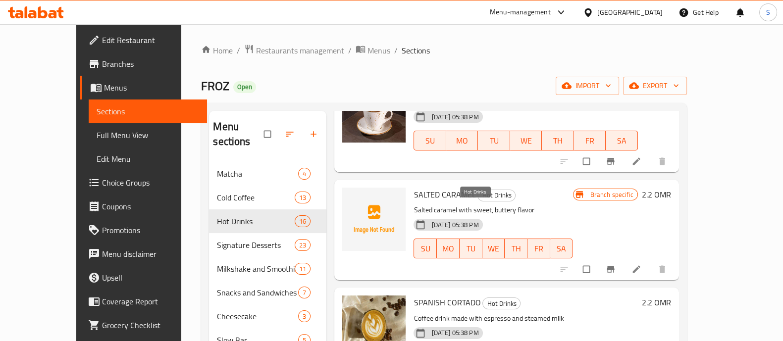
scroll to position [206, 0]
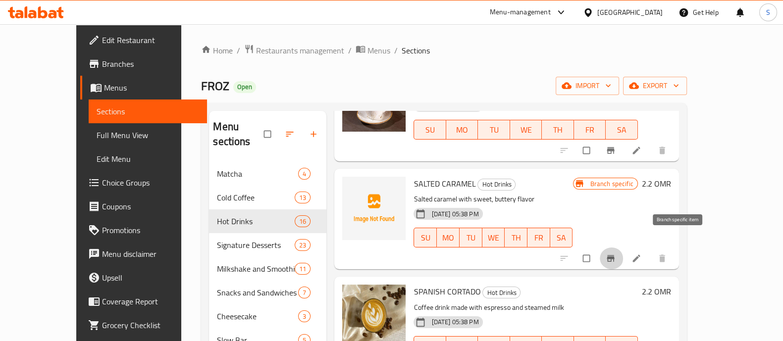
click at [616, 254] on icon "Branch-specific-item" at bounding box center [611, 259] width 10 height 10
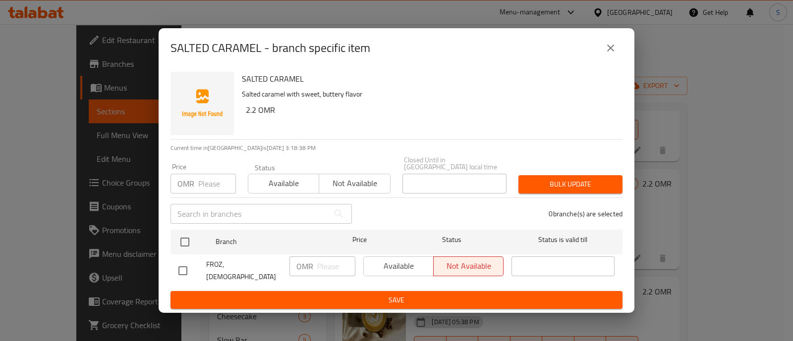
click at [613, 60] on button "close" at bounding box center [610, 48] width 24 height 24
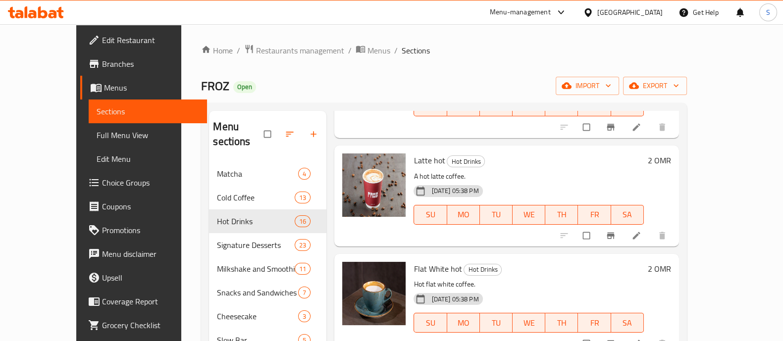
scroll to position [557, 0]
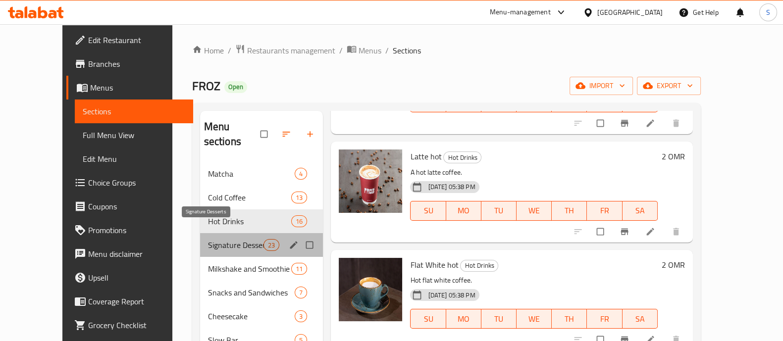
click at [234, 239] on span "Signature Desserts" at bounding box center [235, 245] width 55 height 12
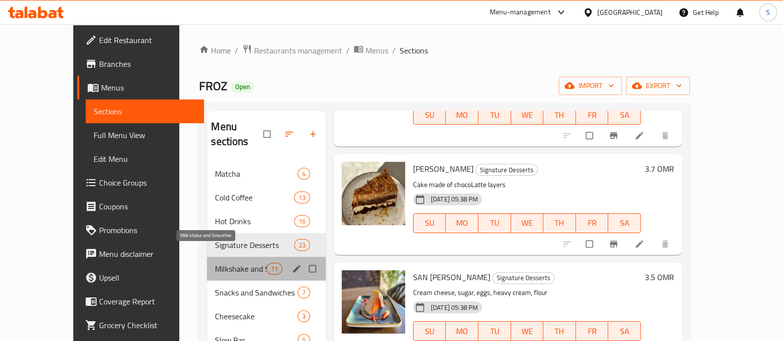
click at [215, 263] on span "Milkshake and Smoothie" at bounding box center [240, 269] width 51 height 12
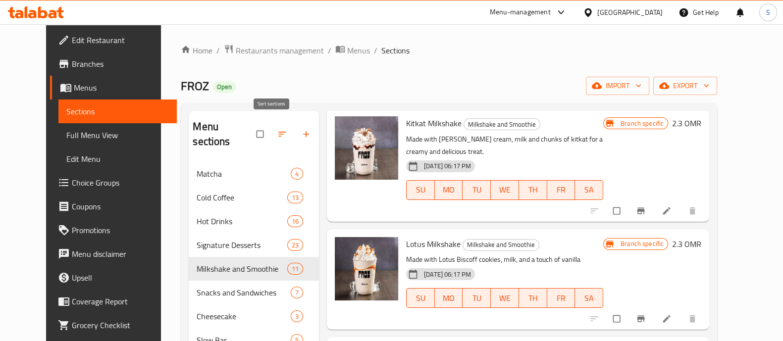
click at [271, 125] on button "button" at bounding box center [283, 134] width 24 height 22
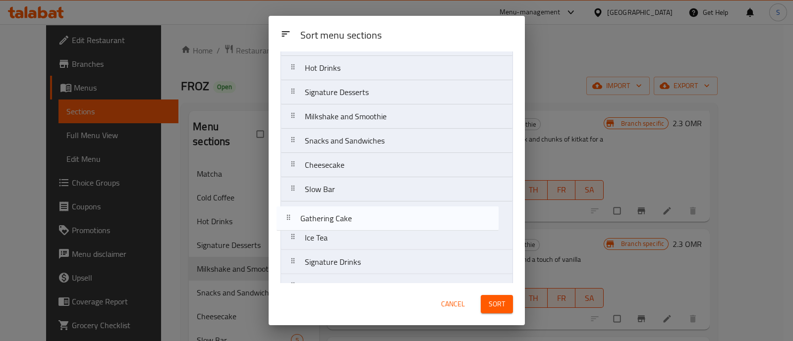
scroll to position [73, 0]
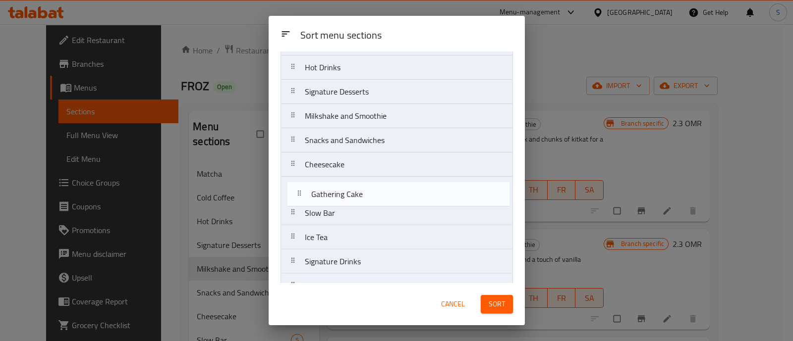
drag, startPoint x: 379, startPoint y: 254, endPoint x: 383, endPoint y: 199, distance: 54.7
click at [383, 199] on nav "Matcha Cold Coffee Hot Drinks Signature Desserts Milkshake and Smoothie Snacks …" at bounding box center [396, 200] width 232 height 389
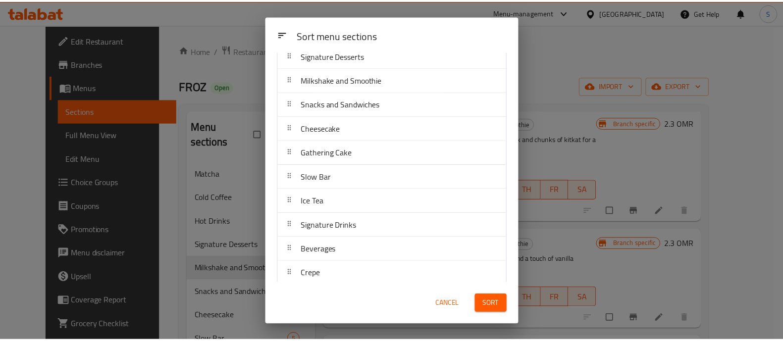
scroll to position [135, 0]
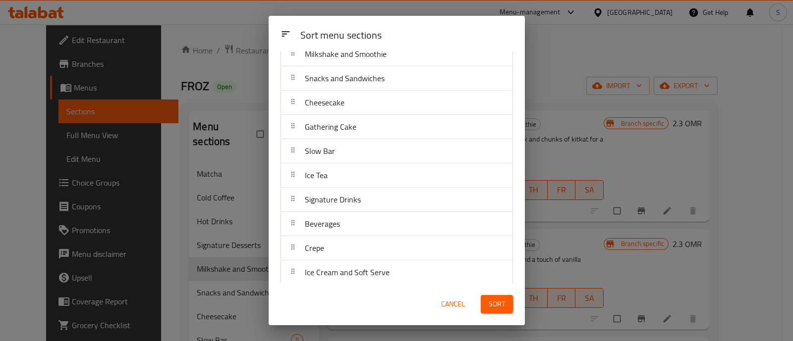
click at [495, 306] on span "Sort" at bounding box center [496, 304] width 16 height 12
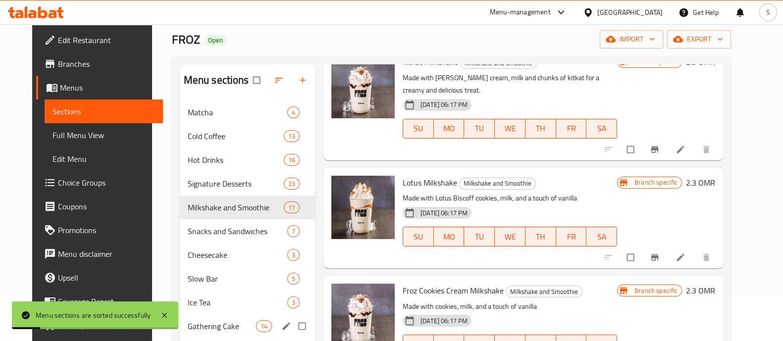
scroll to position [0, 0]
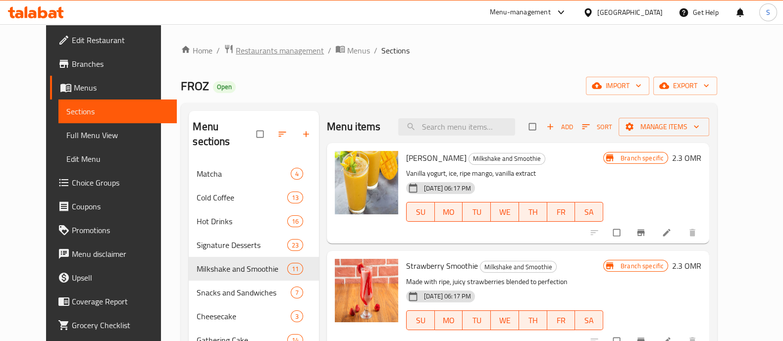
click at [240, 48] on span "Restaurants management" at bounding box center [280, 51] width 88 height 12
